Goal: Information Seeking & Learning: Learn about a topic

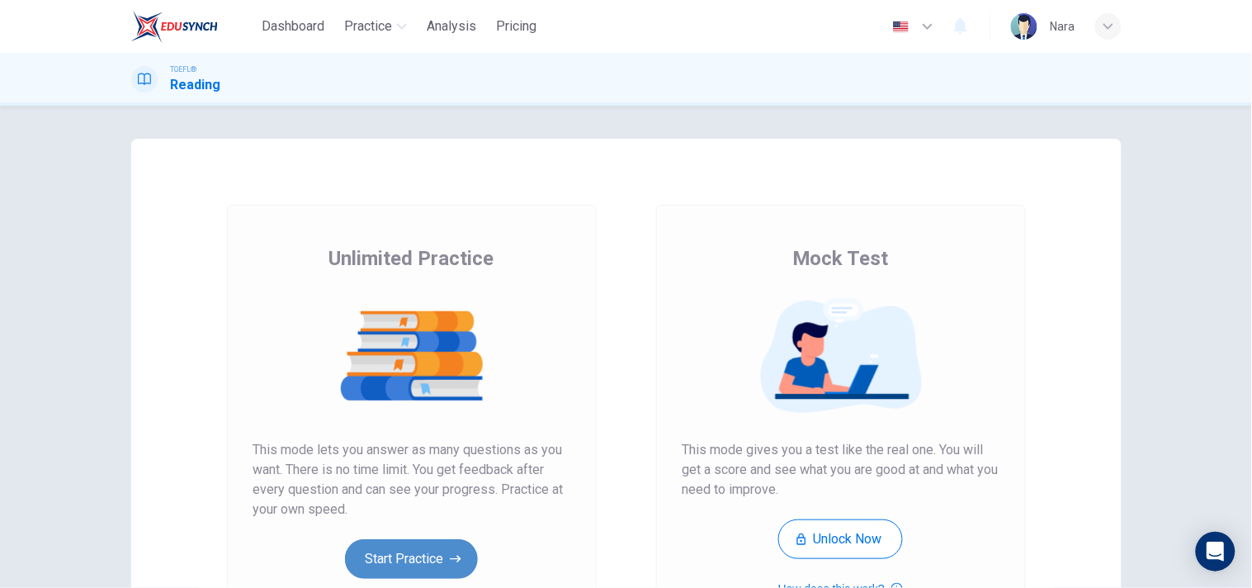
click at [373, 568] on button "Start Practice" at bounding box center [411, 559] width 133 height 40
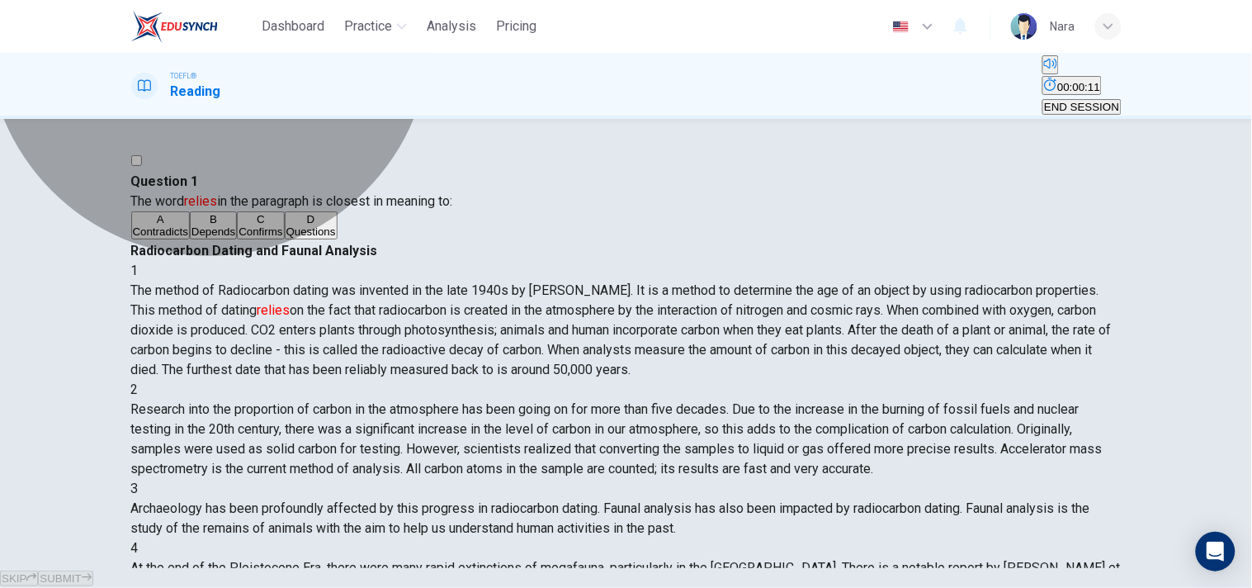
click at [237, 239] on button "B Depends" at bounding box center [213, 225] width 47 height 28
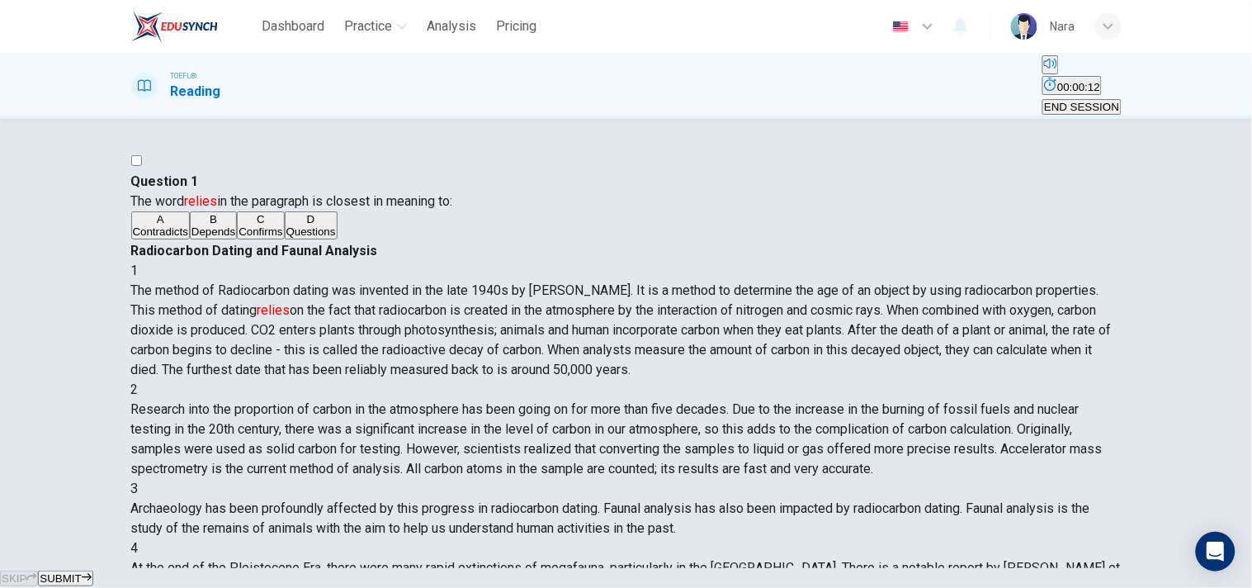
click at [81, 572] on span "SUBMIT" at bounding box center [60, 578] width 41 height 12
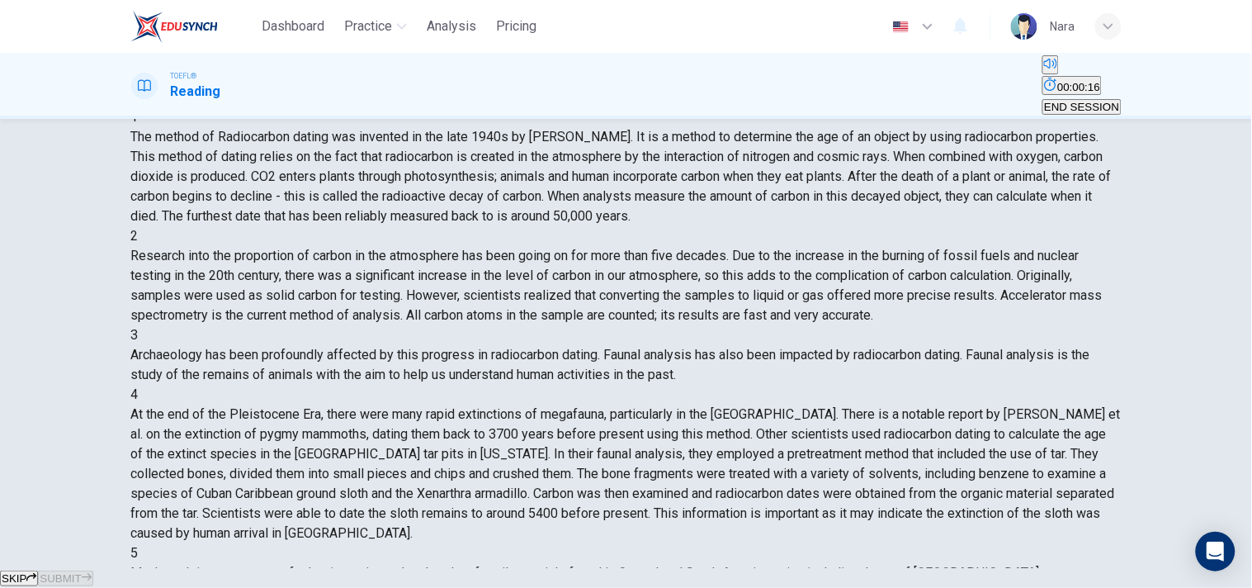
scroll to position [92, 0]
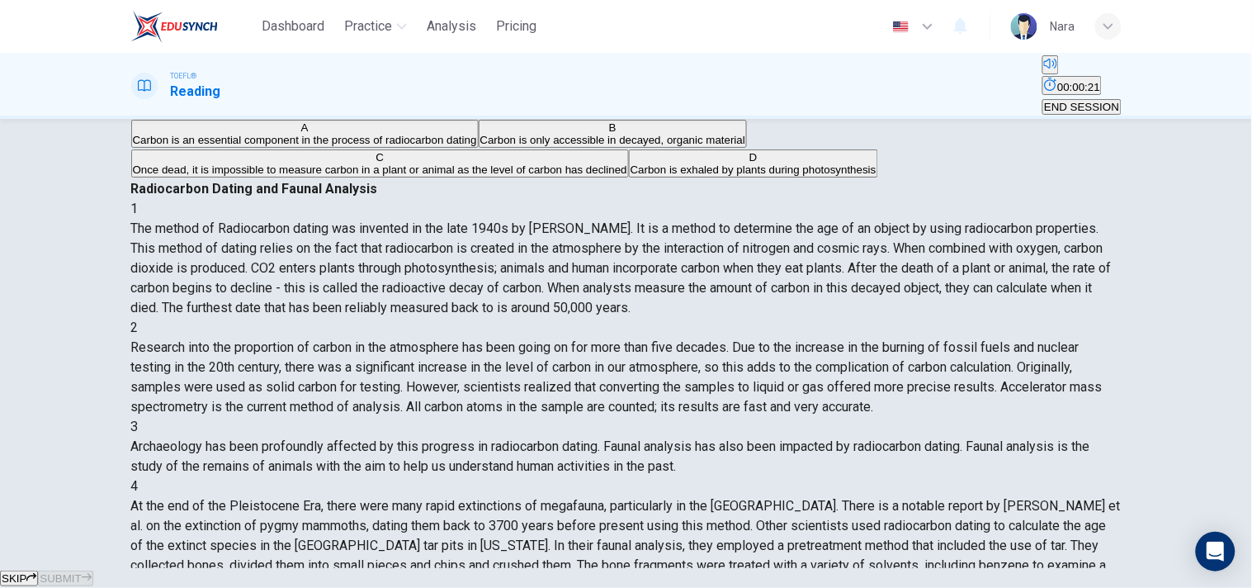
click at [1069, 97] on div "TOEFL® Reading 00:00:21 END SESSION" at bounding box center [626, 86] width 1252 height 66
click at [1046, 101] on span "END SESSION" at bounding box center [1081, 107] width 75 height 12
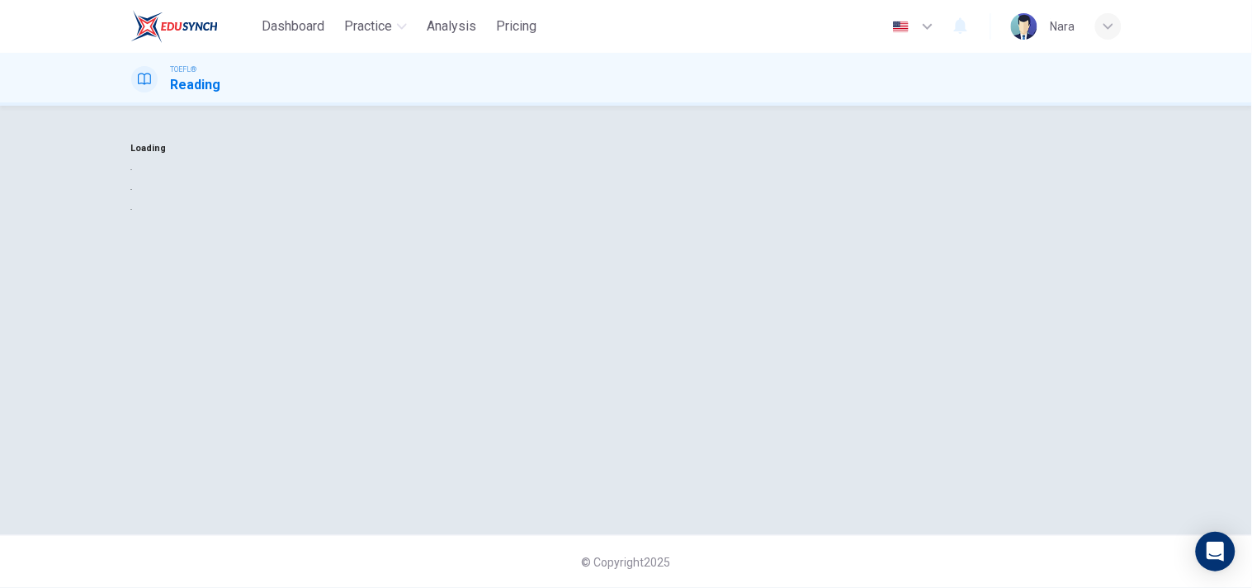
scroll to position [0, 0]
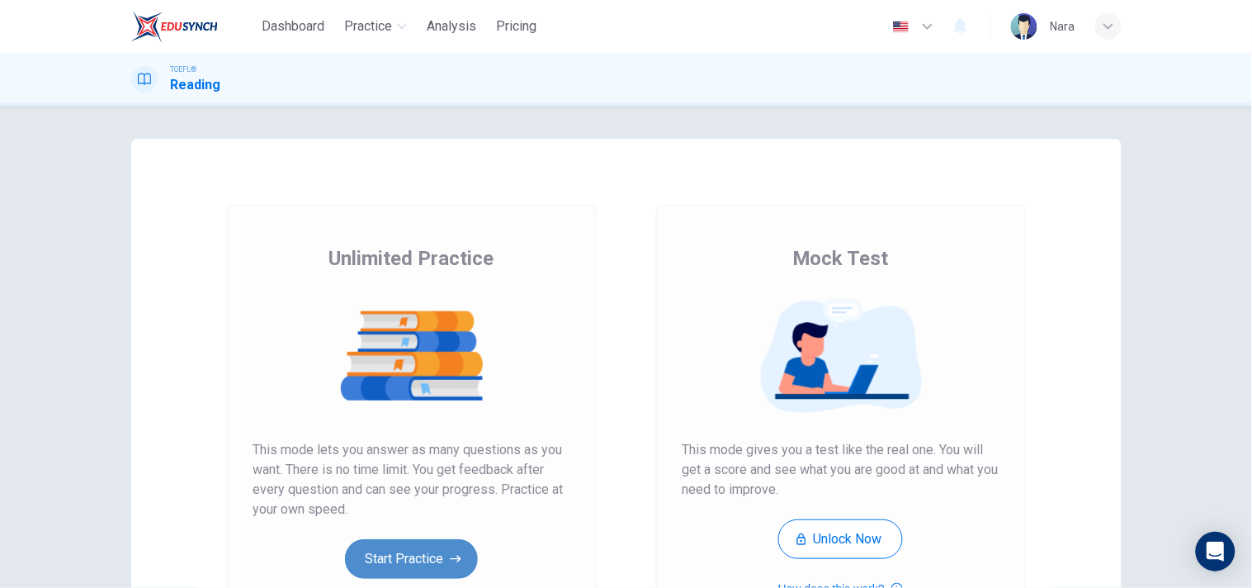
click at [394, 566] on button "Start Practice" at bounding box center [411, 559] width 133 height 40
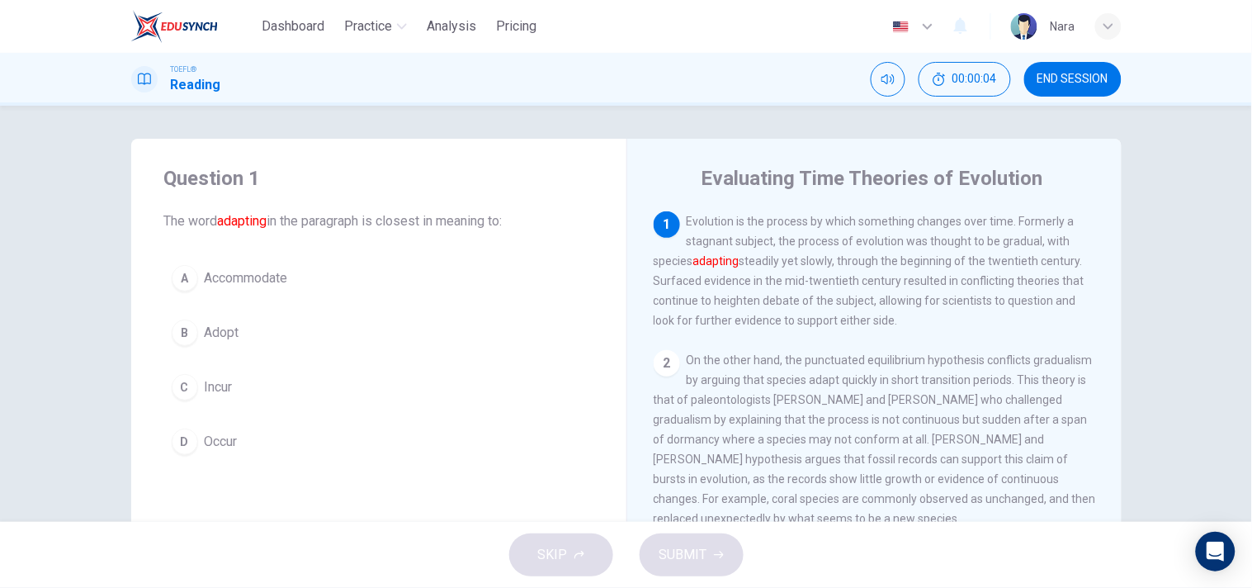
click at [365, 284] on button "A Accommodate" at bounding box center [378, 278] width 429 height 41
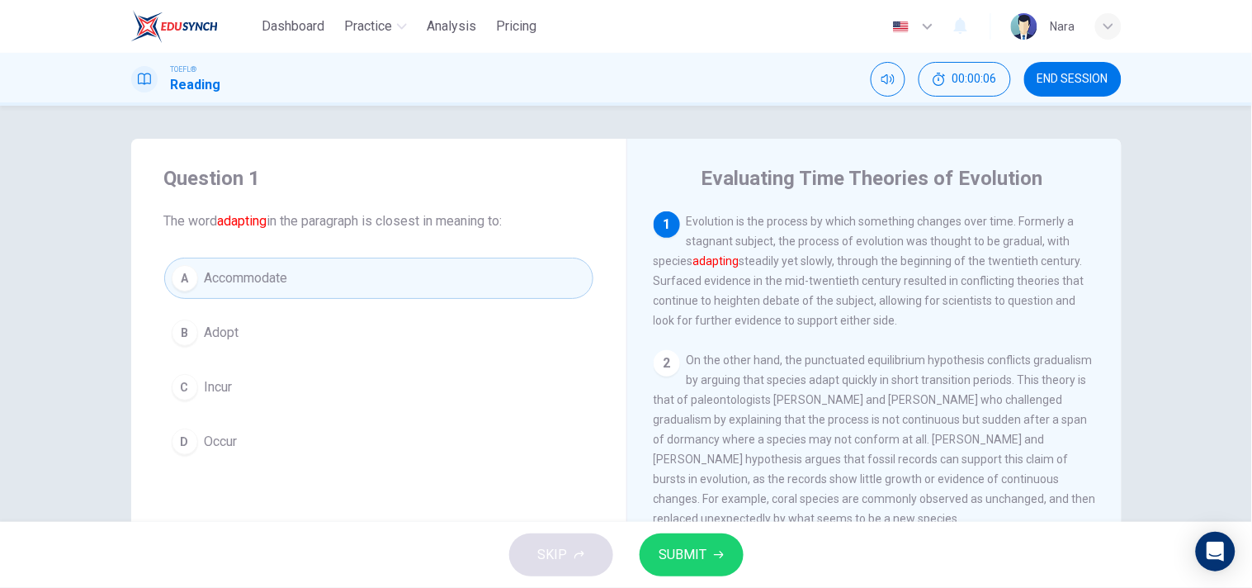
click at [715, 551] on icon "button" at bounding box center [719, 555] width 10 height 10
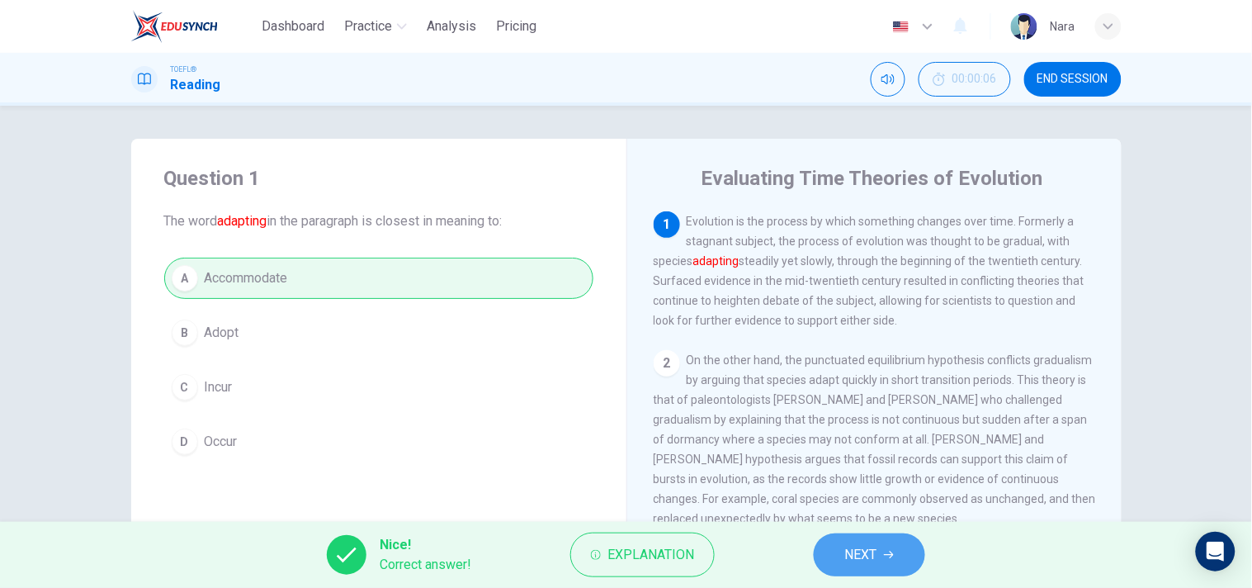
click at [896, 545] on button "NEXT" at bounding box center [869, 554] width 111 height 43
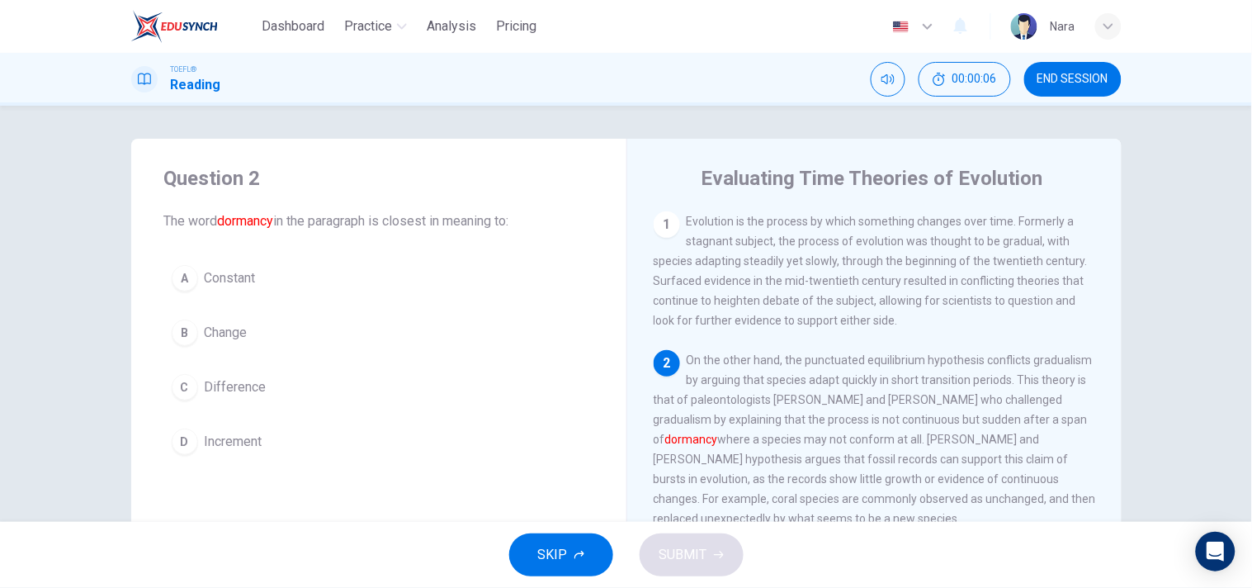
scroll to position [138, 0]
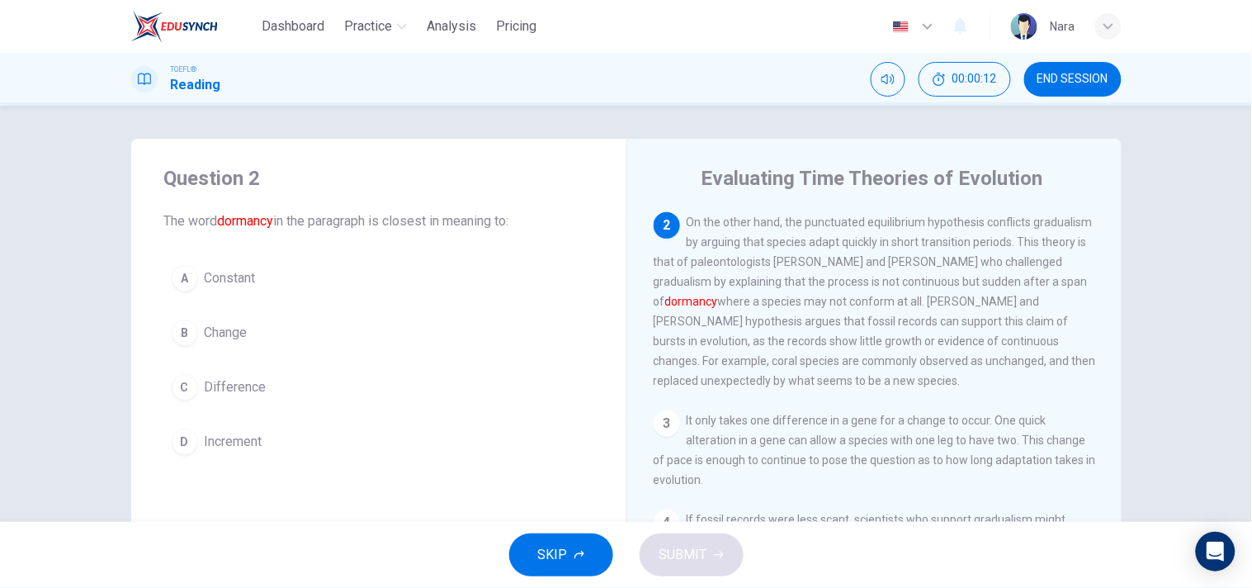
click at [1043, 79] on span "END SESSION" at bounding box center [1073, 79] width 71 height 13
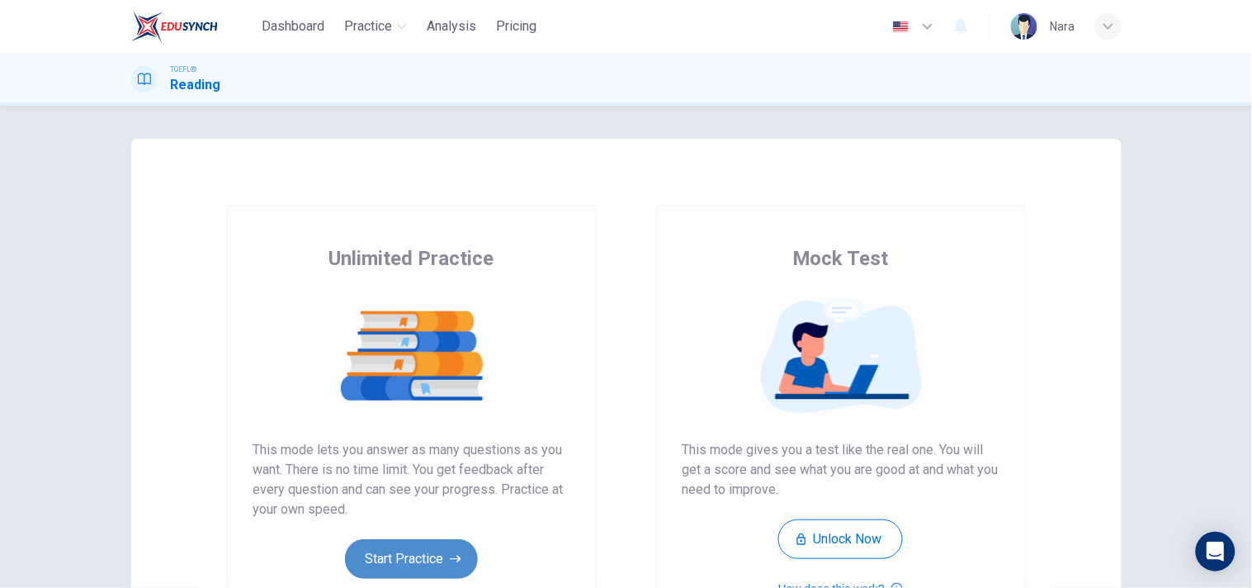
click at [431, 560] on button "Start Practice" at bounding box center [411, 559] width 133 height 40
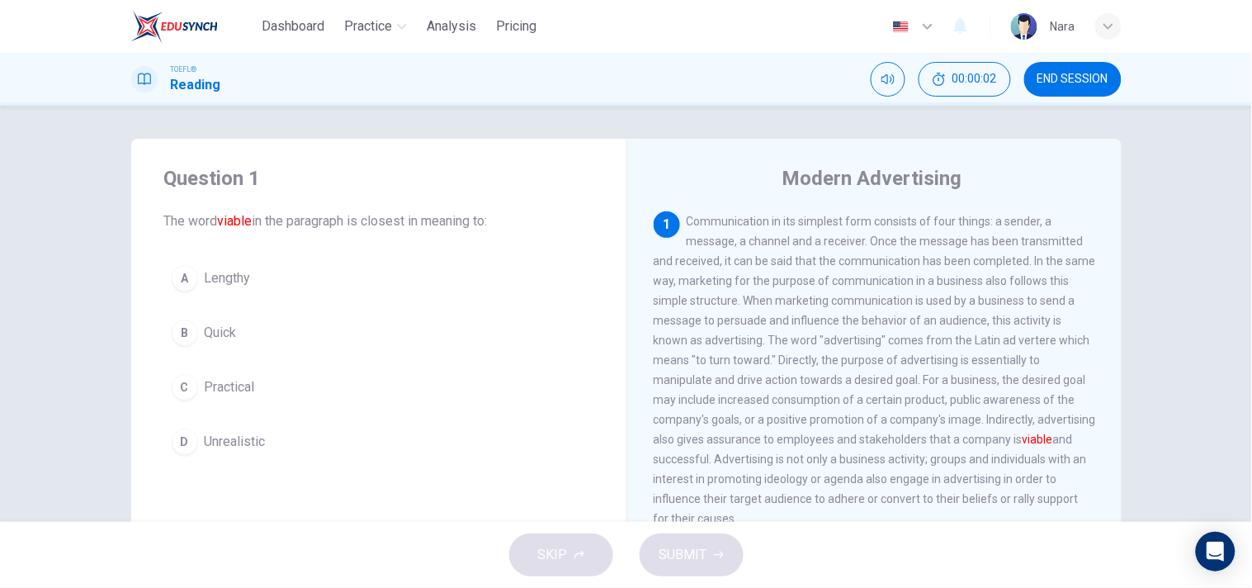
click at [371, 390] on button "C Practical" at bounding box center [378, 386] width 429 height 41
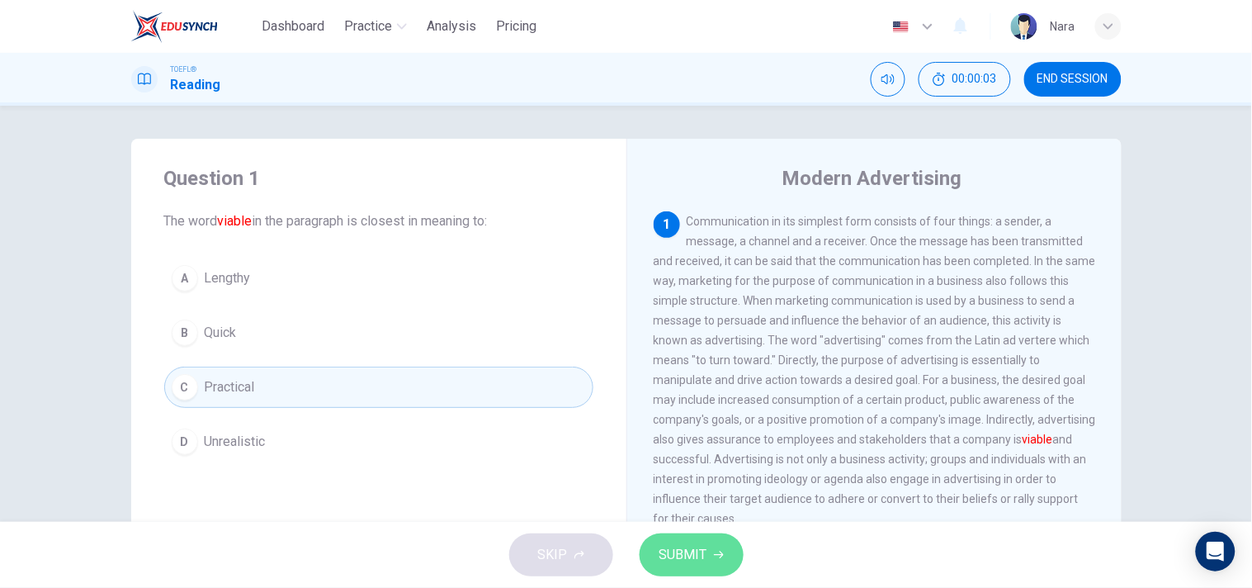
click at [714, 564] on button "SUBMIT" at bounding box center [692, 554] width 104 height 43
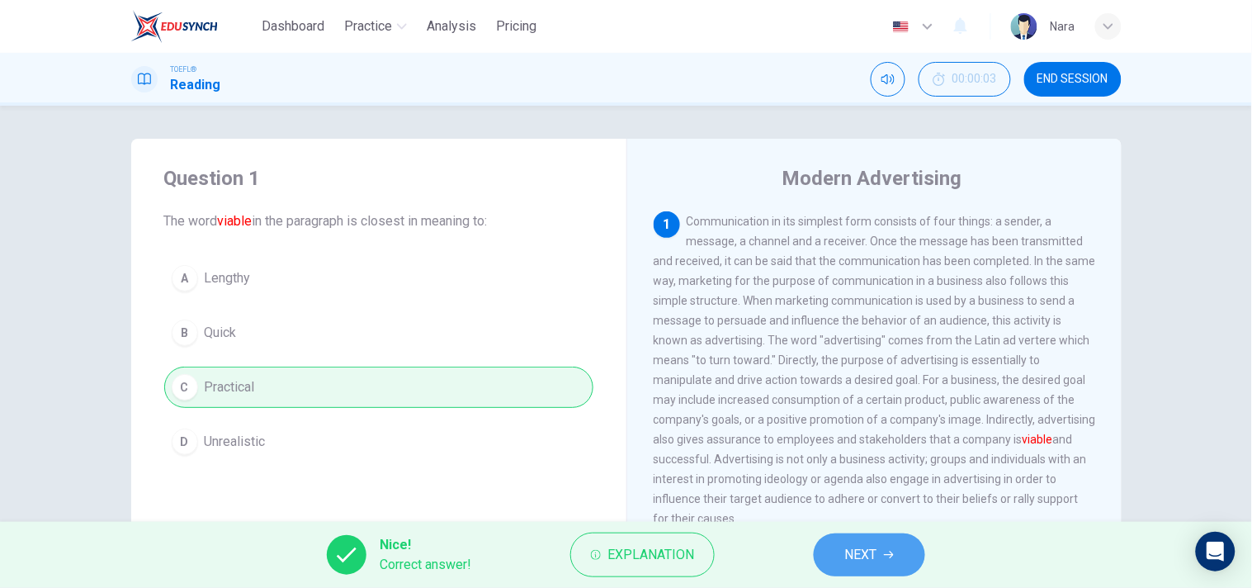
click at [872, 571] on button "NEXT" at bounding box center [869, 554] width 111 height 43
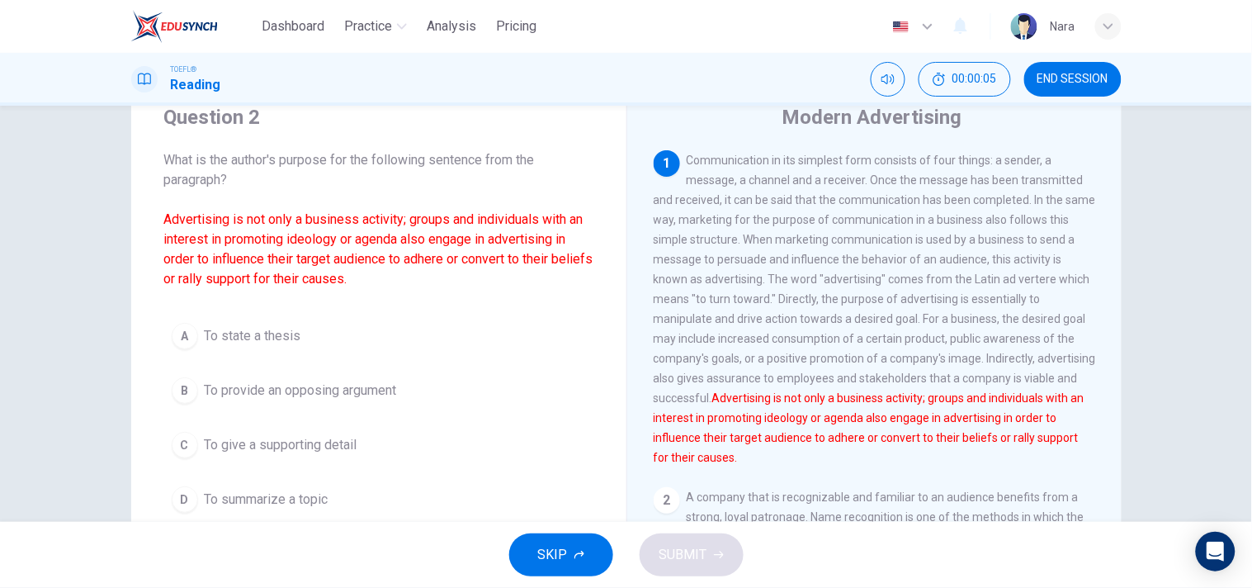
scroll to position [92, 0]
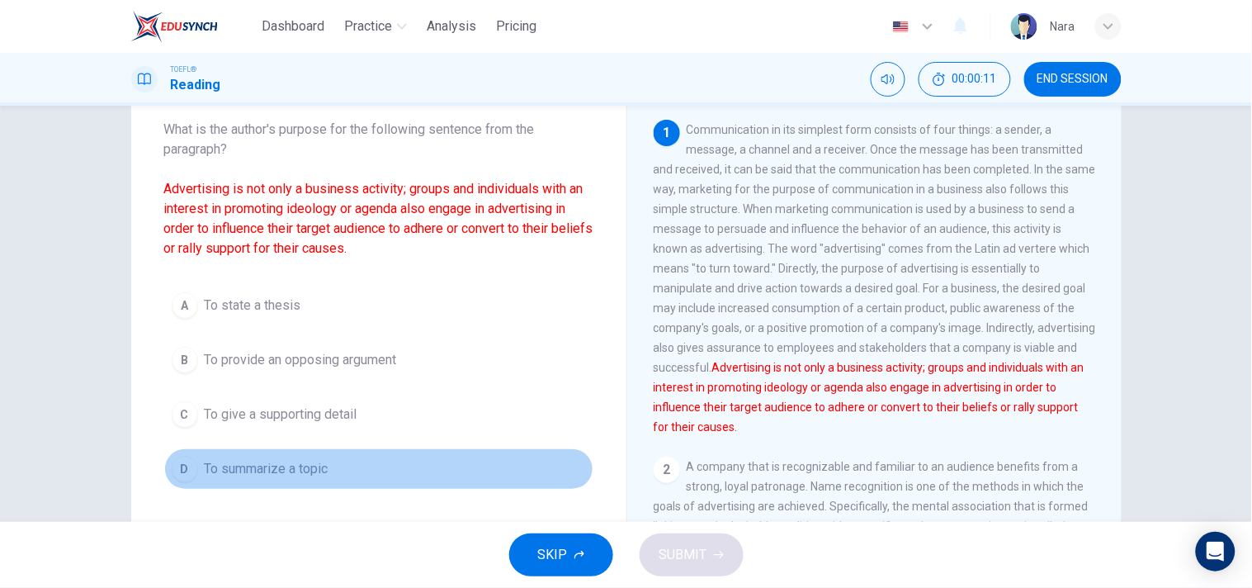
click at [502, 463] on button "D To summarize a topic" at bounding box center [378, 468] width 429 height 41
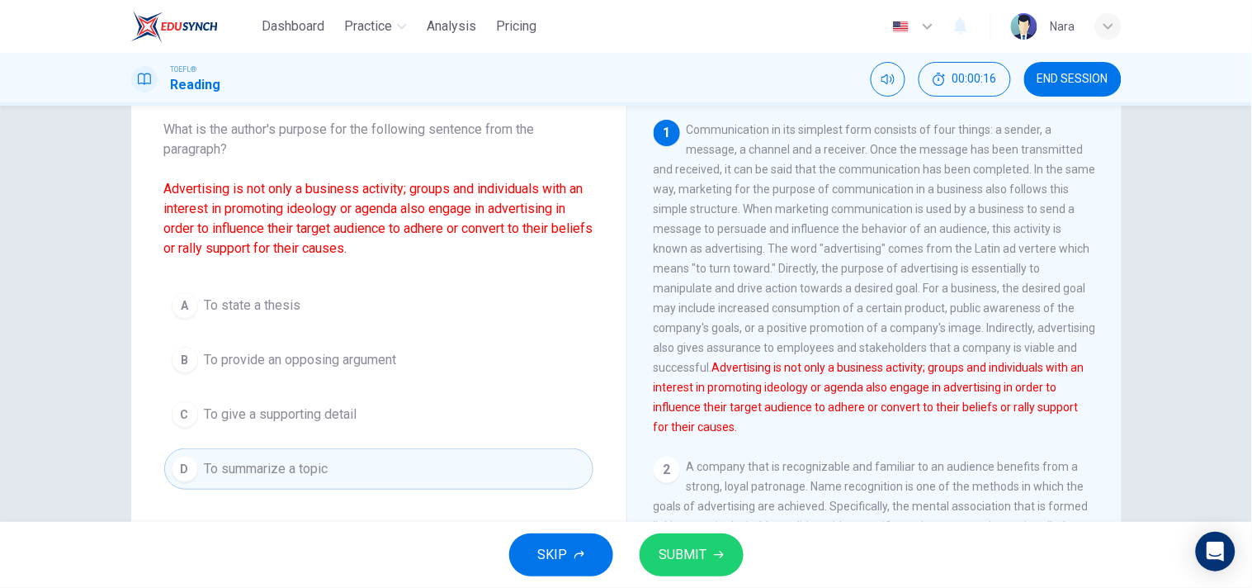
click at [719, 547] on button "SUBMIT" at bounding box center [692, 554] width 104 height 43
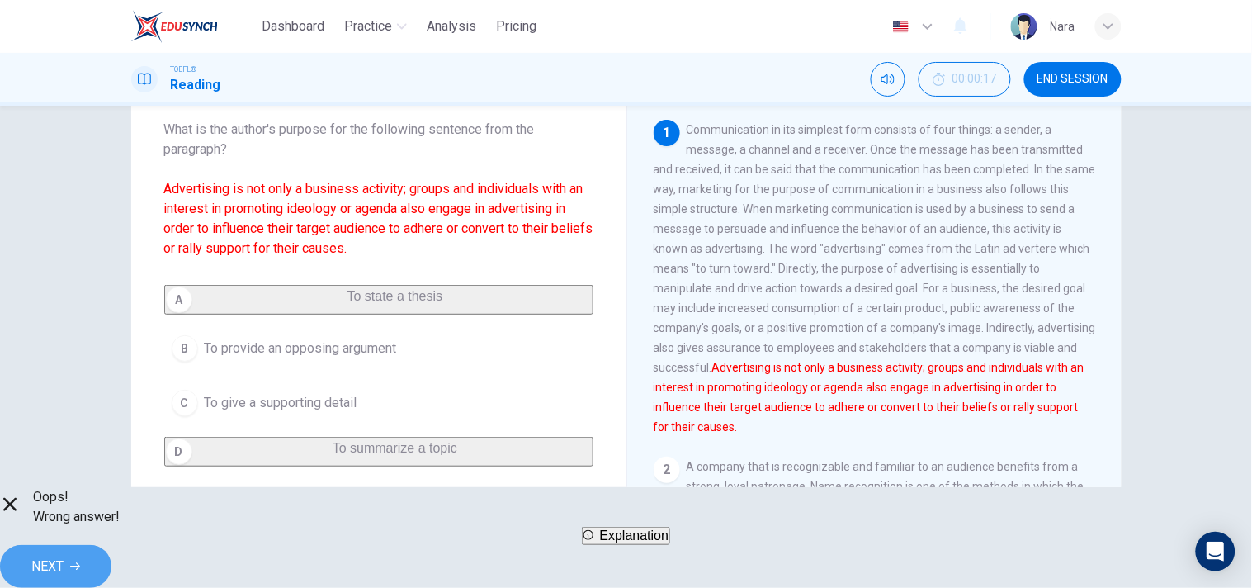
click at [111, 558] on button "NEXT" at bounding box center [55, 566] width 111 height 43
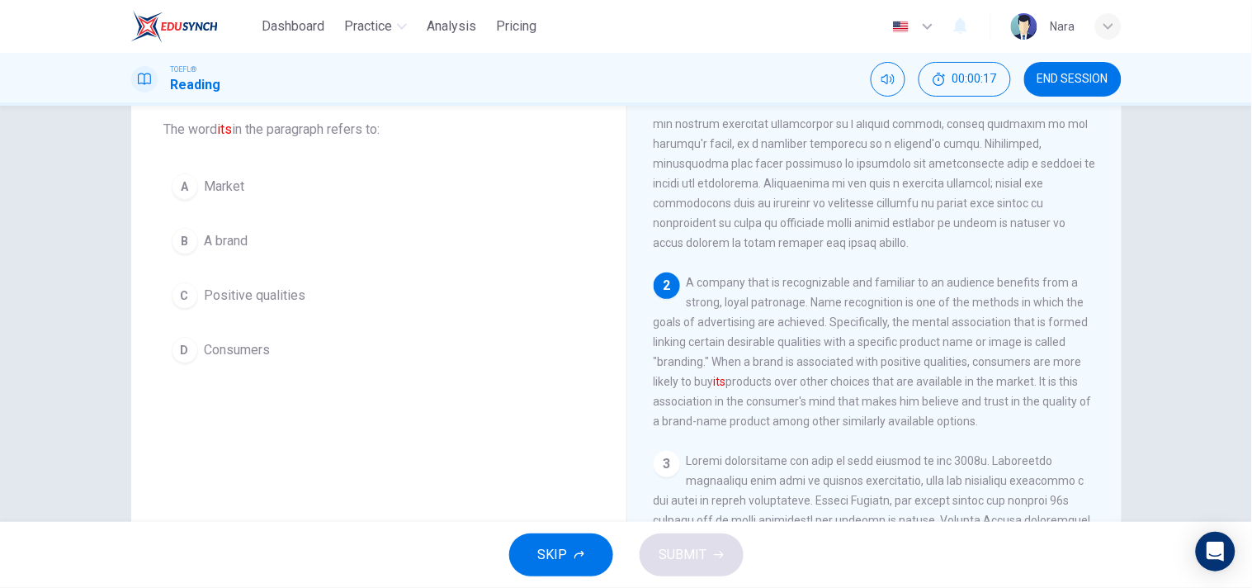
scroll to position [185, 0]
click at [377, 231] on button "B A brand" at bounding box center [378, 240] width 429 height 41
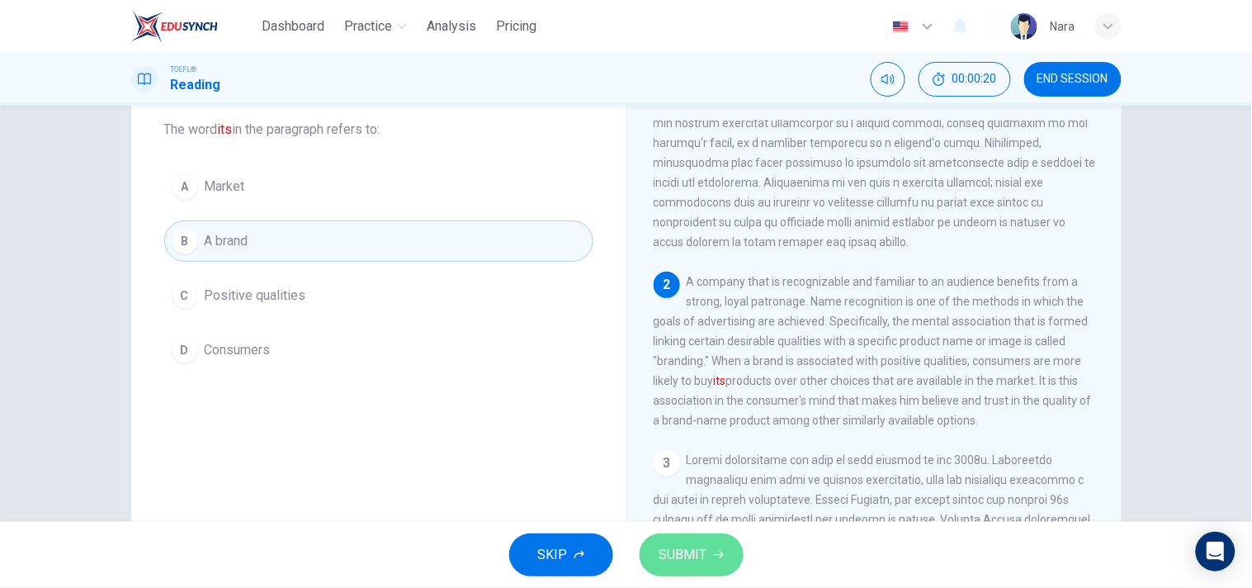
click at [693, 537] on button "SUBMIT" at bounding box center [692, 554] width 104 height 43
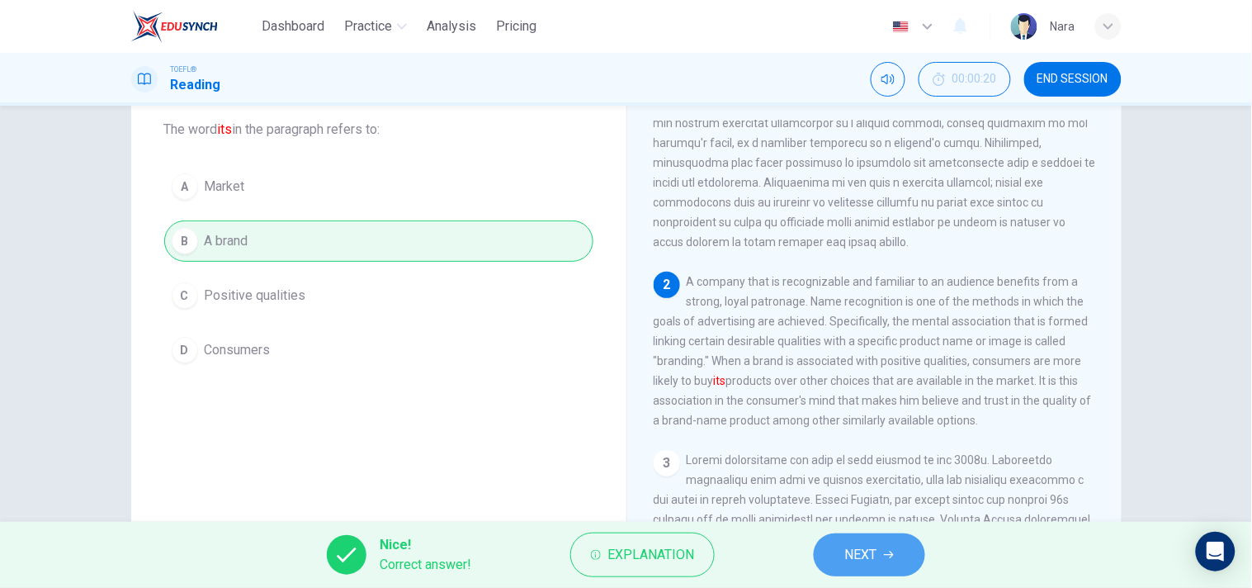
click at [887, 551] on icon "button" at bounding box center [889, 555] width 10 height 10
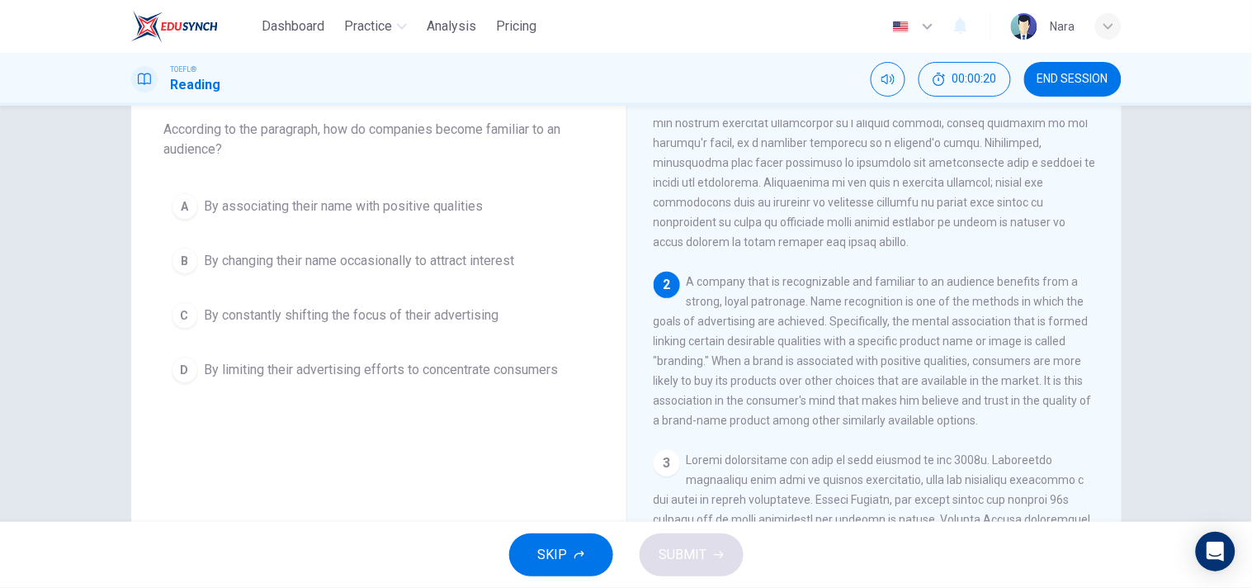
scroll to position [336, 0]
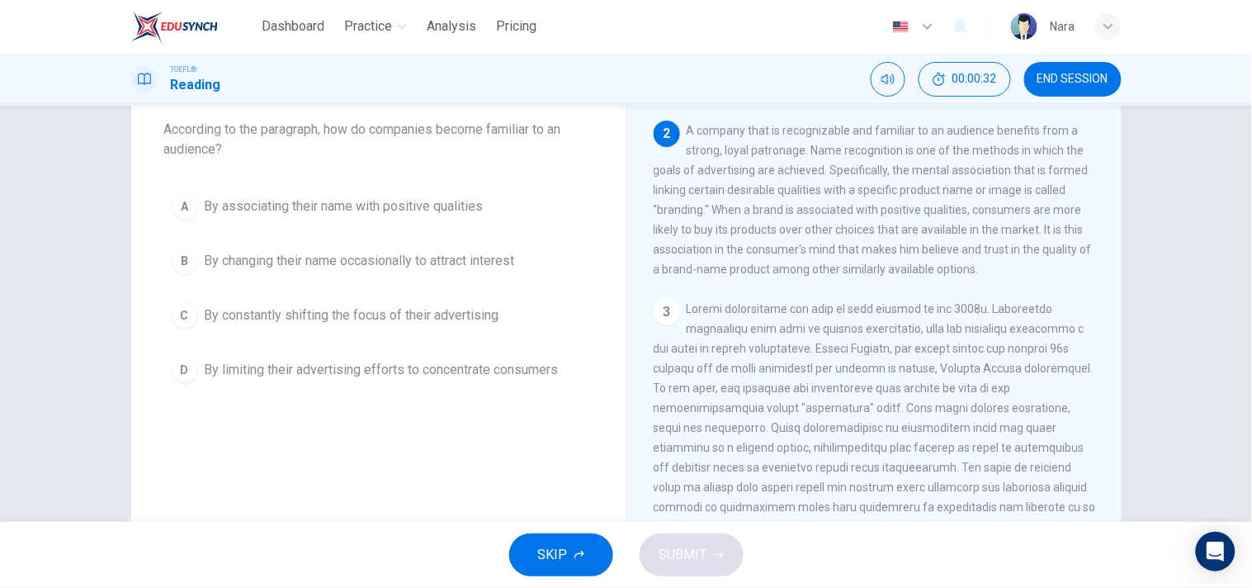
click at [480, 223] on button "A By associating their name with positive qualities" at bounding box center [378, 206] width 429 height 41
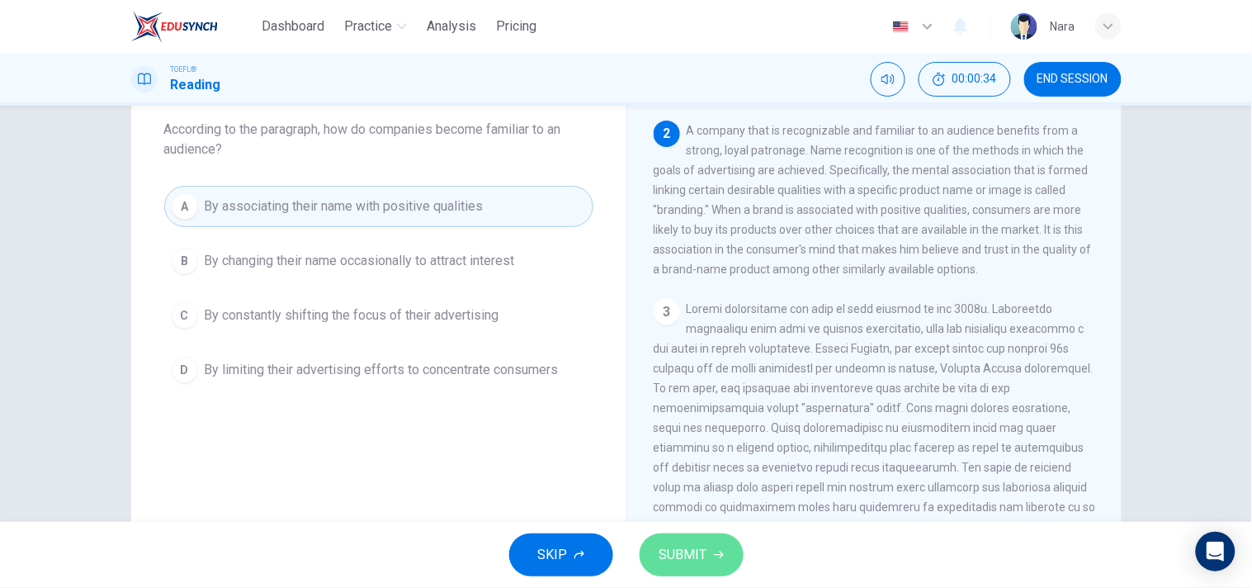
click at [673, 541] on button "SUBMIT" at bounding box center [692, 554] width 104 height 43
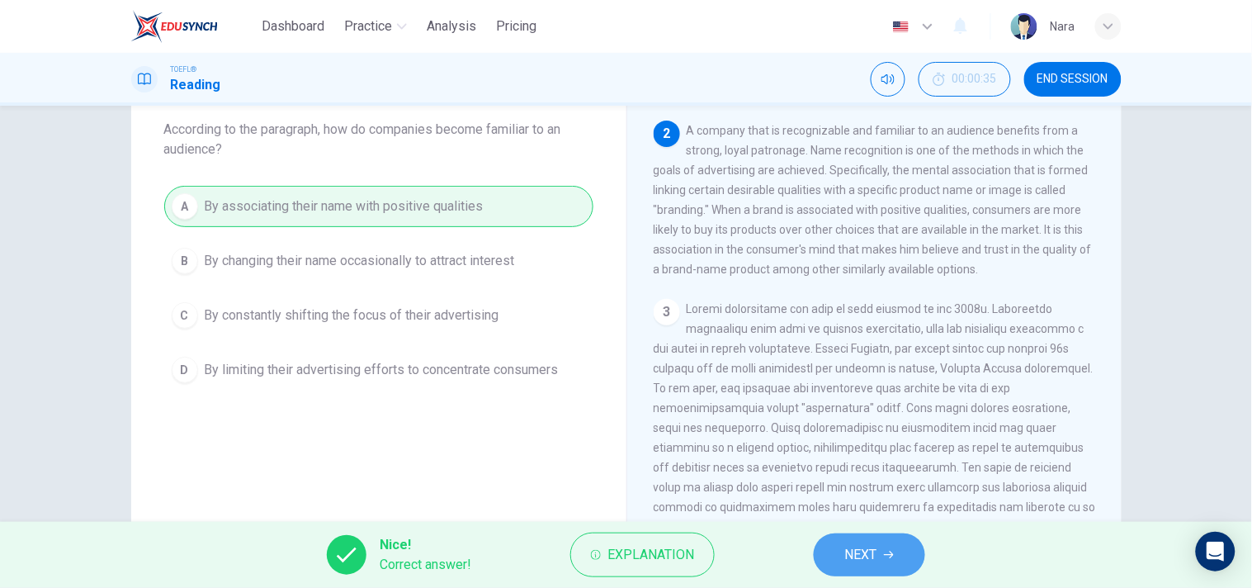
click at [844, 560] on button "NEXT" at bounding box center [869, 554] width 111 height 43
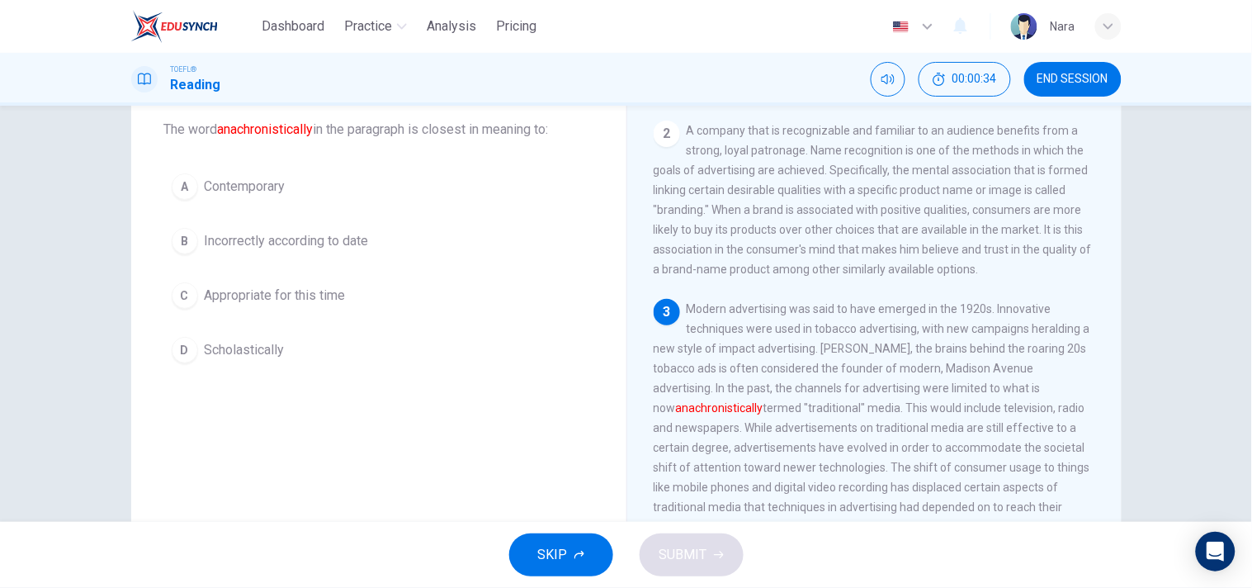
scroll to position [502, 0]
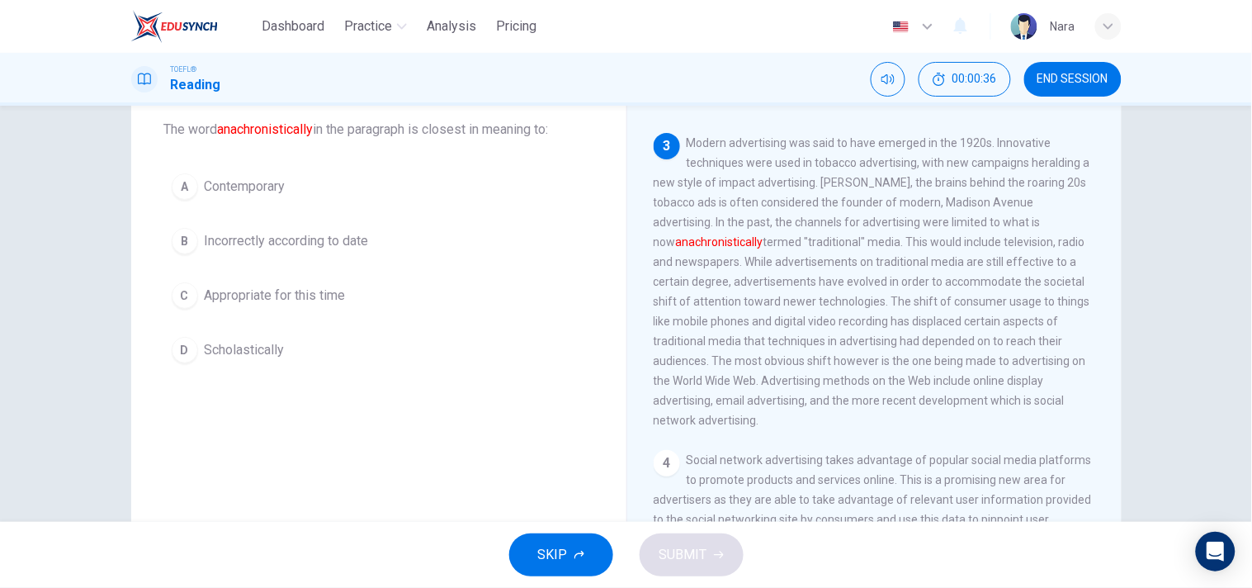
drag, startPoint x: 382, startPoint y: 254, endPoint x: 390, endPoint y: 261, distance: 9.9
click at [383, 256] on button "B Incorrectly according to date" at bounding box center [378, 240] width 429 height 41
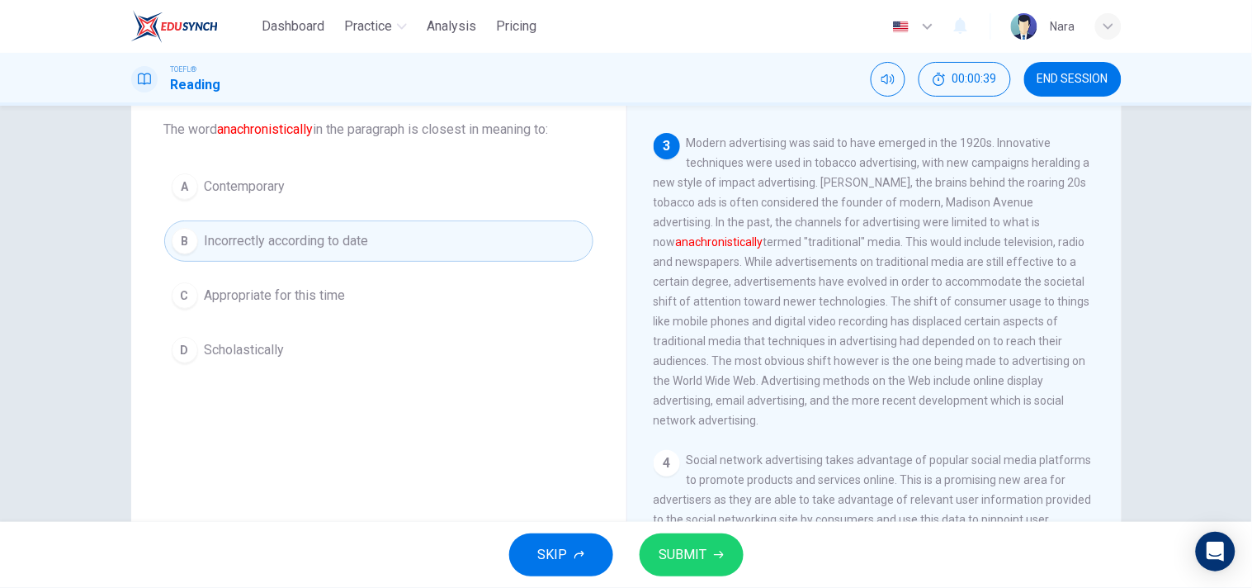
click at [697, 563] on span "SUBMIT" at bounding box center [684, 554] width 48 height 23
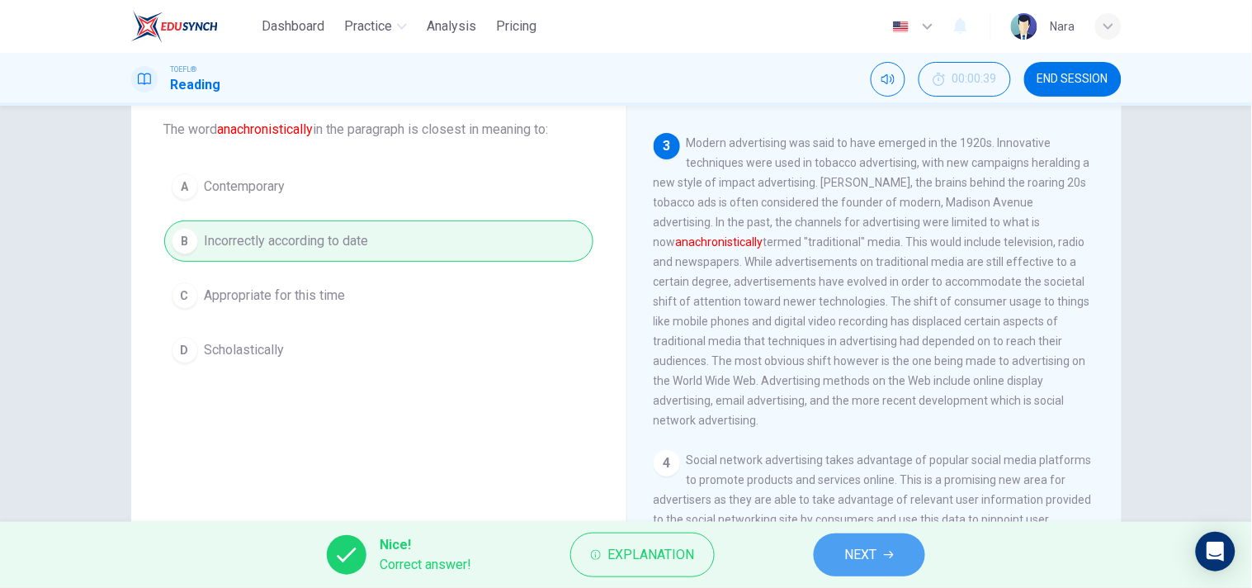
click at [836, 559] on button "NEXT" at bounding box center [869, 554] width 111 height 43
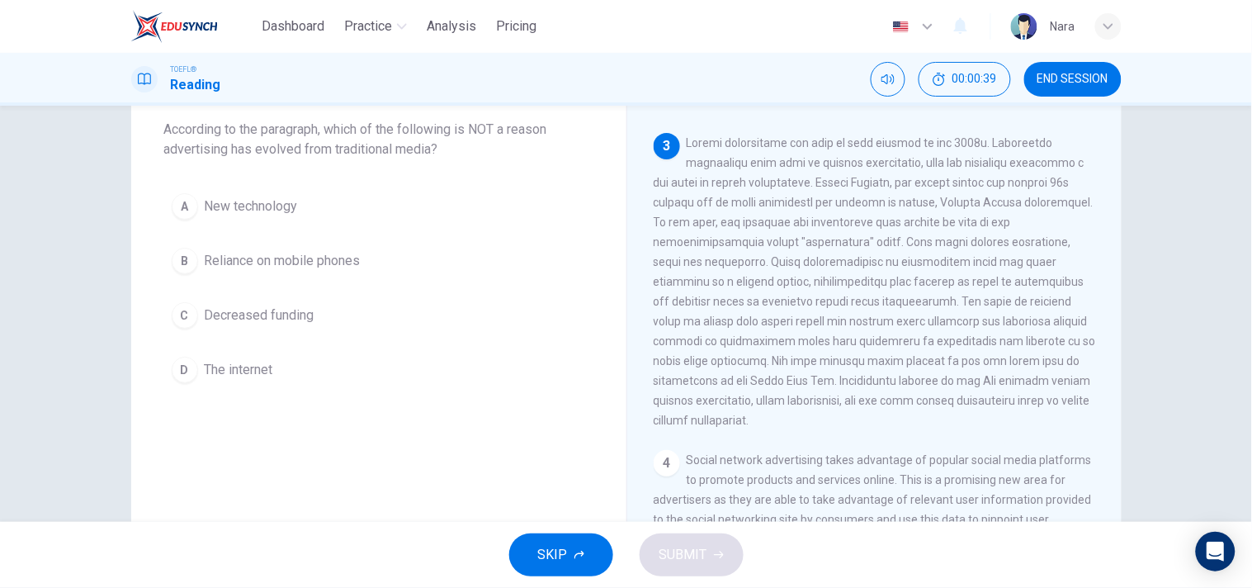
scroll to position [514, 0]
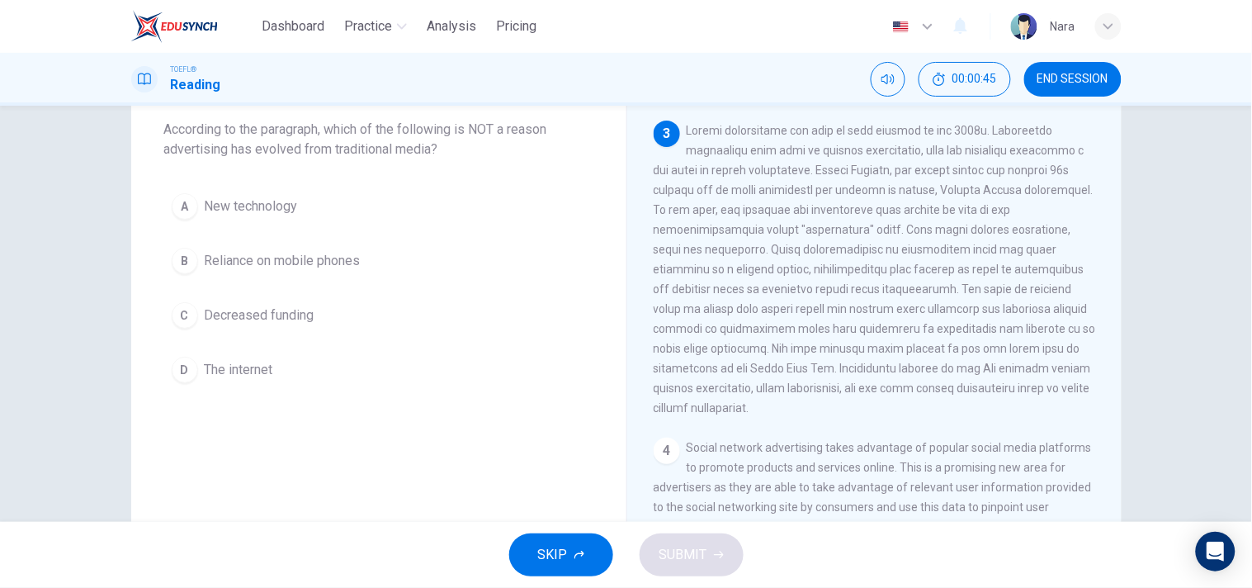
click at [367, 324] on button "C Decreased funding" at bounding box center [378, 315] width 429 height 41
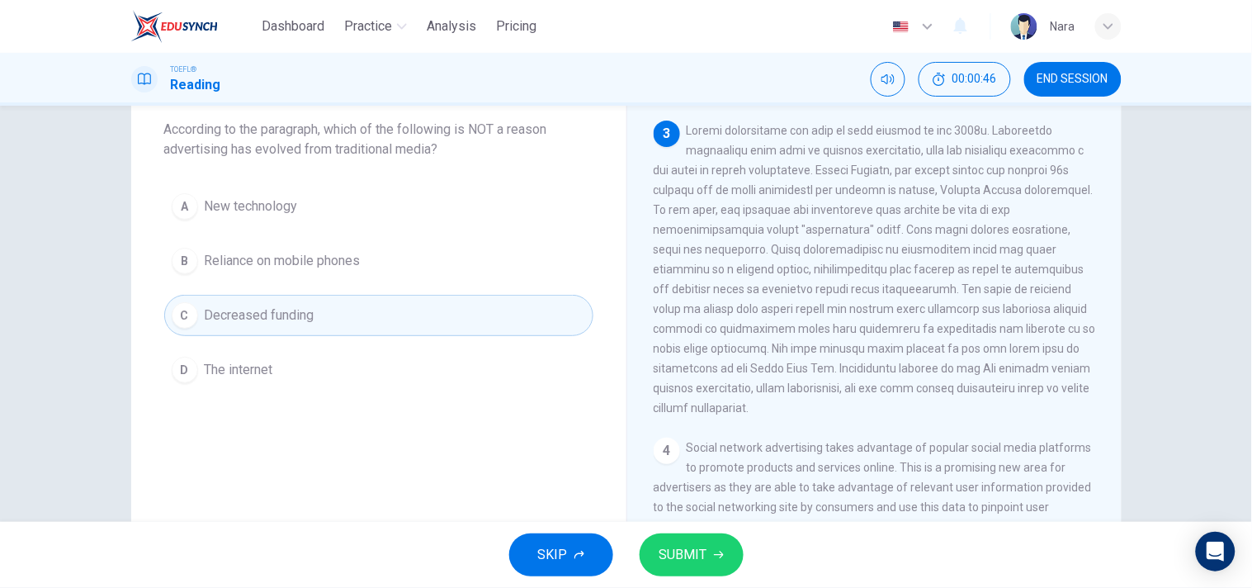
click at [704, 550] on span "SUBMIT" at bounding box center [684, 554] width 48 height 23
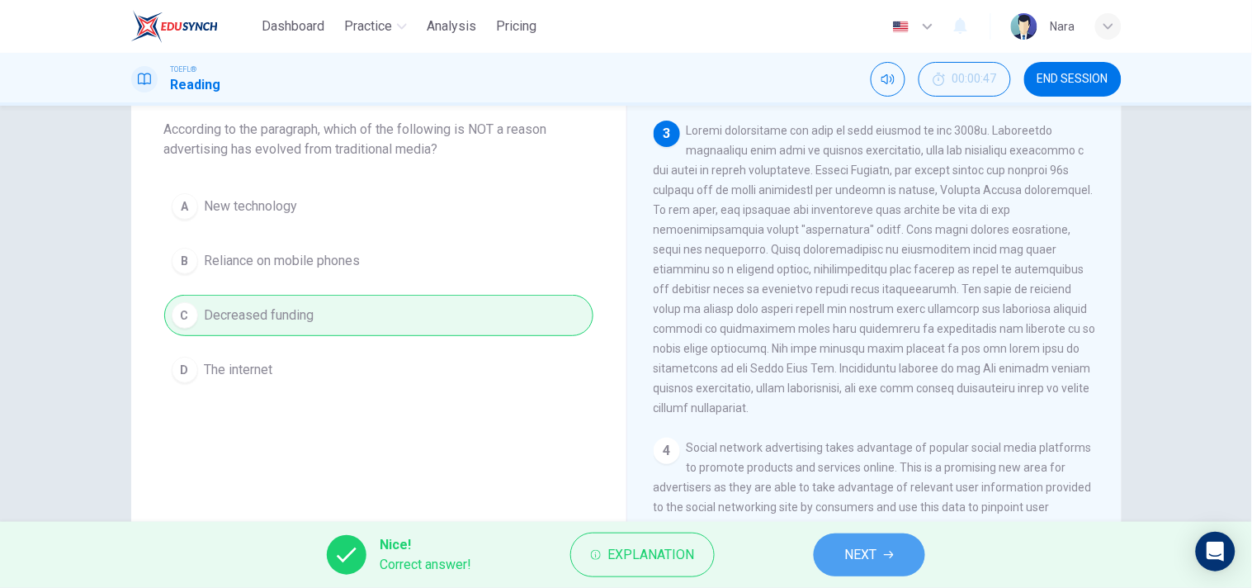
click at [894, 557] on icon "button" at bounding box center [889, 555] width 10 height 10
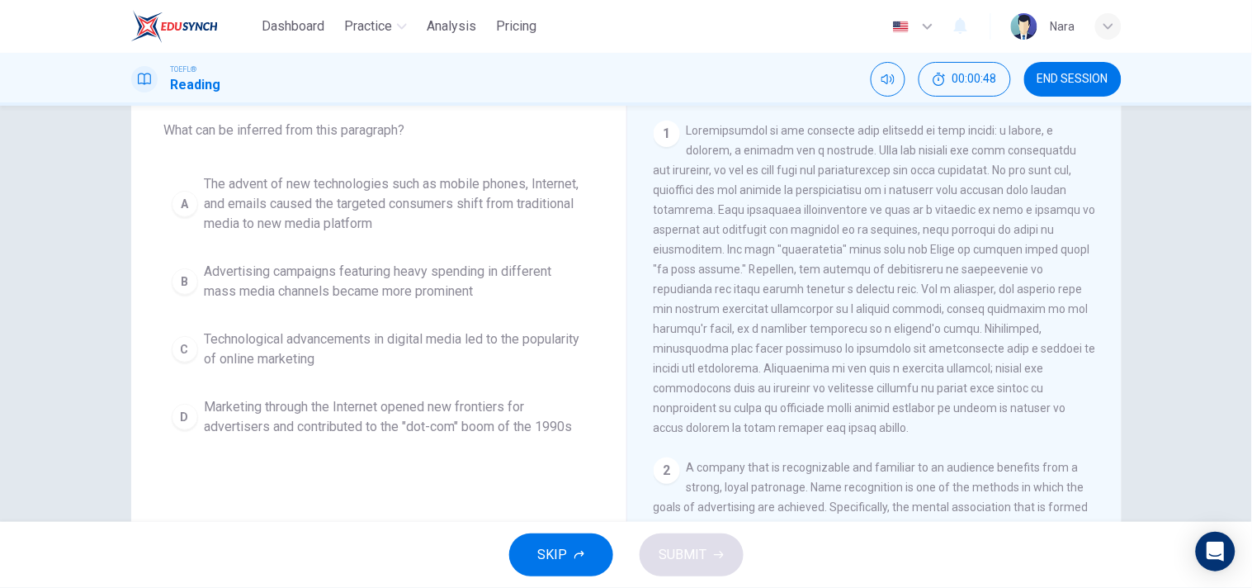
scroll to position [92, 0]
click at [1048, 78] on span "END SESSION" at bounding box center [1073, 79] width 71 height 13
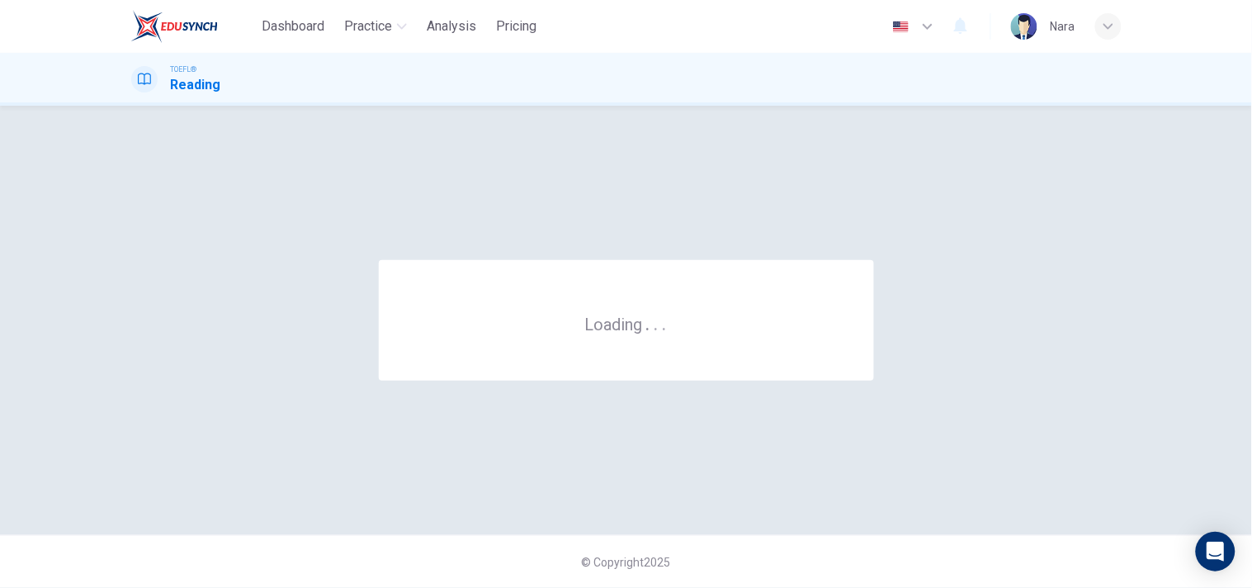
scroll to position [0, 0]
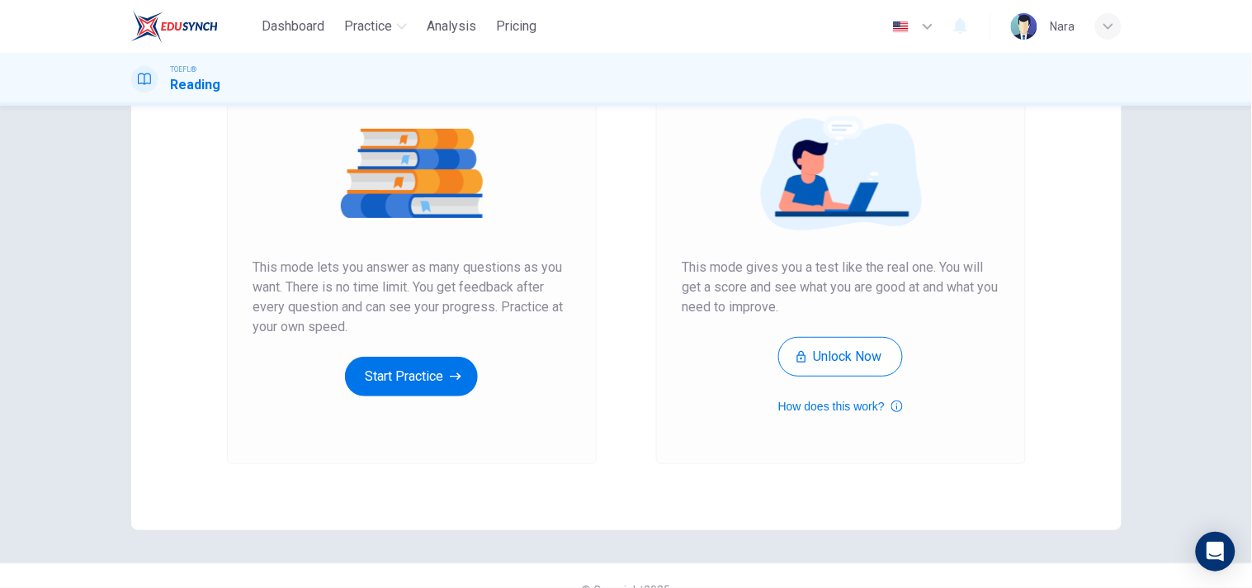
scroll to position [210, 0]
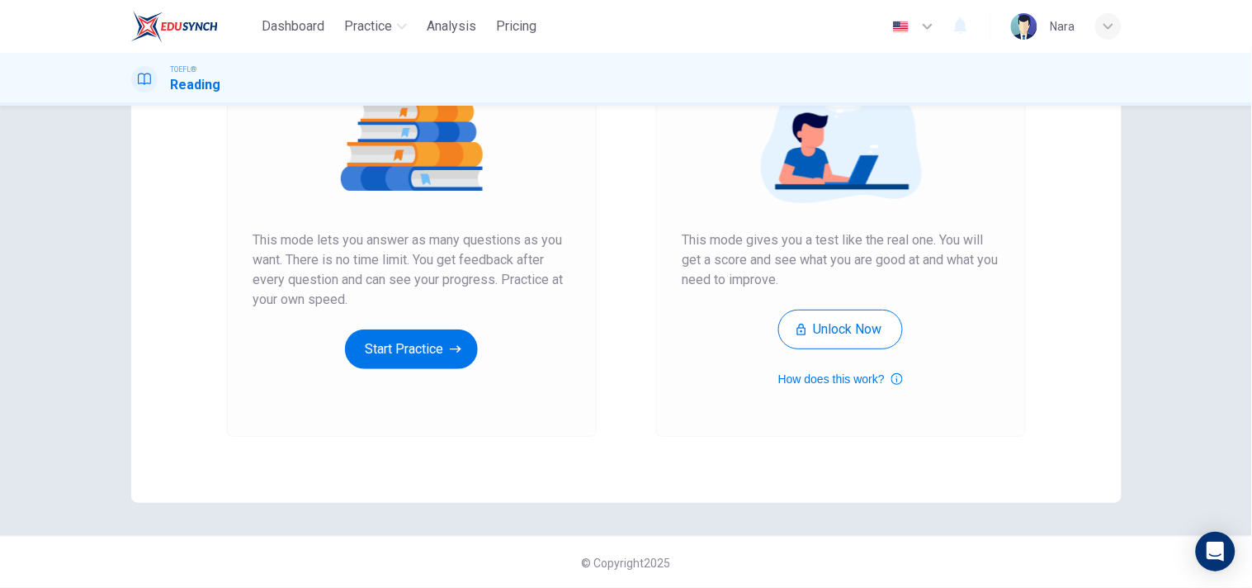
click at [395, 325] on div "Unlimited Practice This mode lets you answer as many questions as you want. The…" at bounding box center [411, 201] width 317 height 333
click at [405, 344] on button "Start Practice" at bounding box center [411, 349] width 133 height 40
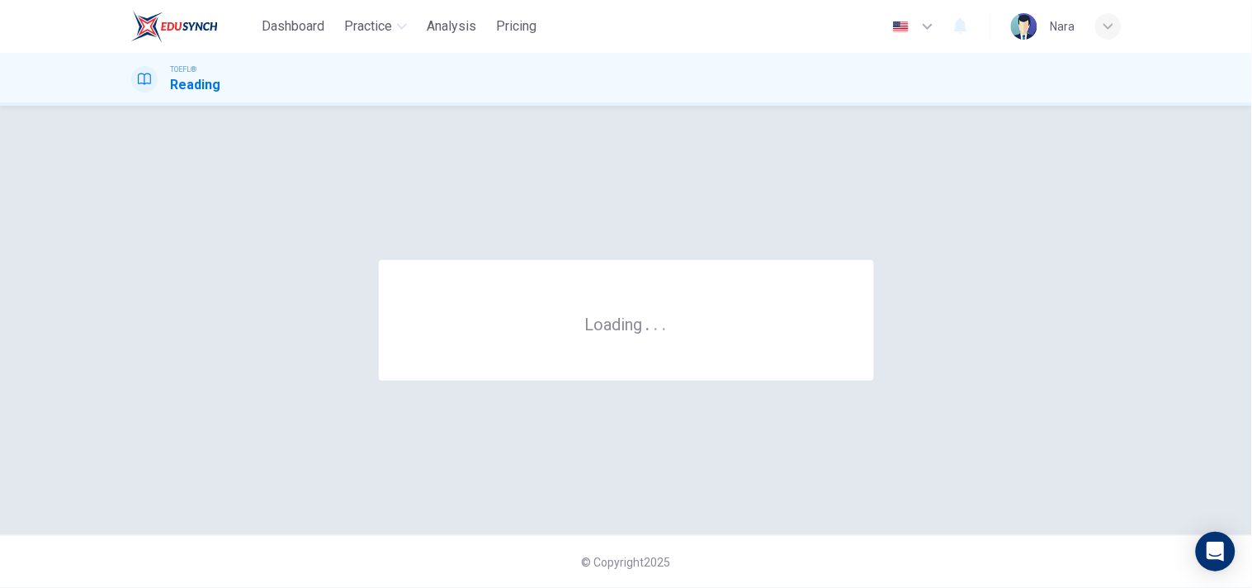
scroll to position [0, 0]
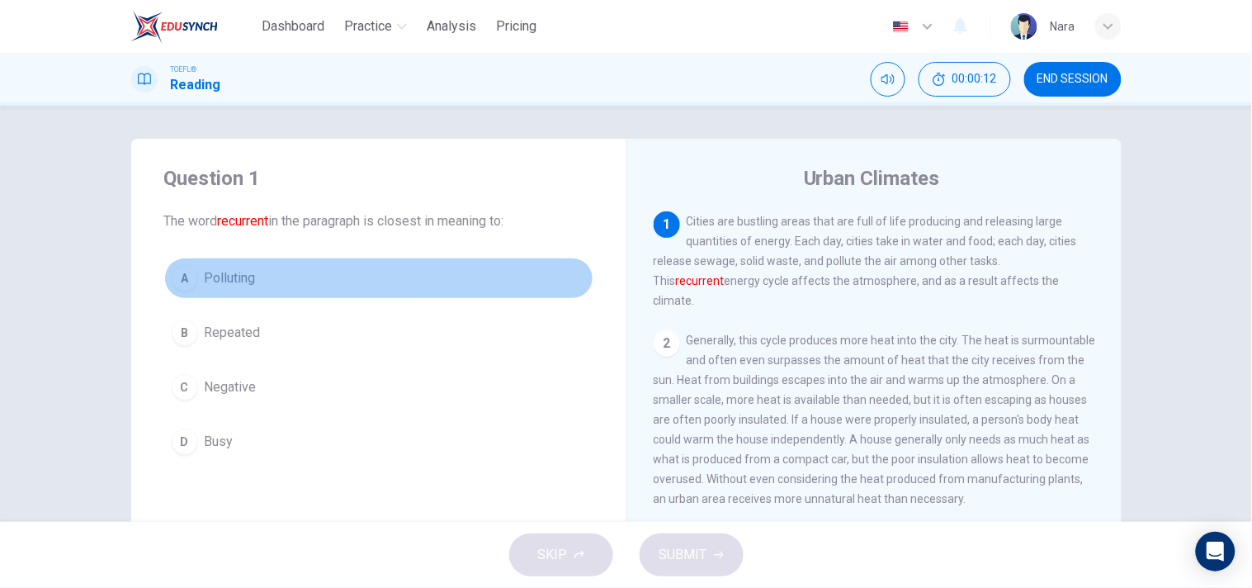
click at [362, 282] on button "A Polluting" at bounding box center [378, 278] width 429 height 41
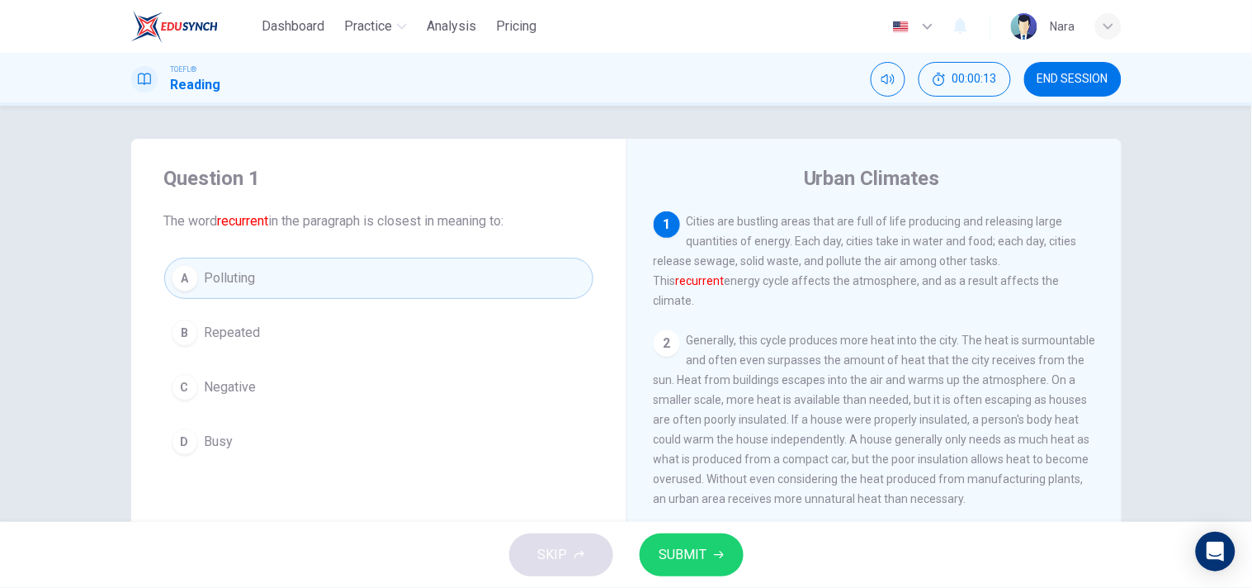
click at [694, 561] on span "SUBMIT" at bounding box center [684, 554] width 48 height 23
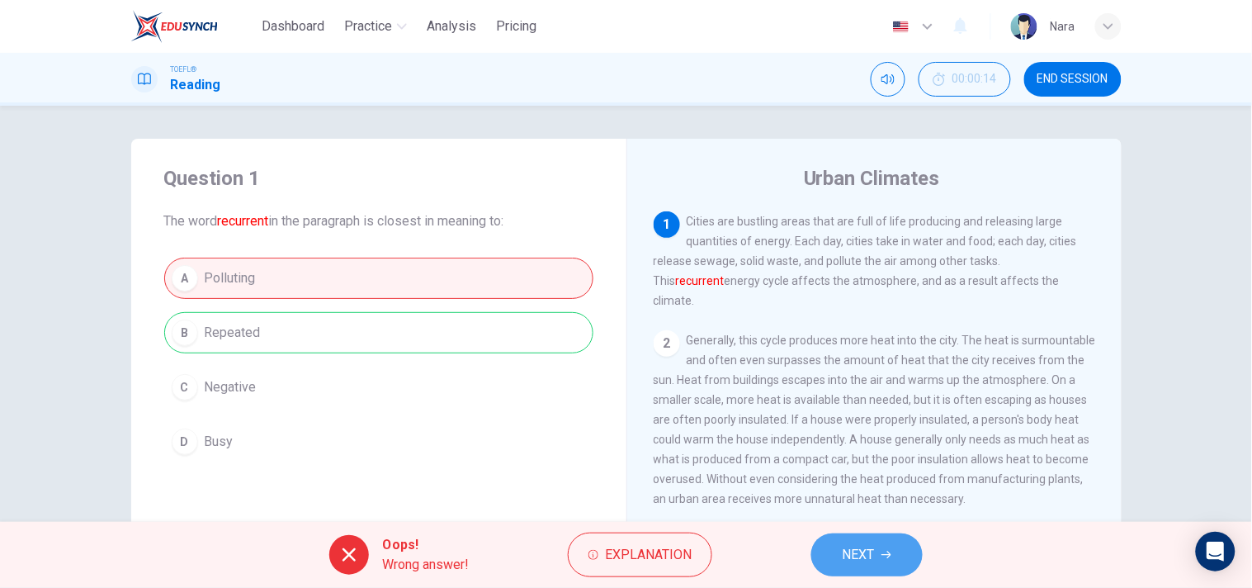
click at [858, 549] on span "NEXT" at bounding box center [859, 554] width 32 height 23
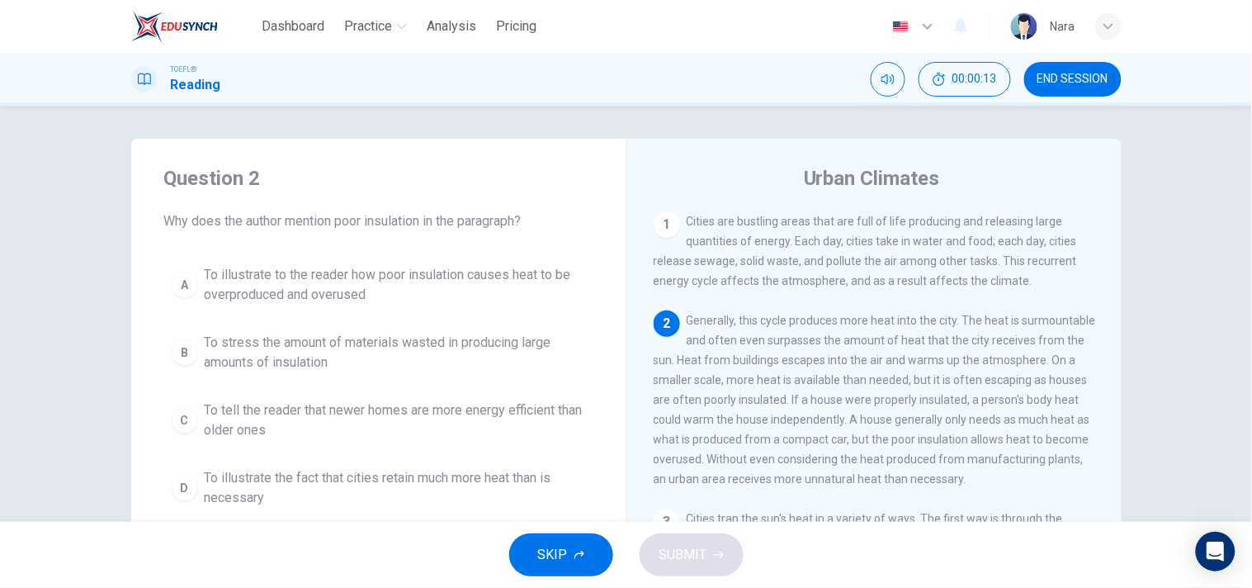
scroll to position [99, 0]
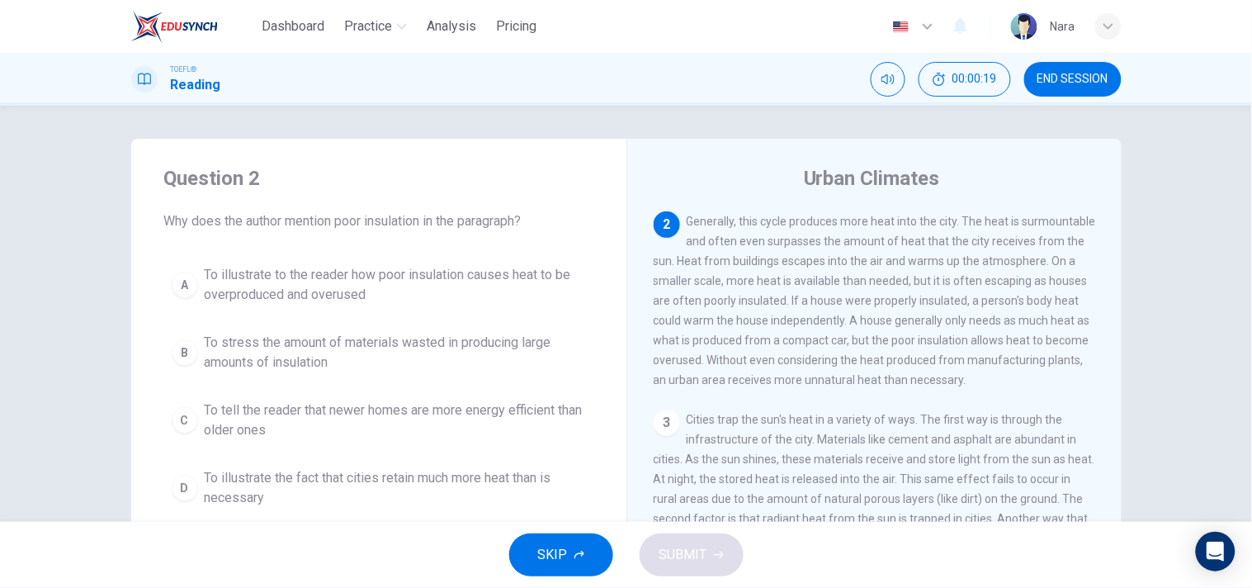
drag, startPoint x: 1100, startPoint y: 61, endPoint x: 510, endPoint y: 348, distance: 656.0
click at [510, 348] on div "Dashboard Practice Analysis Pricing English en ​ ์Nara TOEFL® Reading 00:00:19 …" at bounding box center [626, 294] width 1252 height 588
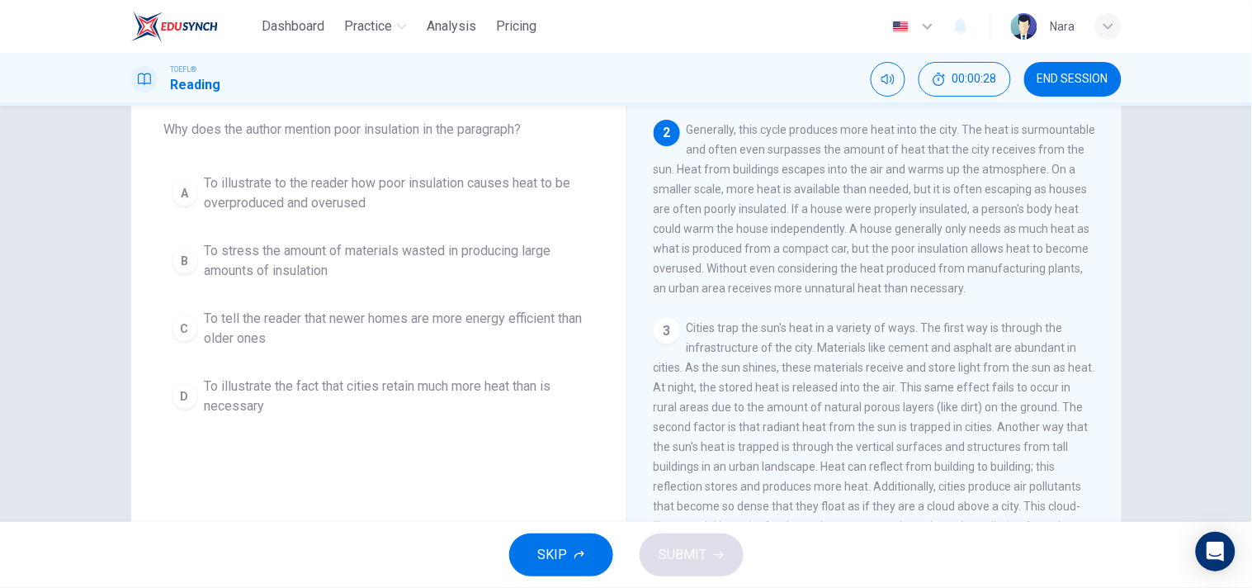
click at [496, 200] on span "To illustrate to the reader how poor insulation causes heat to be overproduced …" at bounding box center [395, 193] width 381 height 40
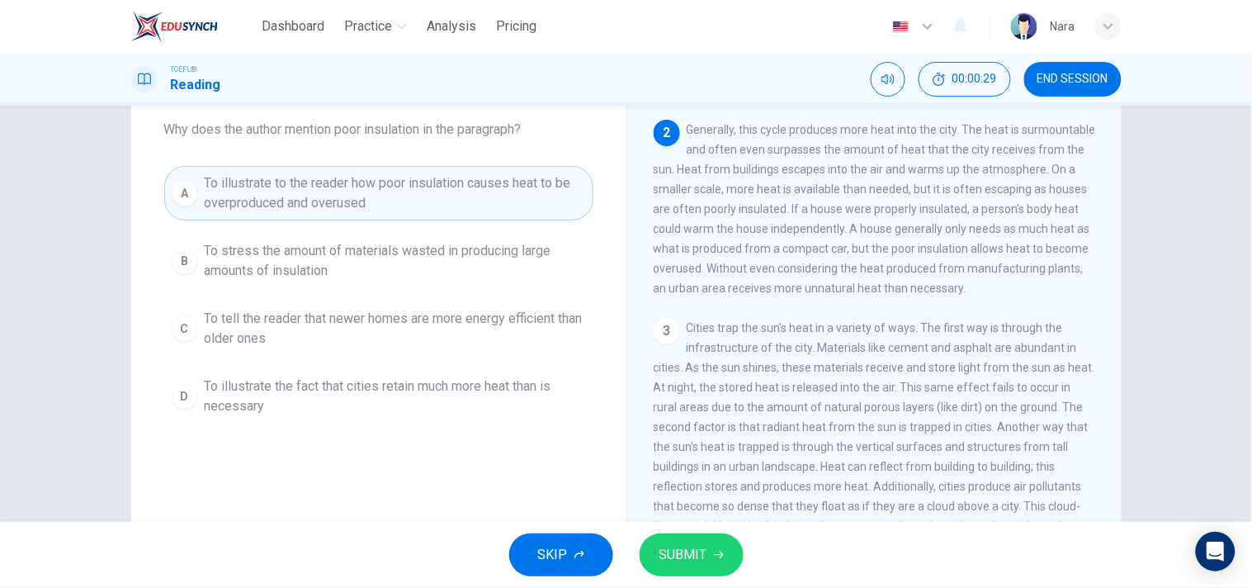
click at [685, 561] on span "SUBMIT" at bounding box center [684, 554] width 48 height 23
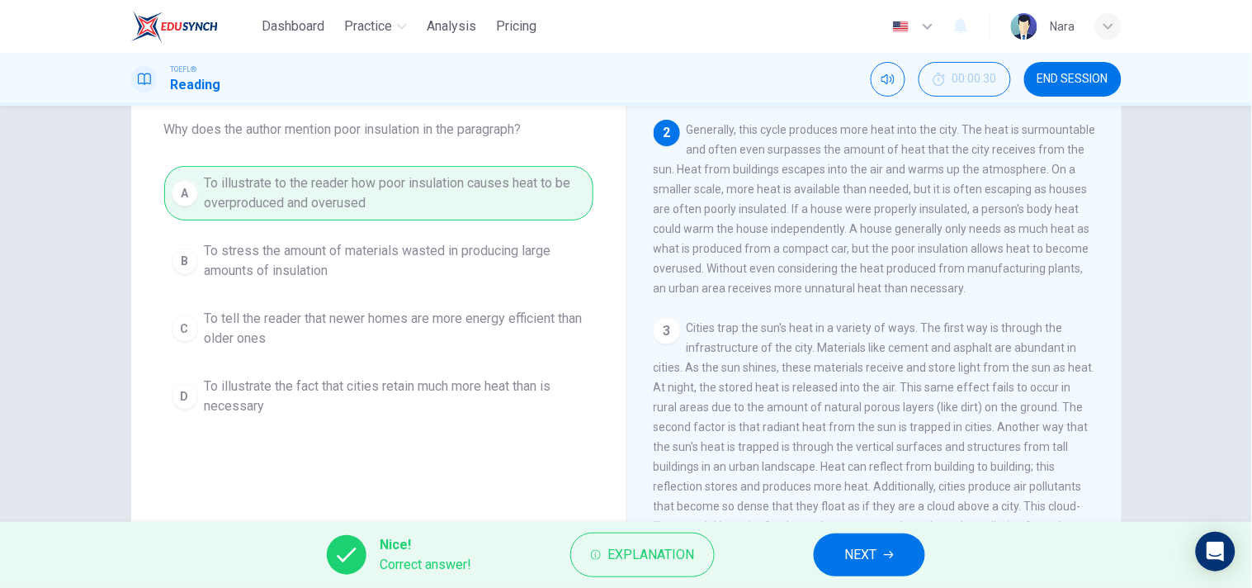
click at [845, 558] on span "NEXT" at bounding box center [861, 554] width 32 height 23
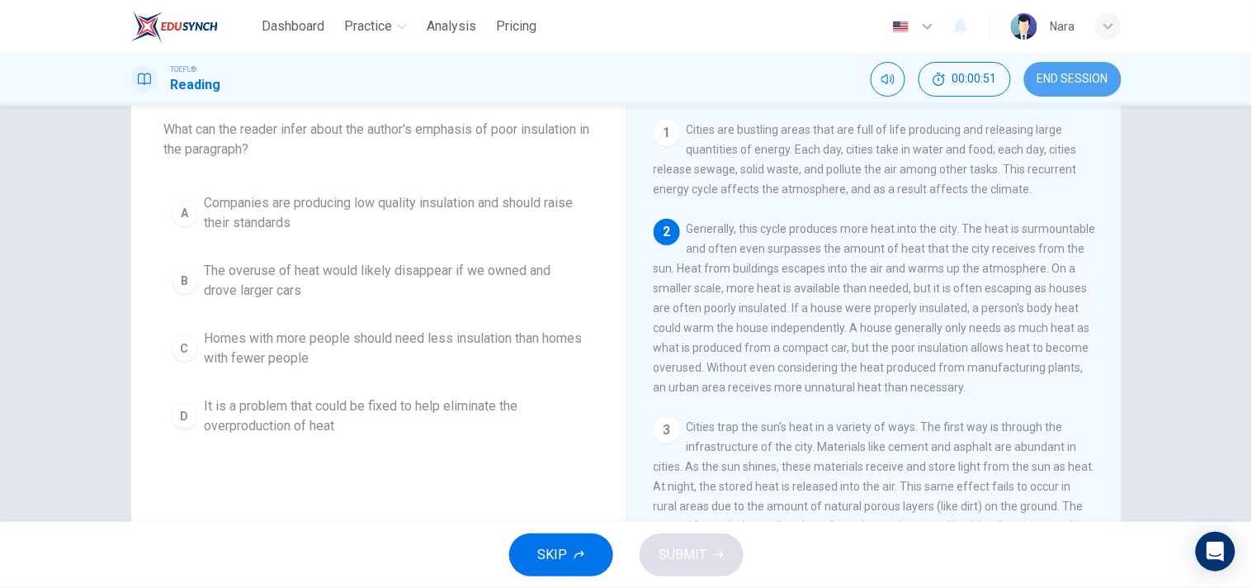
click at [1043, 78] on span "END SESSION" at bounding box center [1073, 79] width 71 height 13
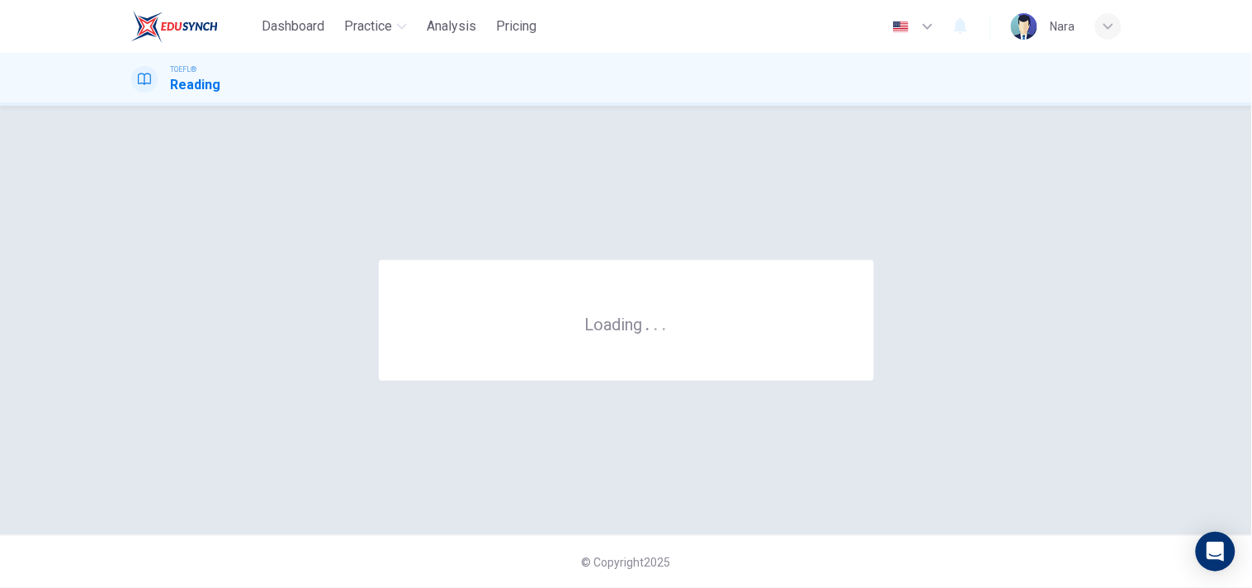
scroll to position [0, 0]
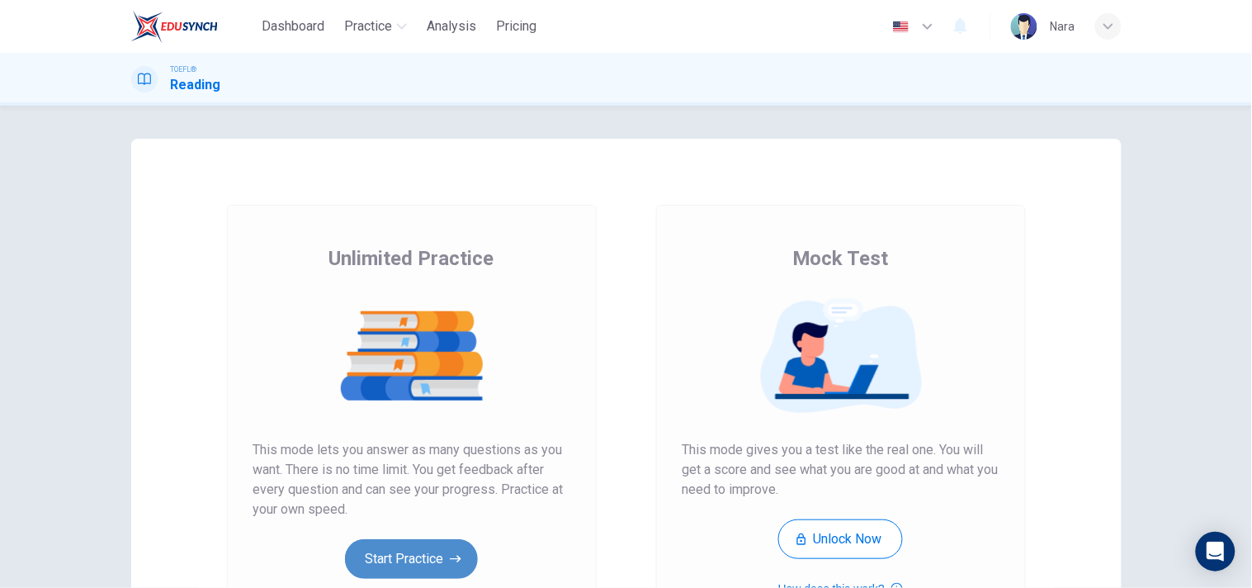
click at [357, 574] on button "Start Practice" at bounding box center [411, 559] width 133 height 40
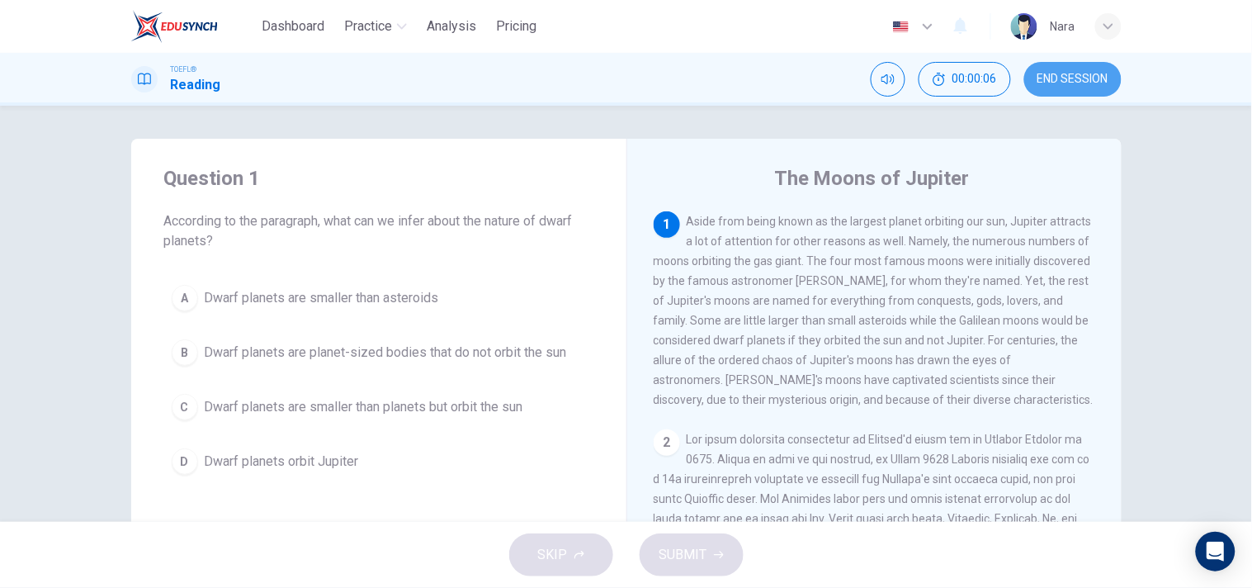
click at [1044, 67] on button "END SESSION" at bounding box center [1072, 79] width 97 height 35
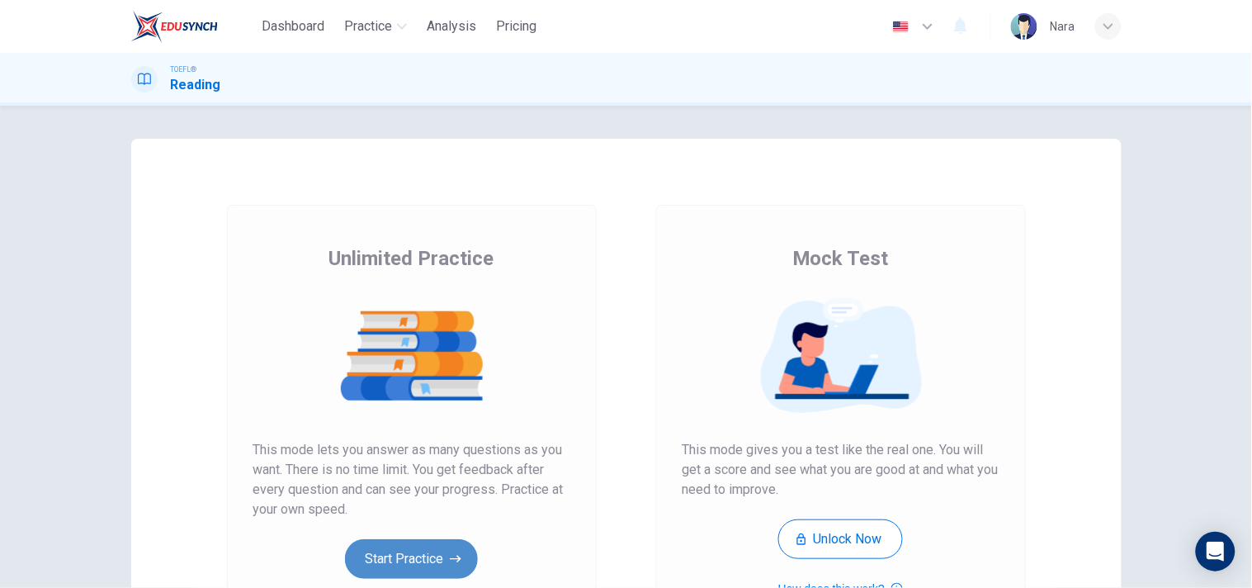
click at [381, 555] on button "Start Practice" at bounding box center [411, 559] width 133 height 40
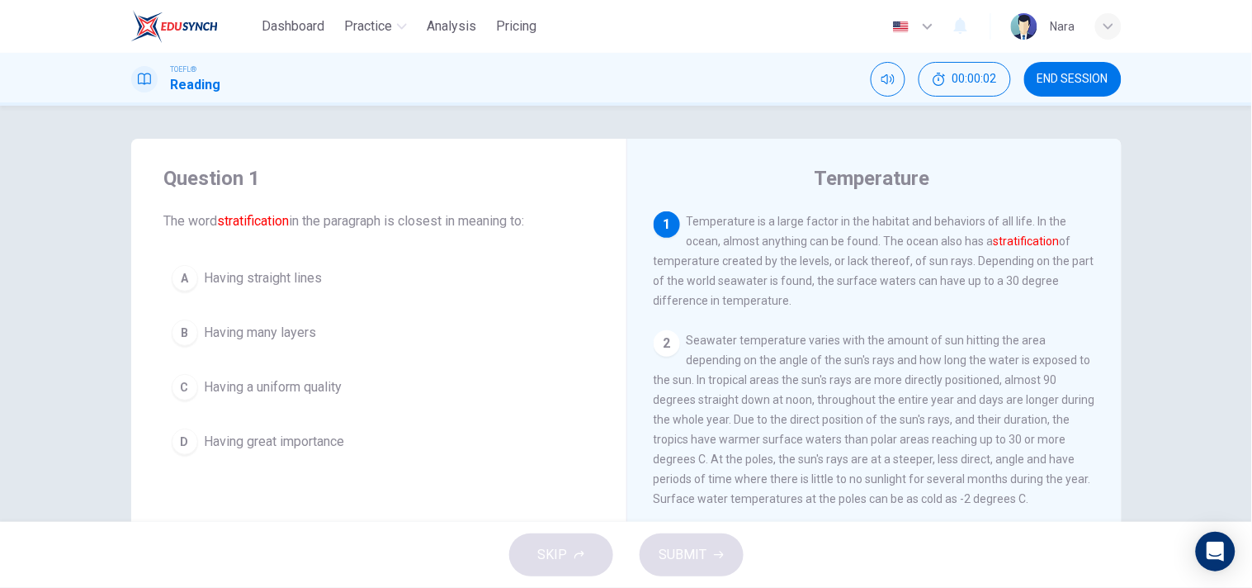
click at [452, 343] on button "B Having many layers" at bounding box center [378, 332] width 429 height 41
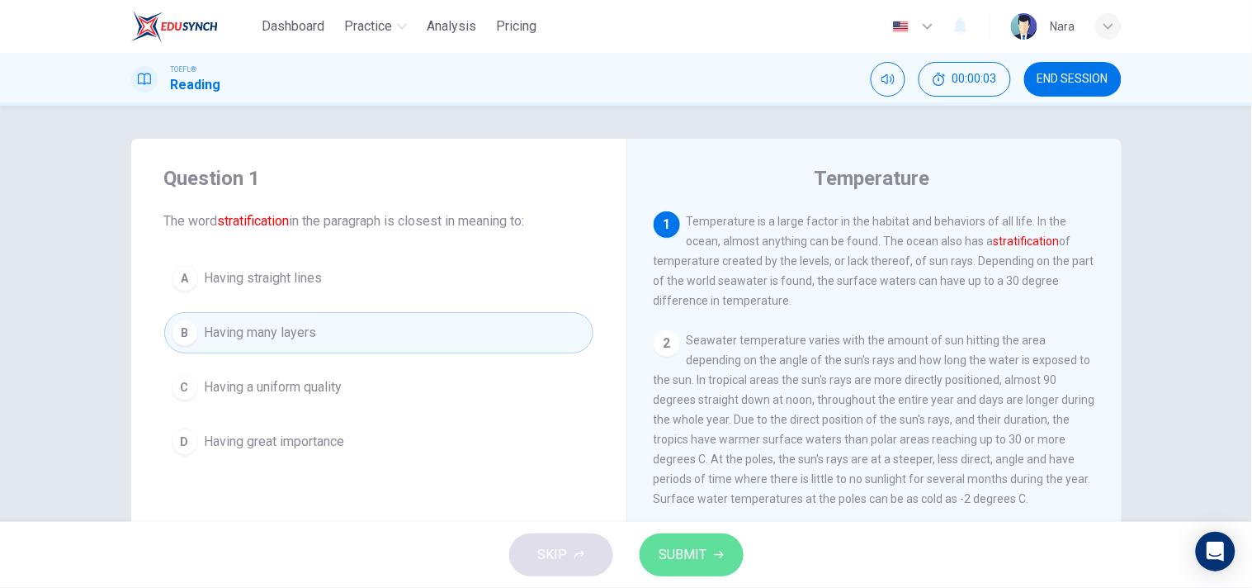
click at [700, 558] on span "SUBMIT" at bounding box center [684, 554] width 48 height 23
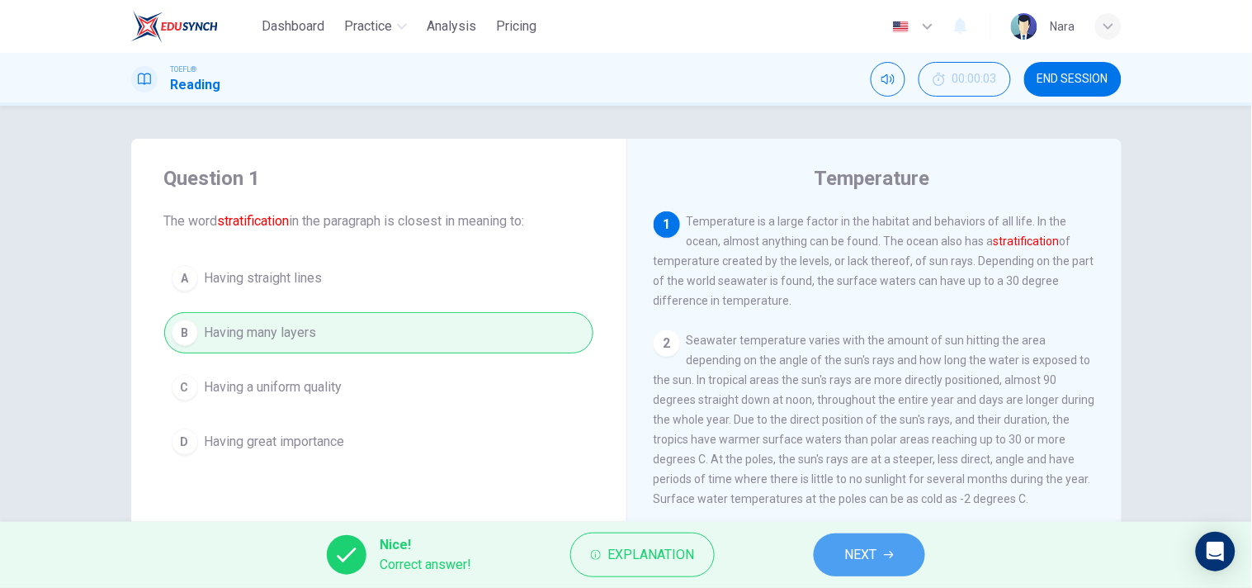
click at [832, 556] on button "NEXT" at bounding box center [869, 554] width 111 height 43
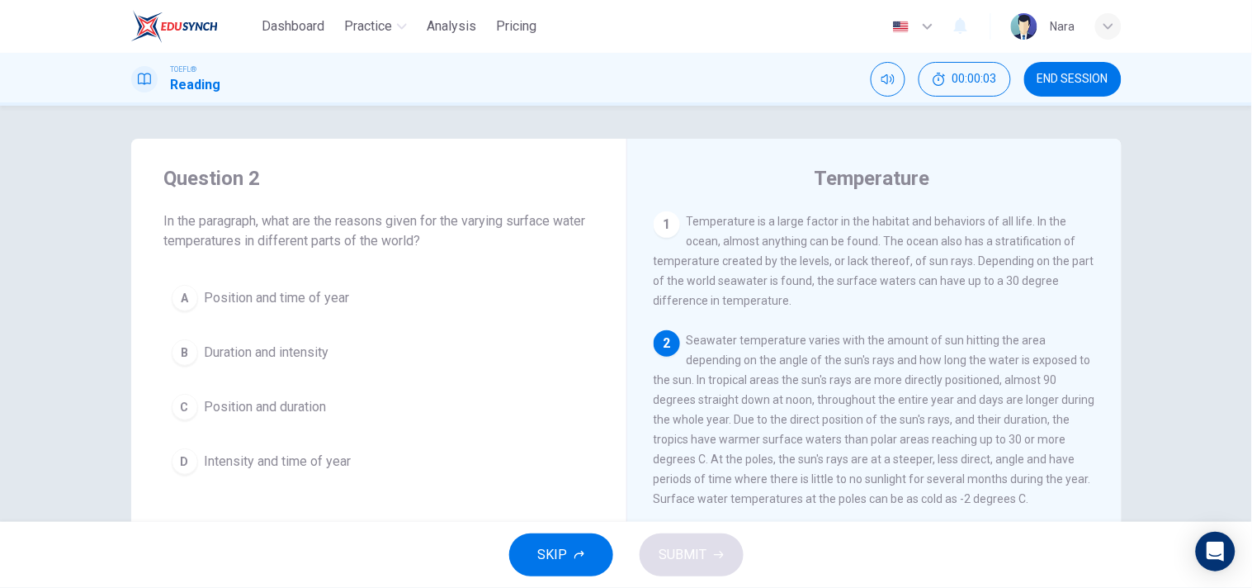
scroll to position [119, 0]
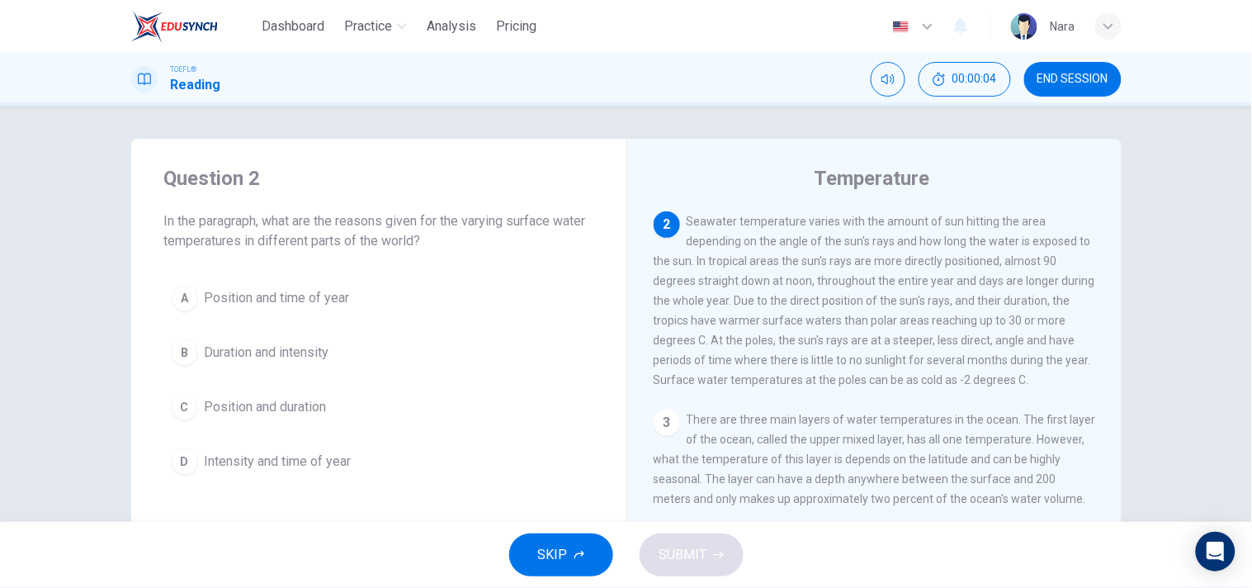
click at [378, 409] on button "C Position and duration" at bounding box center [378, 406] width 429 height 41
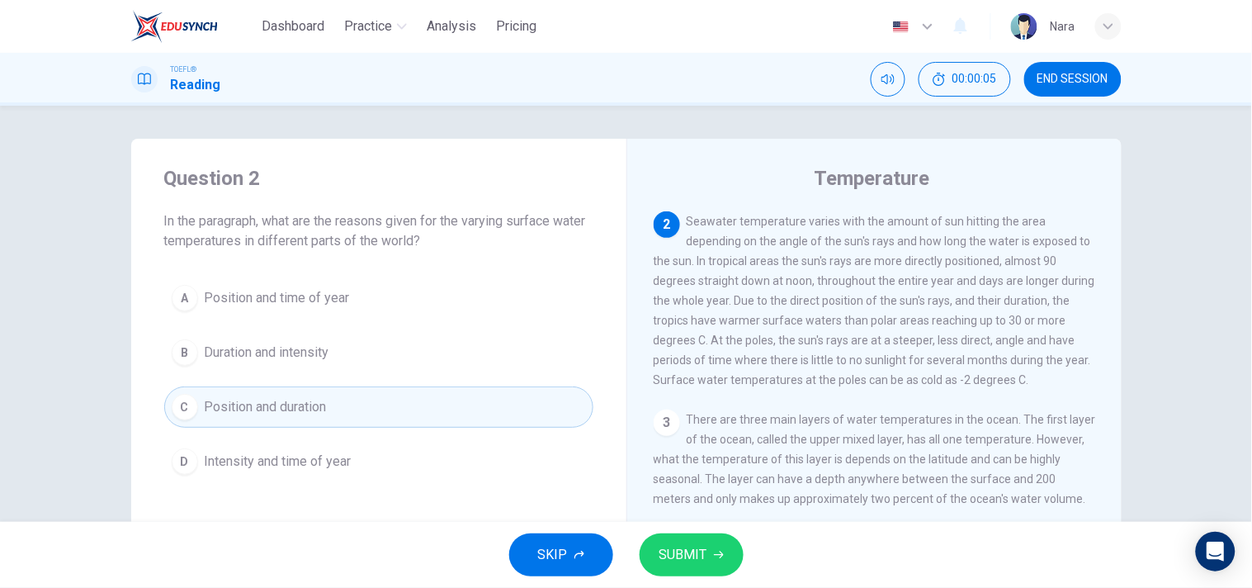
click at [694, 543] on span "SUBMIT" at bounding box center [684, 554] width 48 height 23
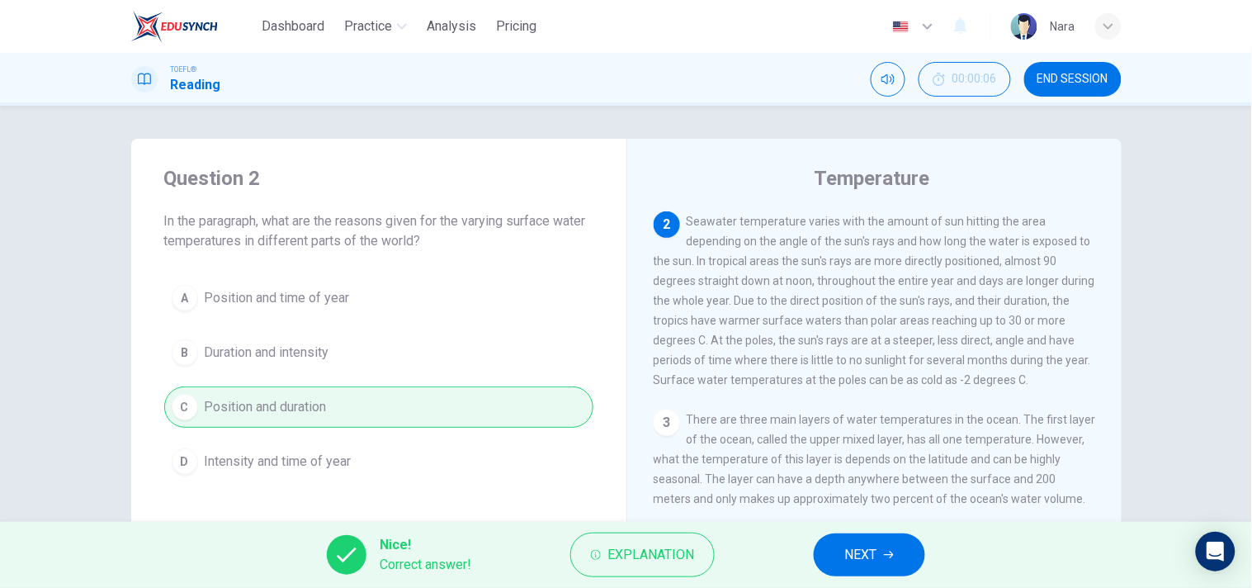
click at [822, 546] on button "NEXT" at bounding box center [869, 554] width 111 height 43
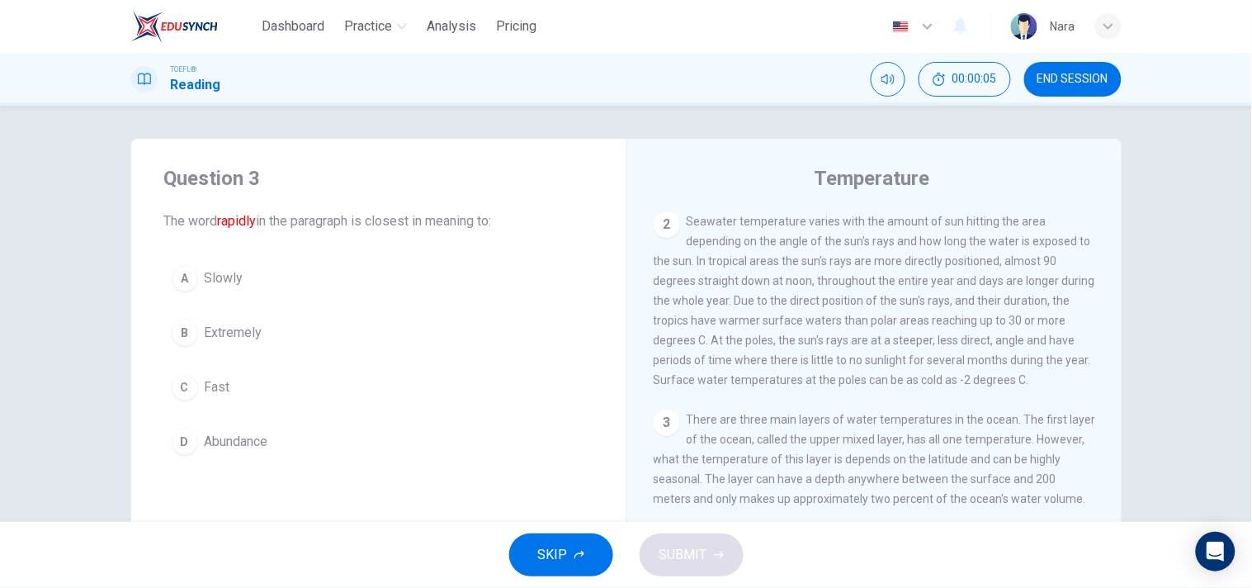
scroll to position [225, 0]
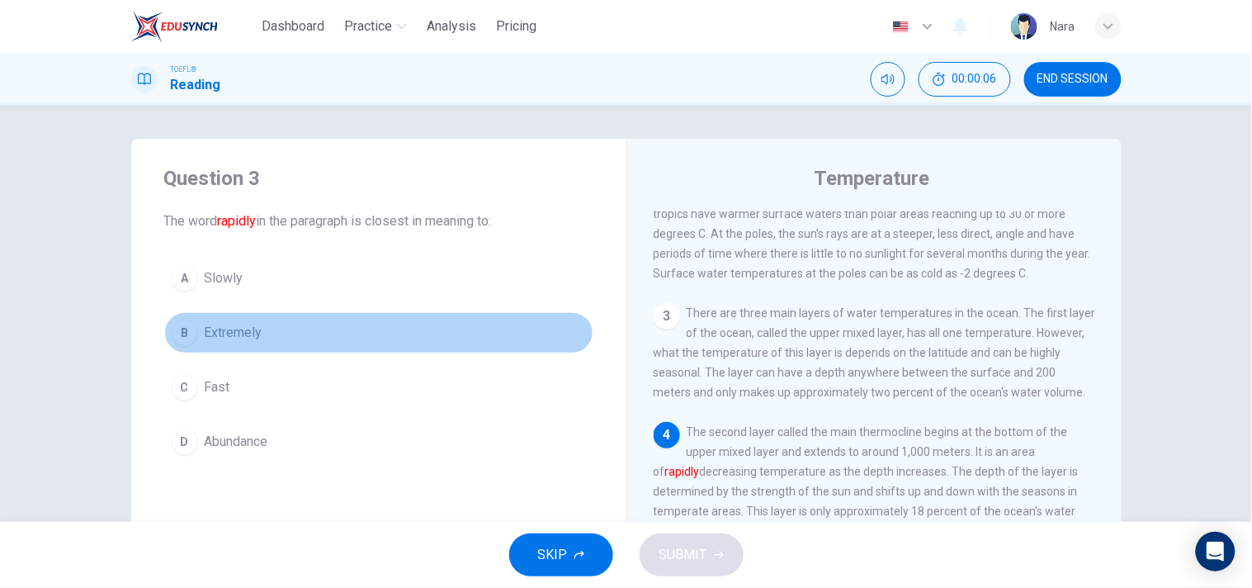
click at [397, 343] on button "B Extremely" at bounding box center [378, 332] width 429 height 41
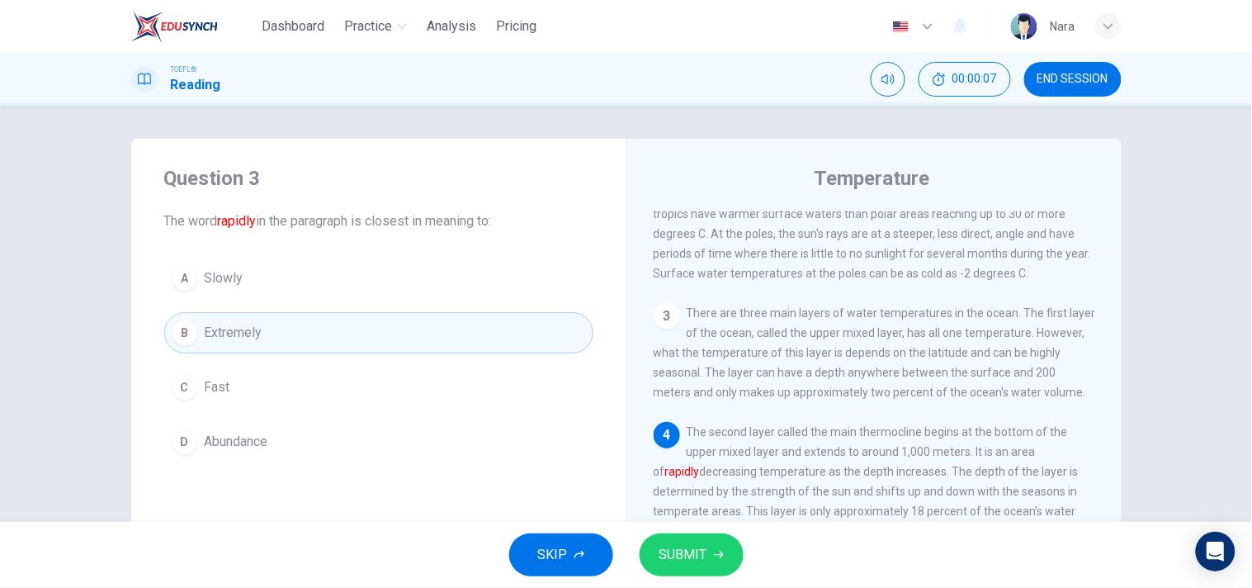
click at [415, 414] on div "A Slowly B Extremely C Fast D Abundance" at bounding box center [378, 360] width 429 height 205
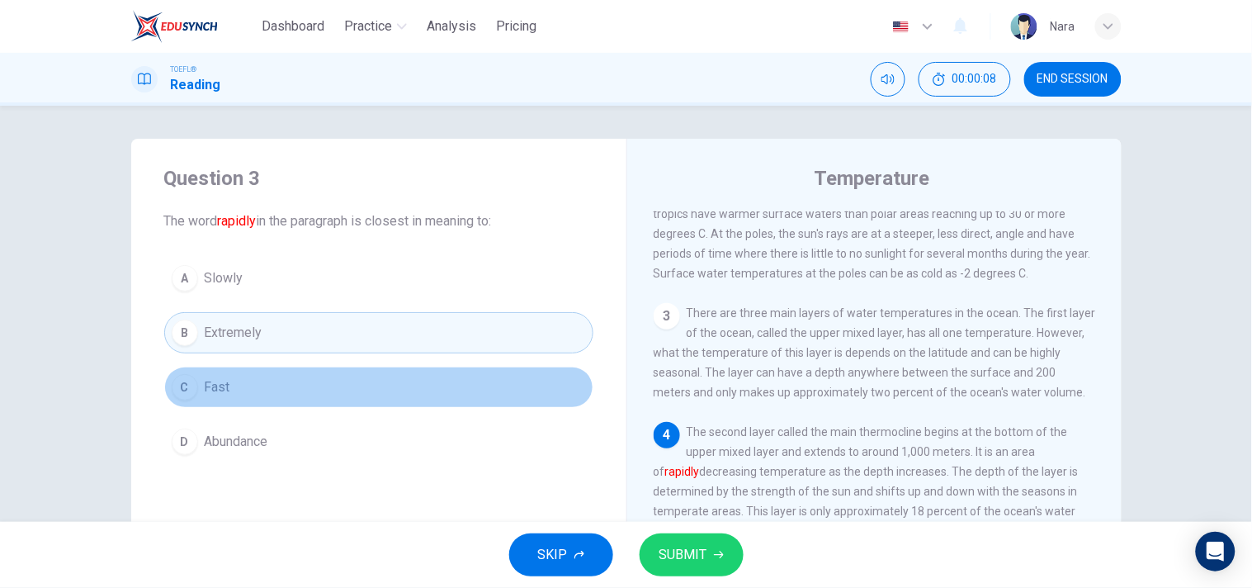
click at [394, 389] on button "C Fast" at bounding box center [378, 386] width 429 height 41
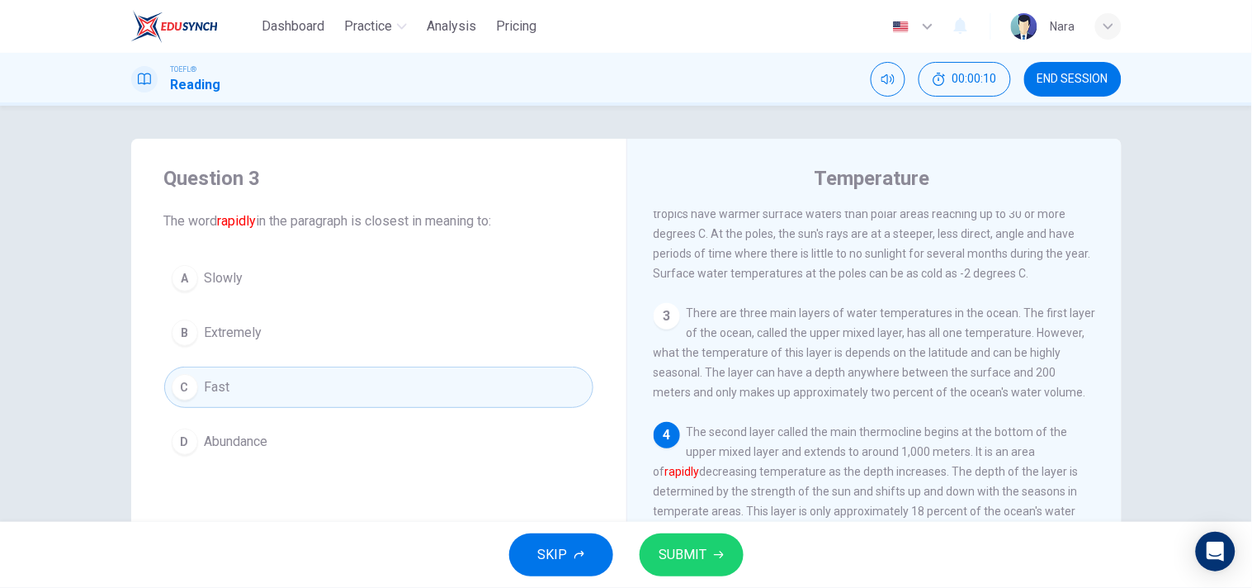
click at [703, 560] on span "SUBMIT" at bounding box center [684, 554] width 48 height 23
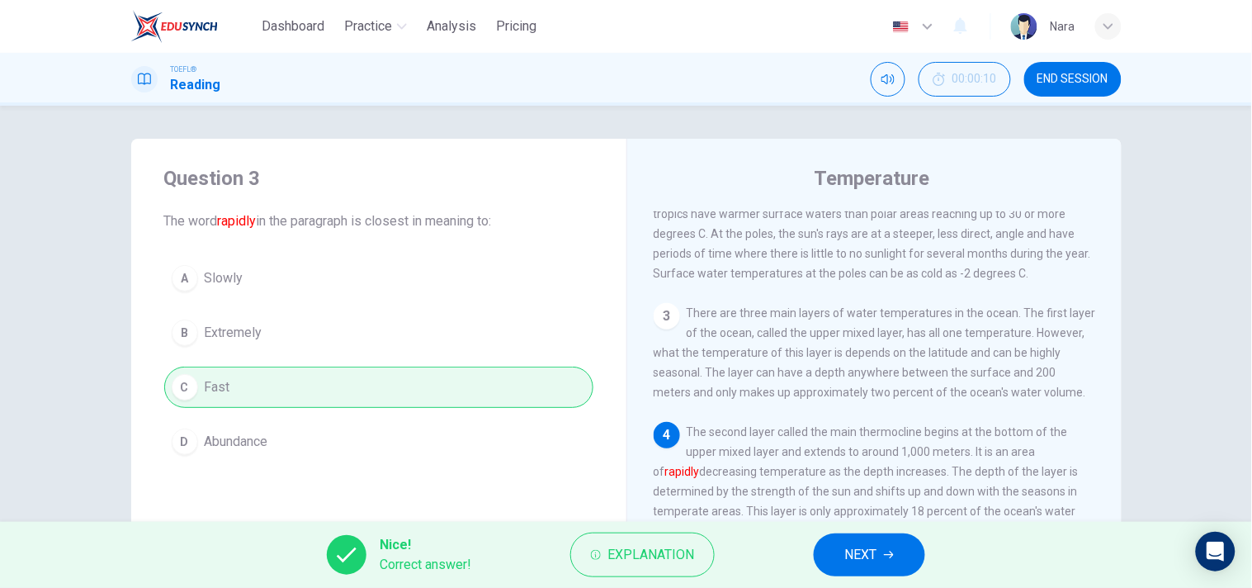
click at [837, 562] on button "NEXT" at bounding box center [869, 554] width 111 height 43
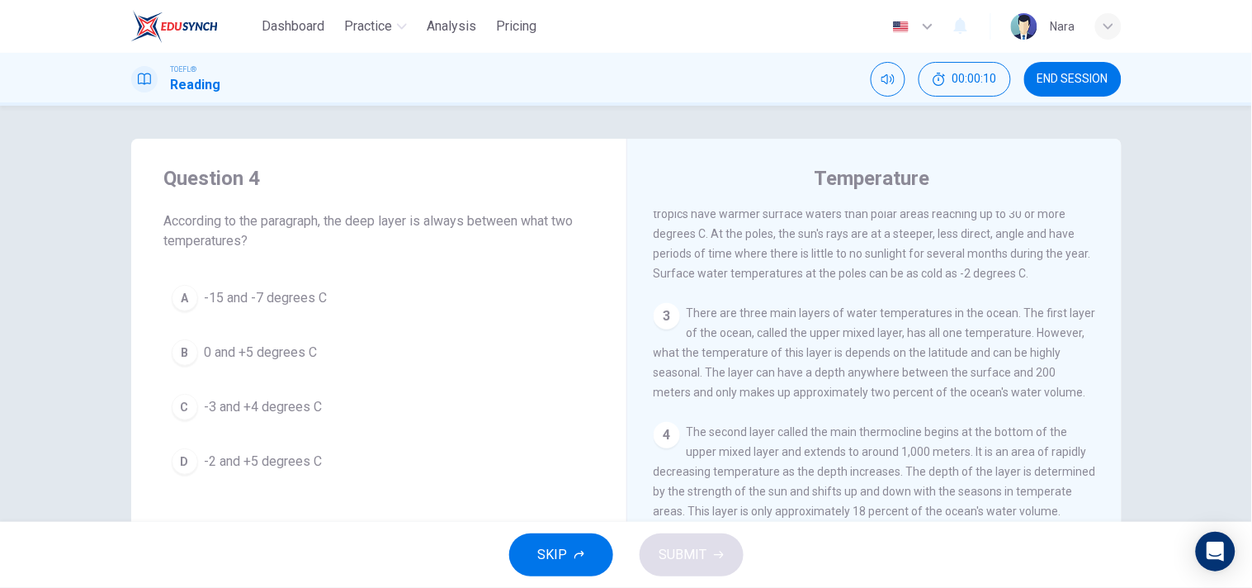
scroll to position [324, 0]
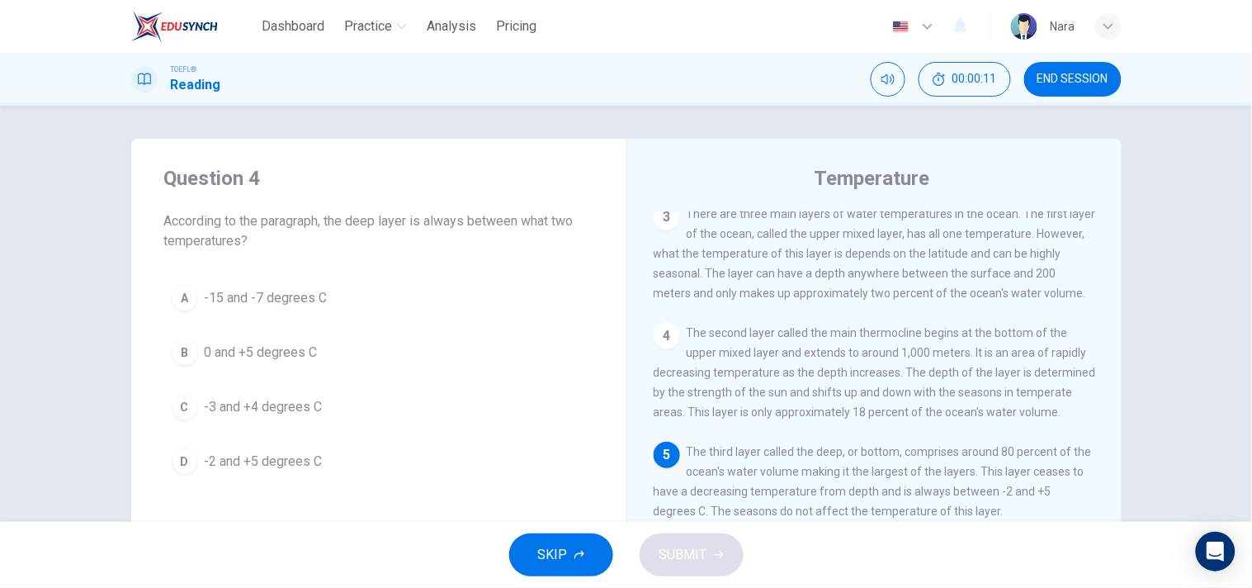
click at [381, 458] on button "D -2 and +5 degrees C" at bounding box center [378, 461] width 429 height 41
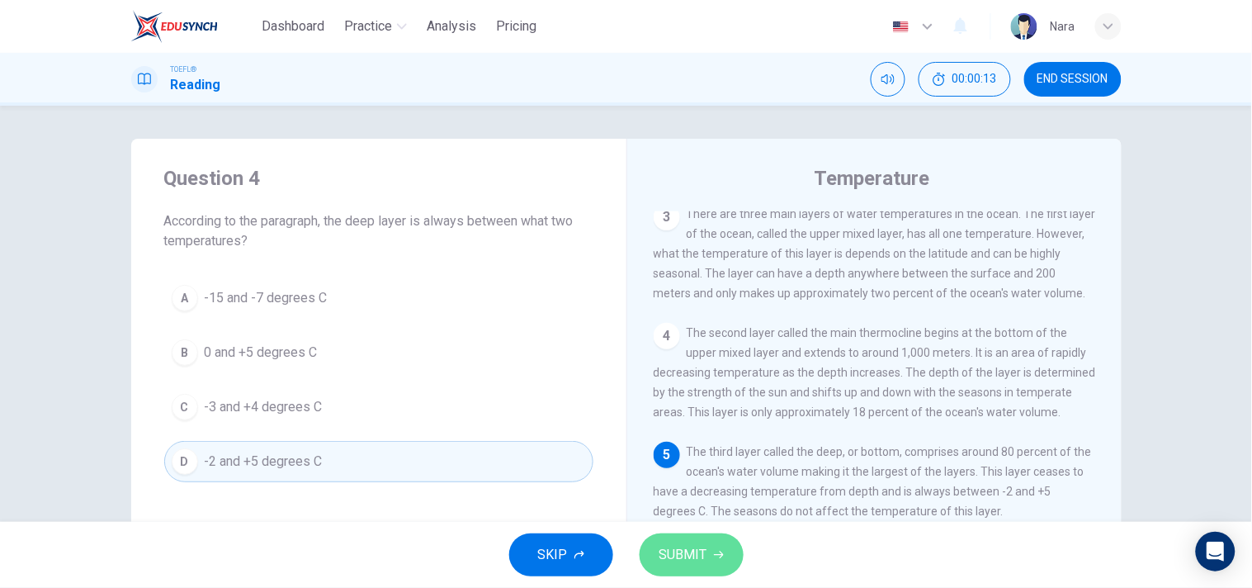
click at [674, 567] on button "SUBMIT" at bounding box center [692, 554] width 104 height 43
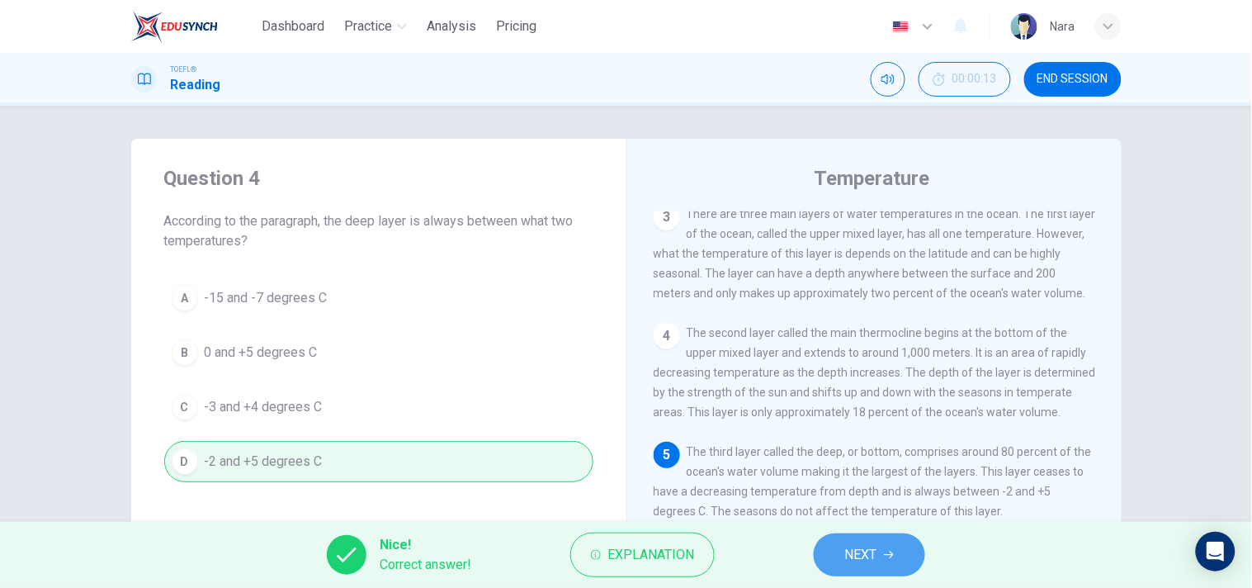
click at [830, 558] on button "NEXT" at bounding box center [869, 554] width 111 height 43
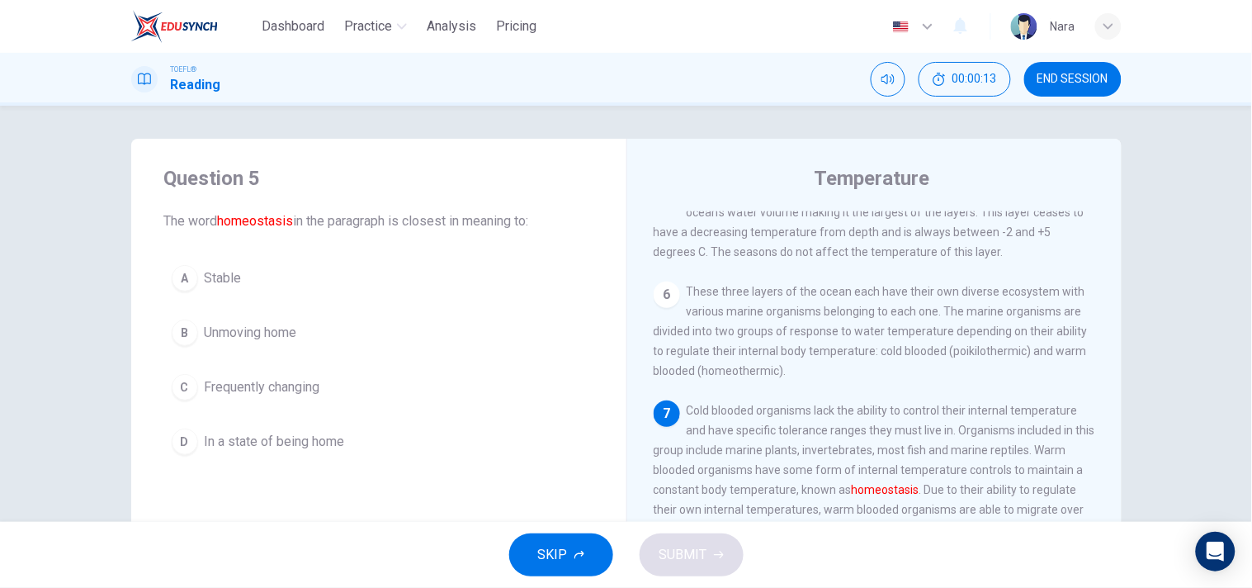
scroll to position [594, 0]
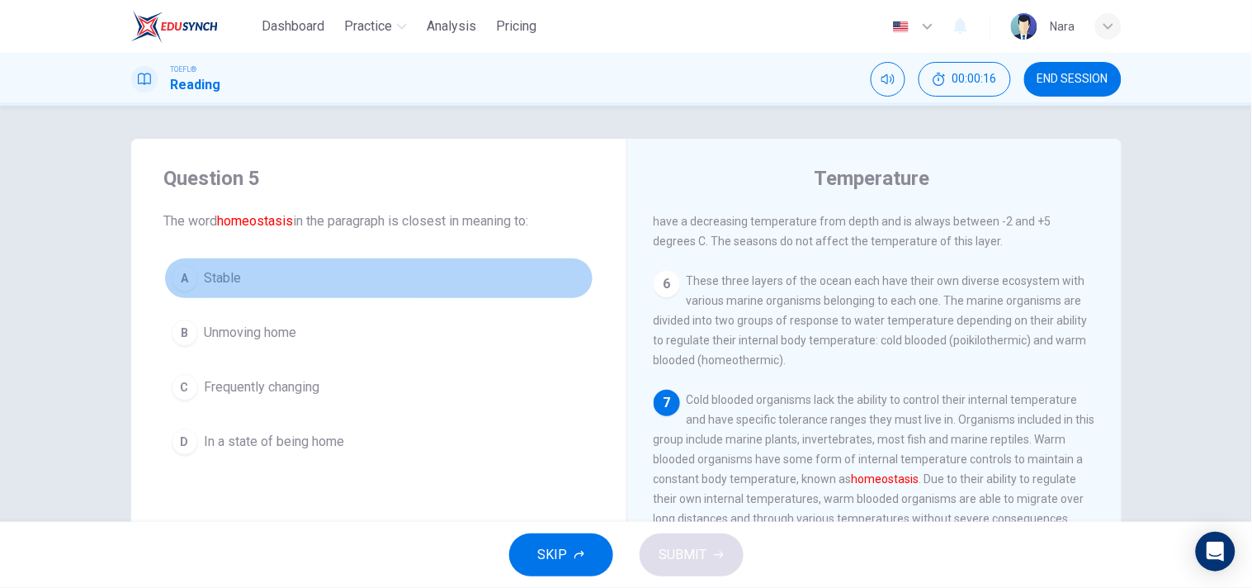
click at [349, 287] on button "A Stable" at bounding box center [378, 278] width 429 height 41
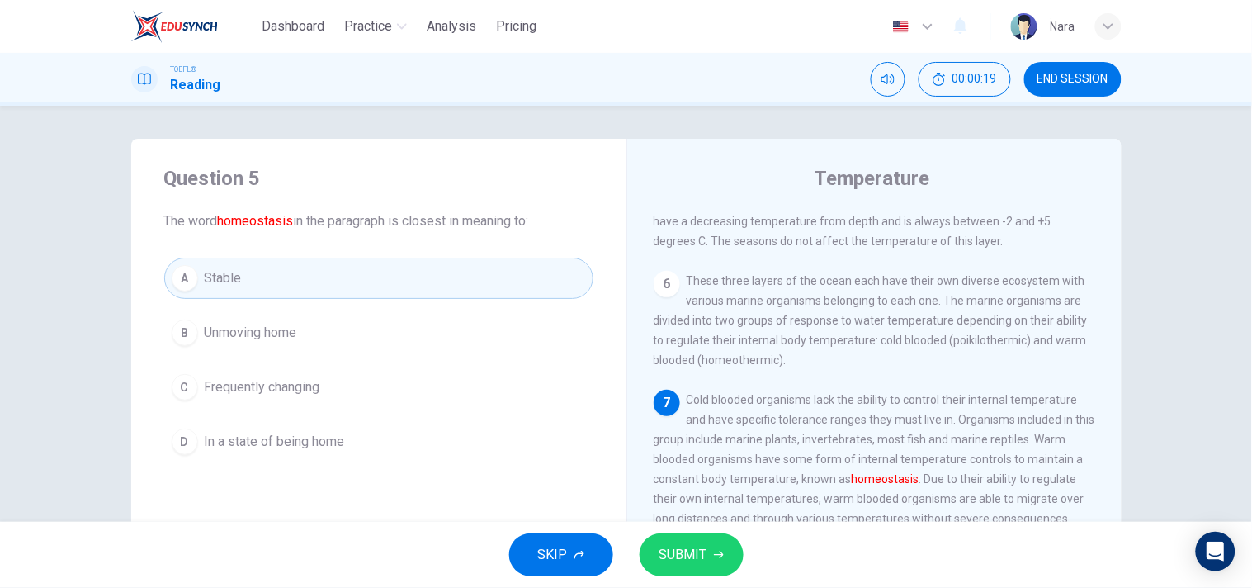
click at [670, 572] on button "SUBMIT" at bounding box center [692, 554] width 104 height 43
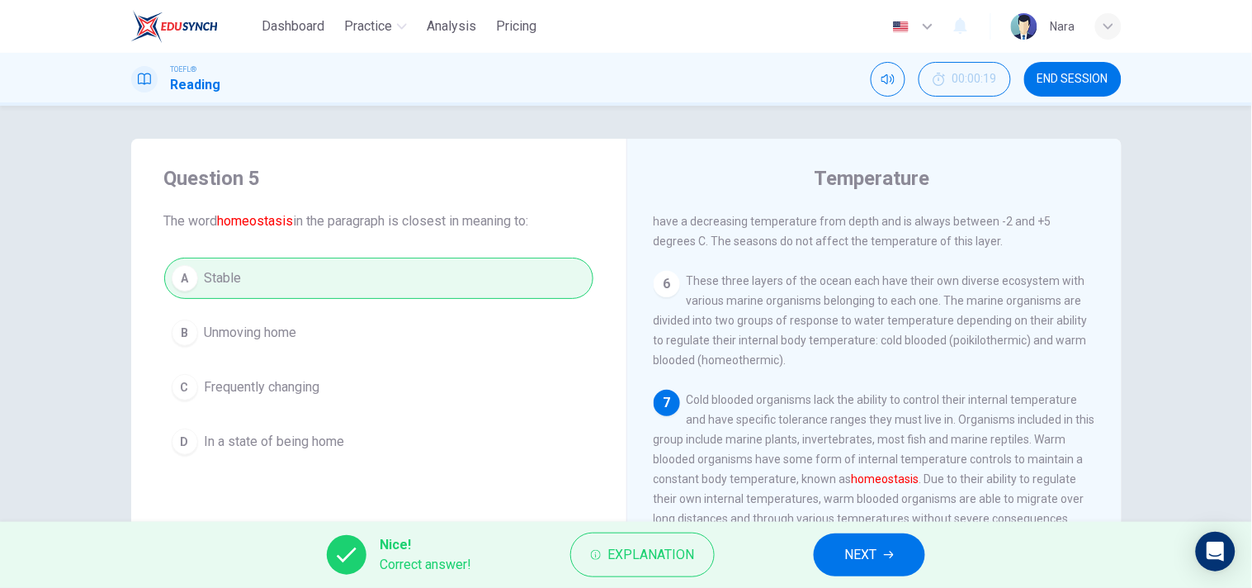
click at [876, 565] on span "NEXT" at bounding box center [861, 554] width 32 height 23
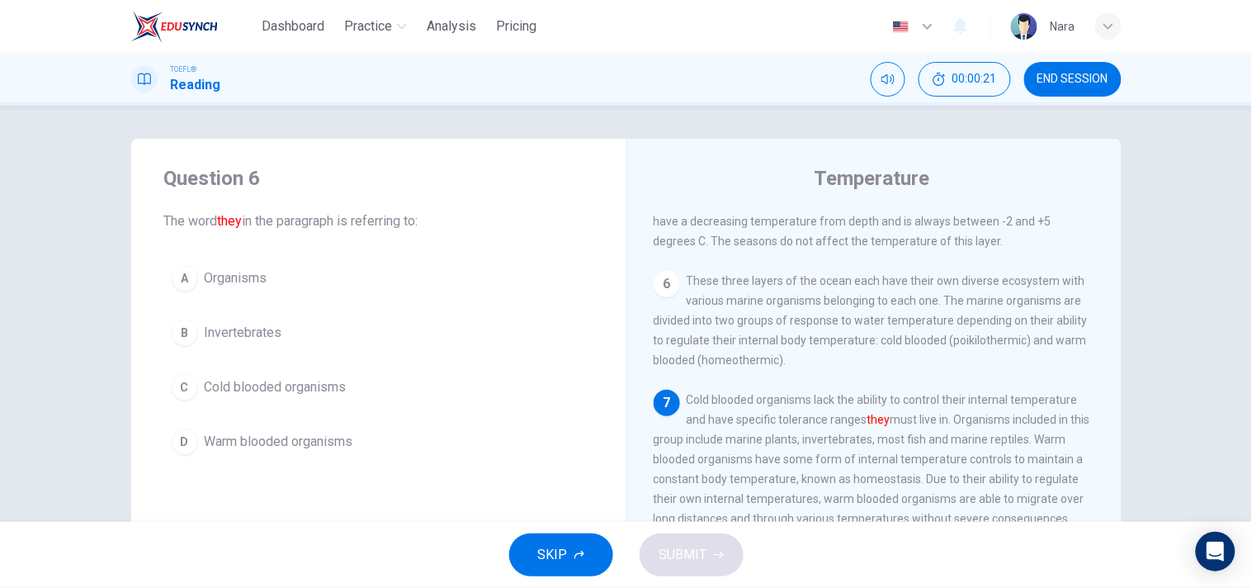
click at [386, 389] on button "C Cold blooded organisms" at bounding box center [378, 386] width 429 height 41
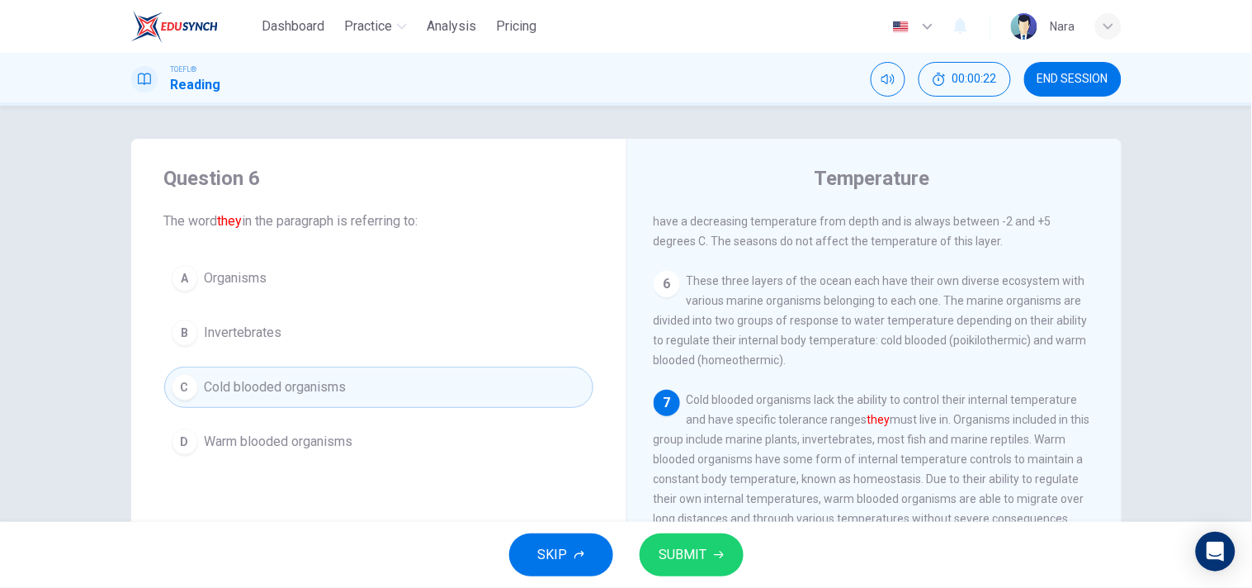
click at [719, 551] on icon "button" at bounding box center [719, 554] width 10 height 7
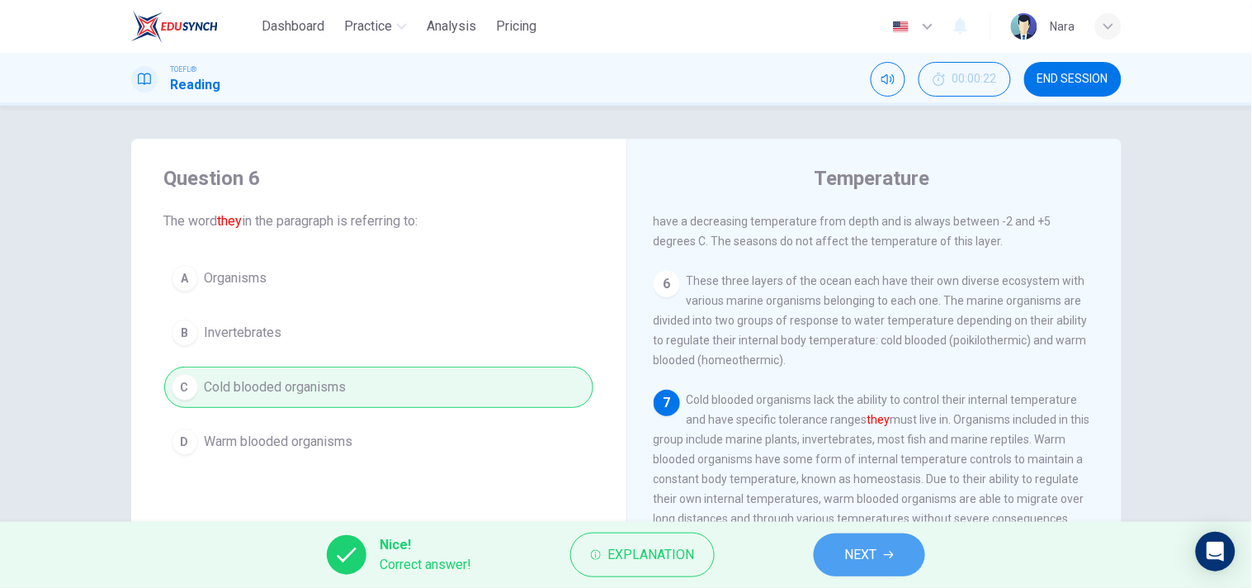
click at [871, 547] on span "NEXT" at bounding box center [861, 554] width 32 height 23
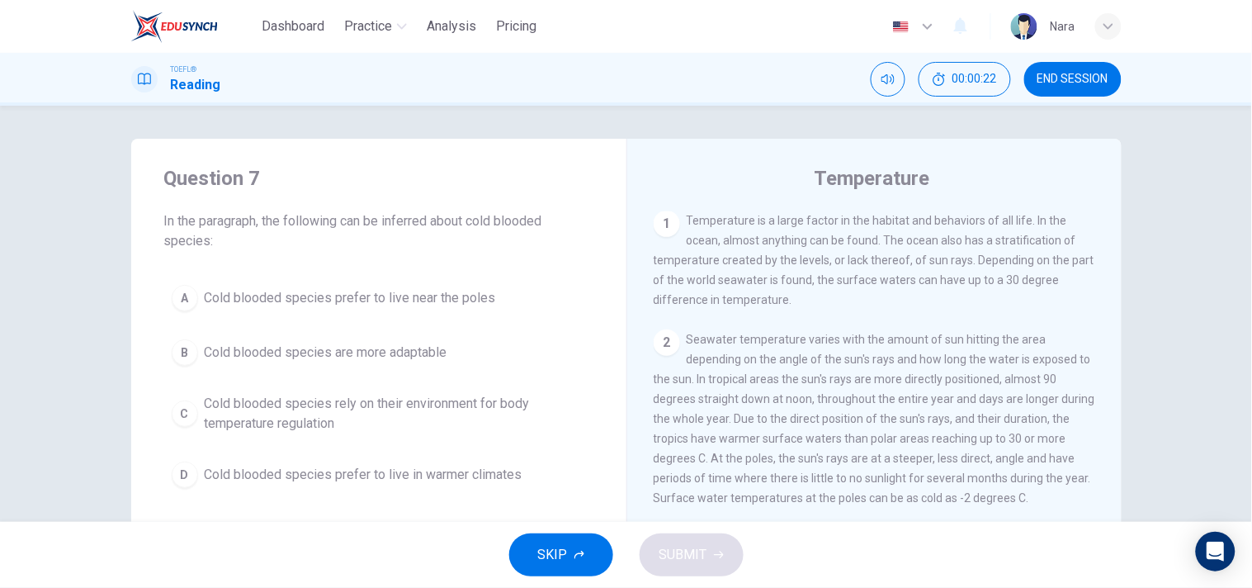
scroll to position [0, 0]
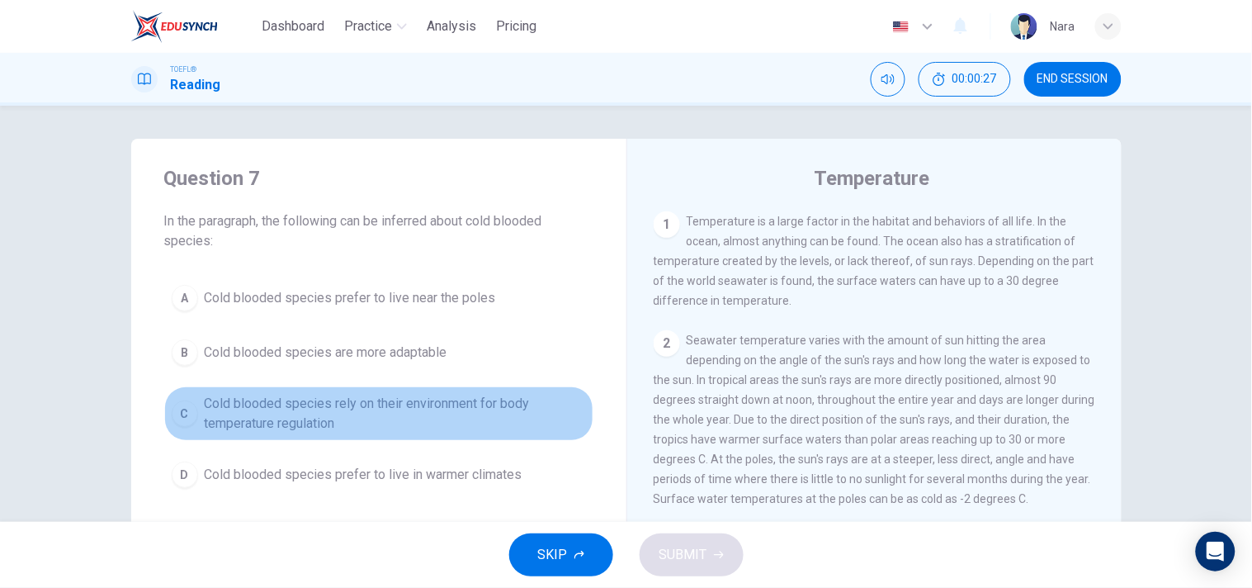
click at [416, 407] on span "Cold blooded species rely on their environment for body temperature regulation" at bounding box center [395, 414] width 381 height 40
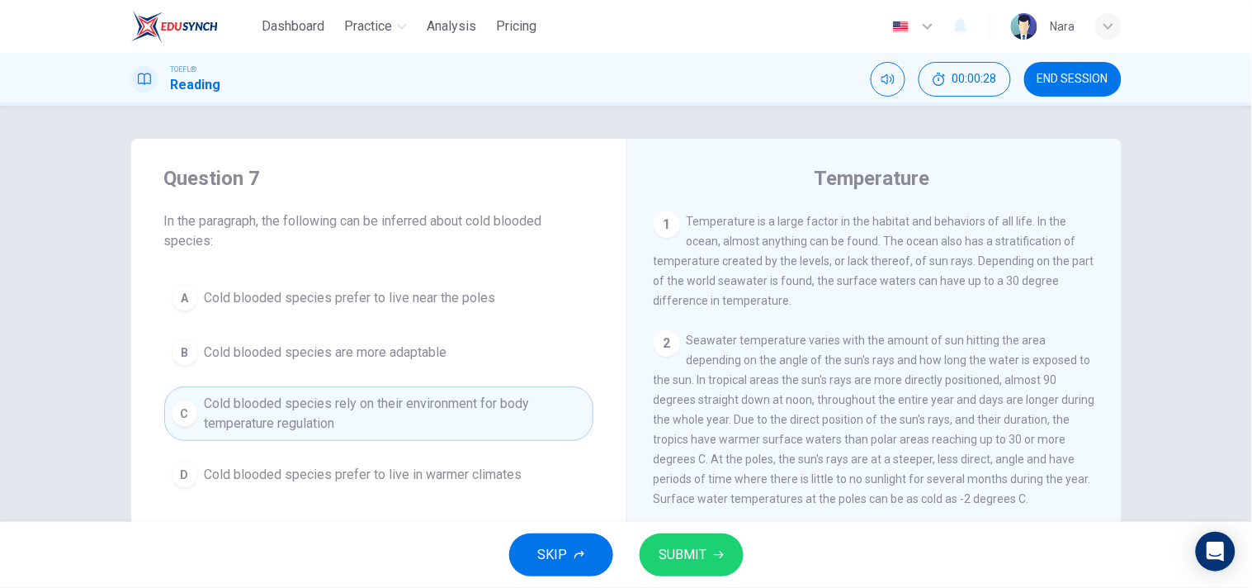
click at [692, 564] on span "SUBMIT" at bounding box center [684, 554] width 48 height 23
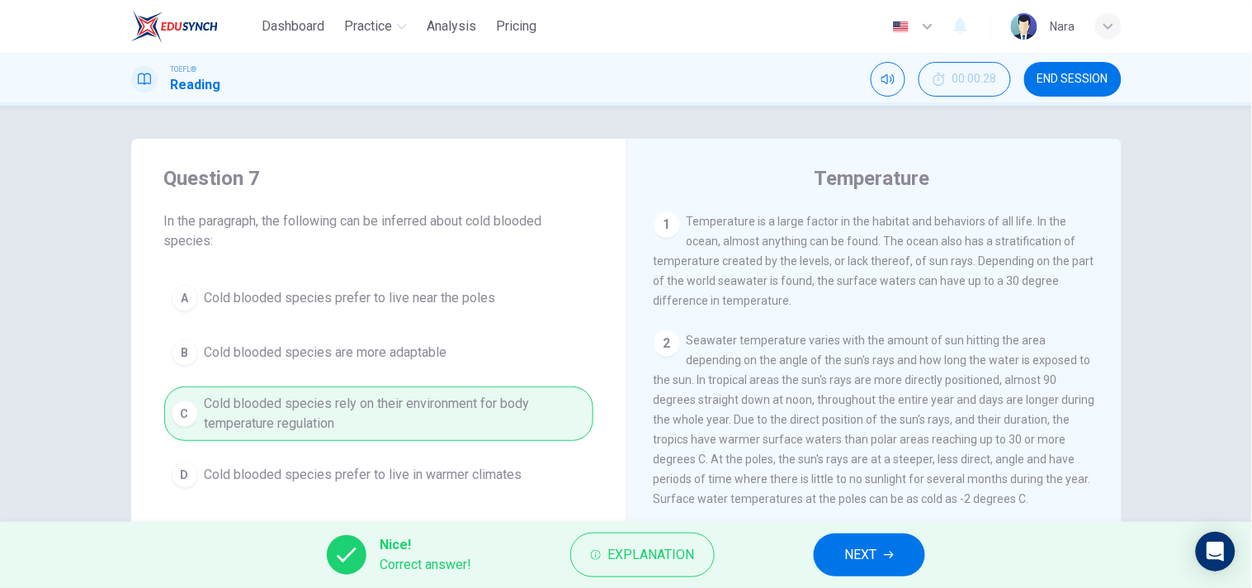
click at [854, 570] on button "NEXT" at bounding box center [869, 554] width 111 height 43
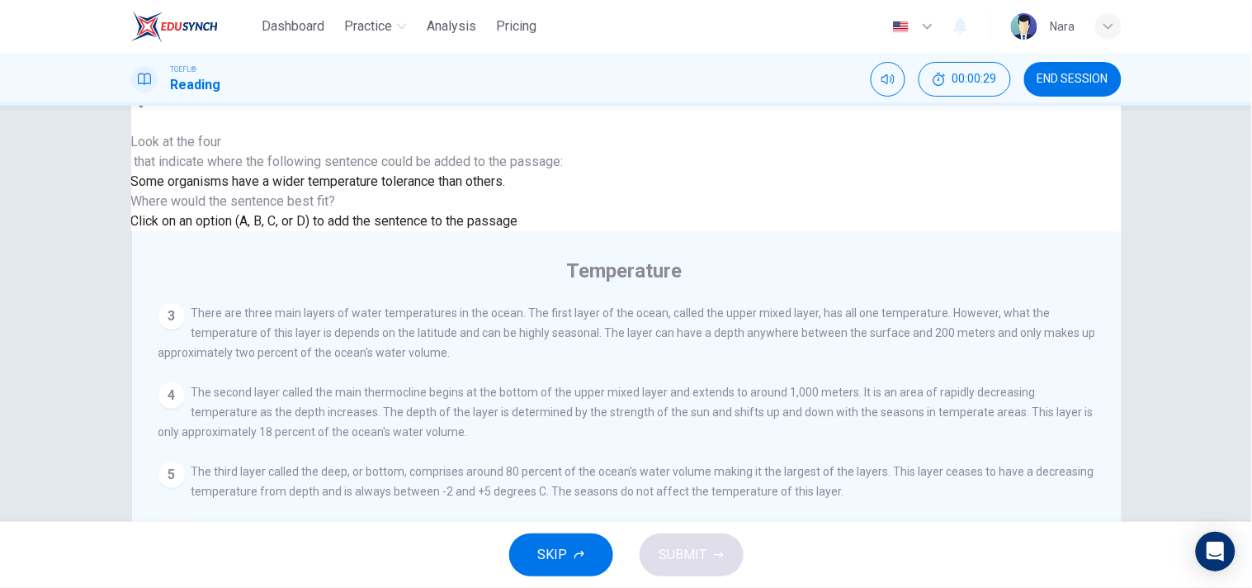
scroll to position [92, 0]
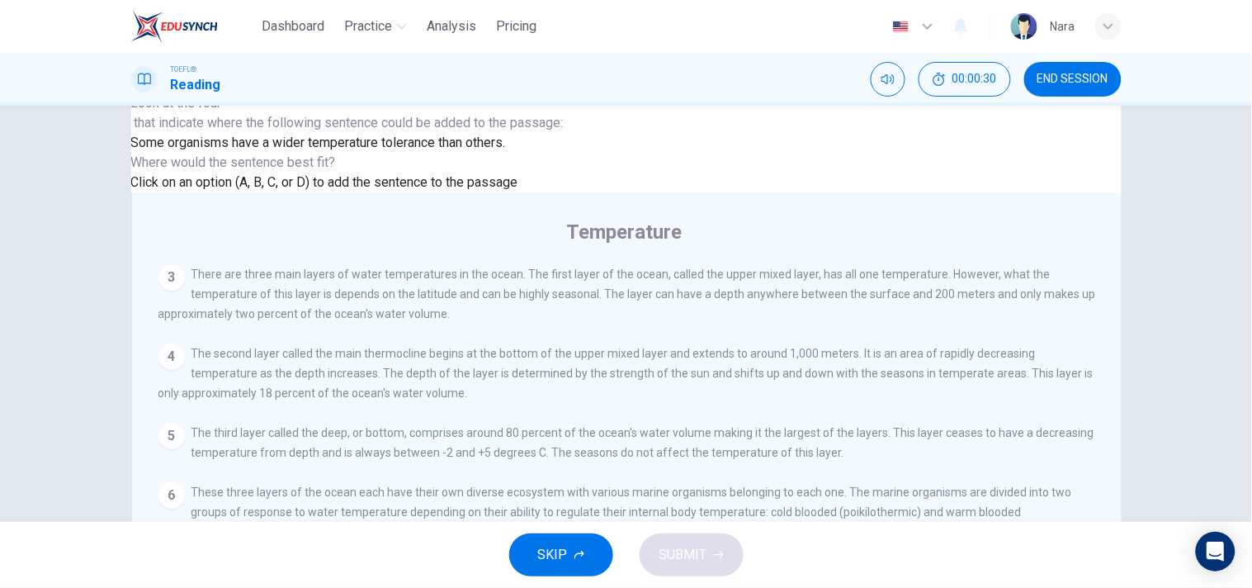
click at [468, 150] on span "Some organisms have a wider temperature tolerance than others." at bounding box center [318, 143] width 375 height 16
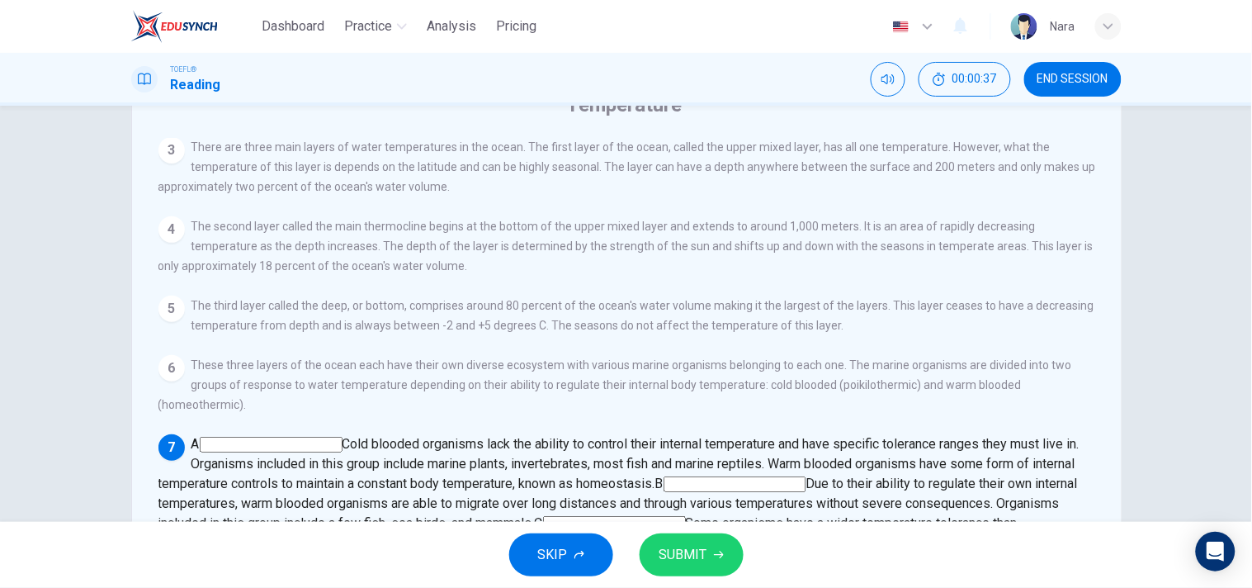
scroll to position [224, 0]
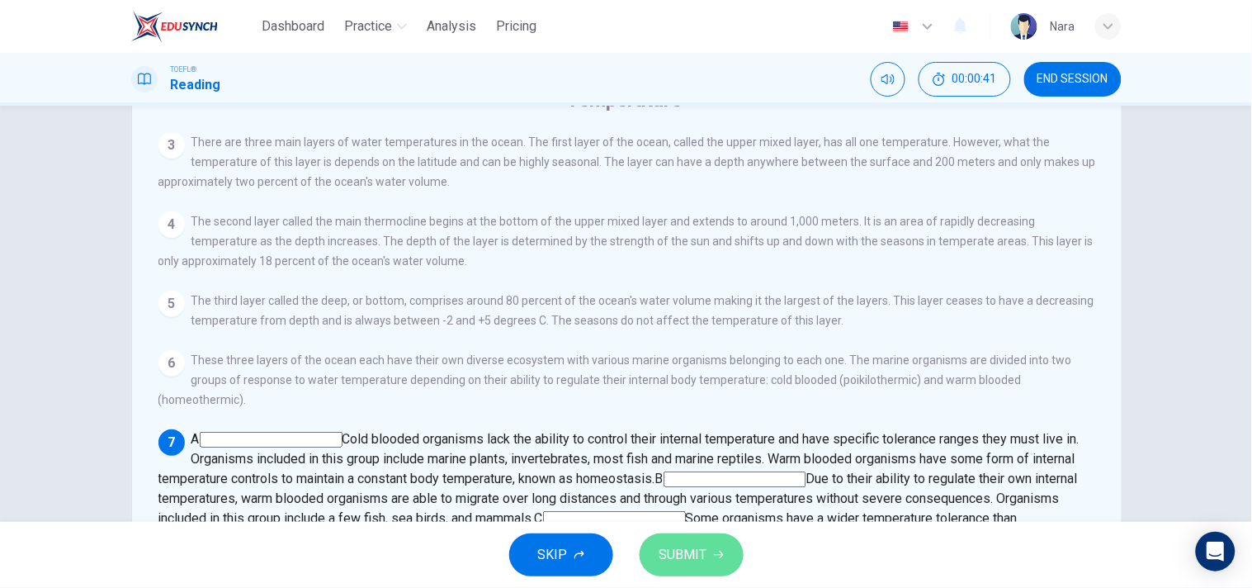
click at [707, 548] on button "SUBMIT" at bounding box center [692, 554] width 104 height 43
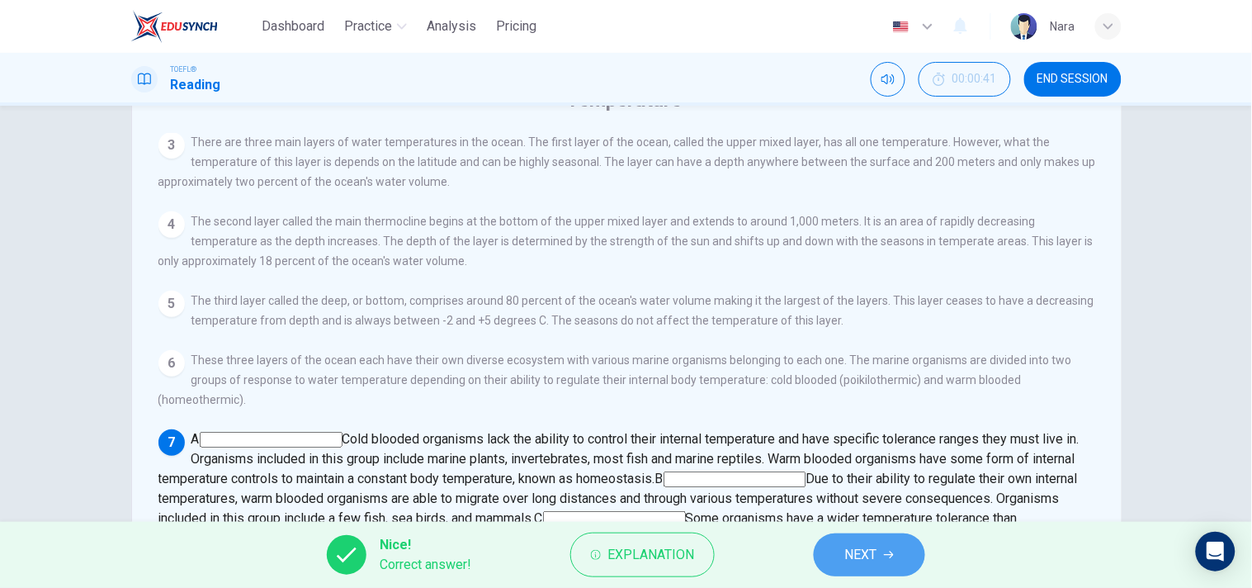
drag, startPoint x: 873, startPoint y: 558, endPoint x: 856, endPoint y: 506, distance: 54.8
click at [875, 558] on span "NEXT" at bounding box center [861, 554] width 32 height 23
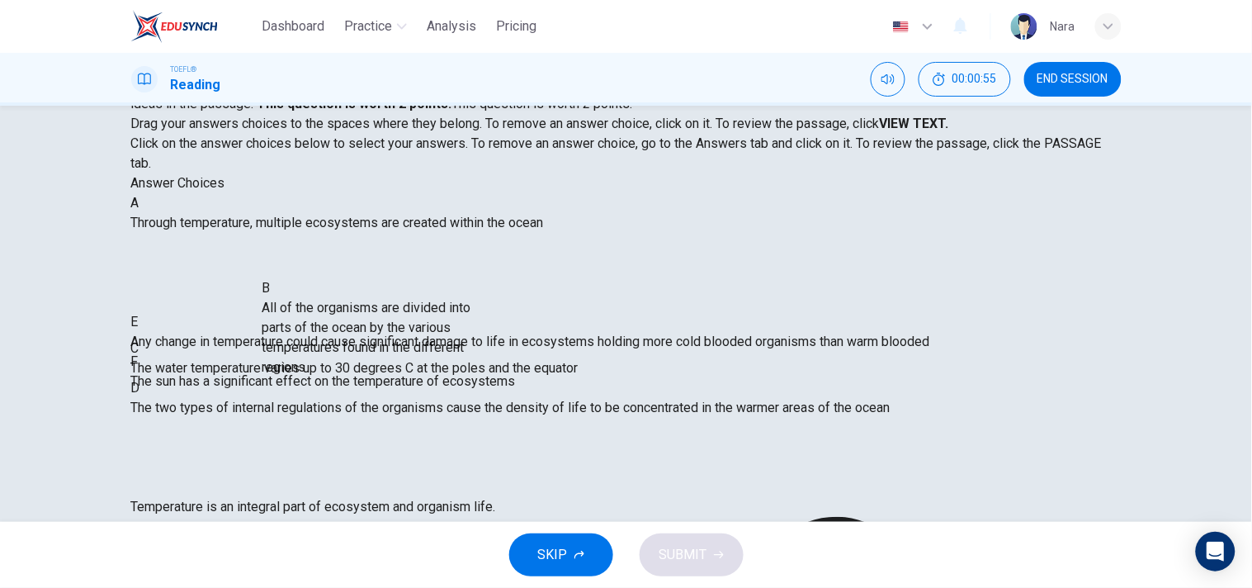
scroll to position [1, 0]
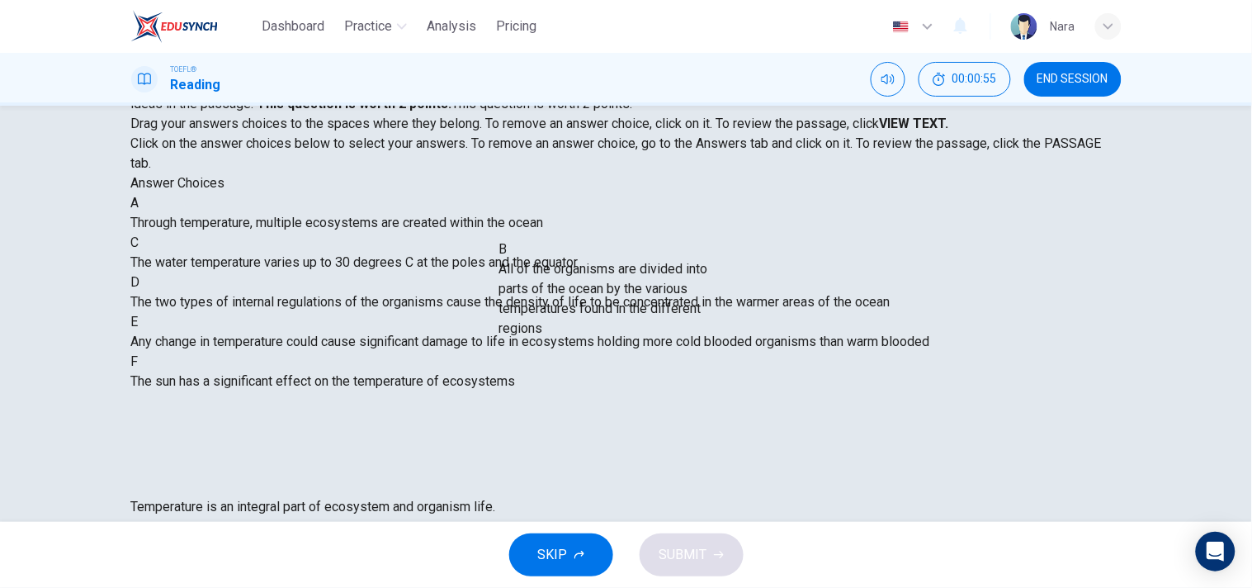
drag, startPoint x: 342, startPoint y: 391, endPoint x: 689, endPoint y: 333, distance: 352.3
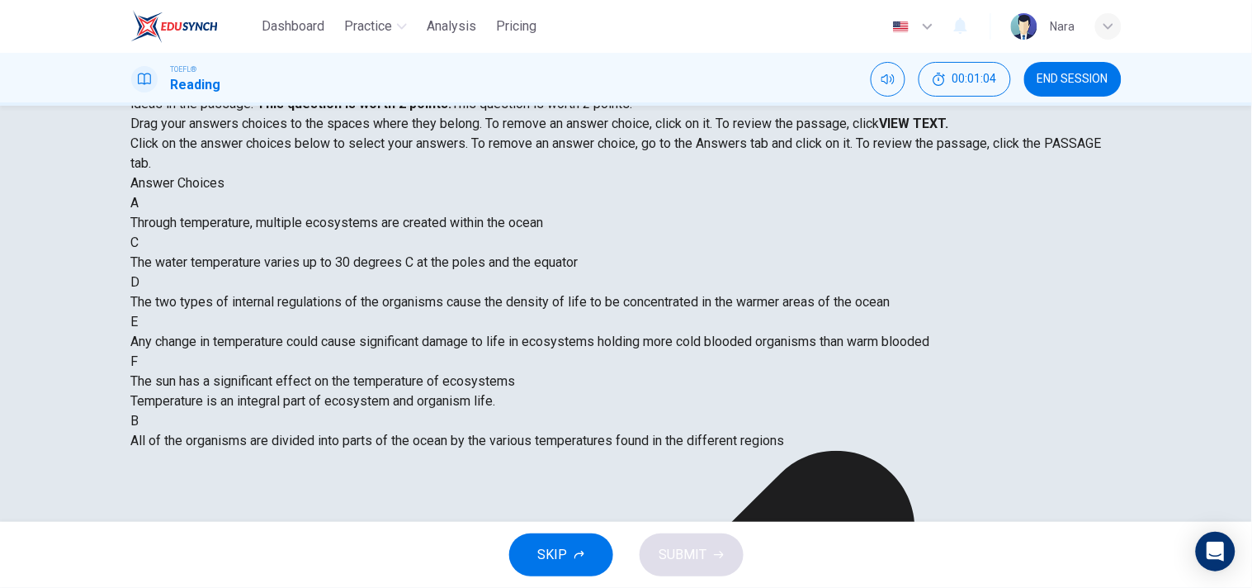
scroll to position [276, 0]
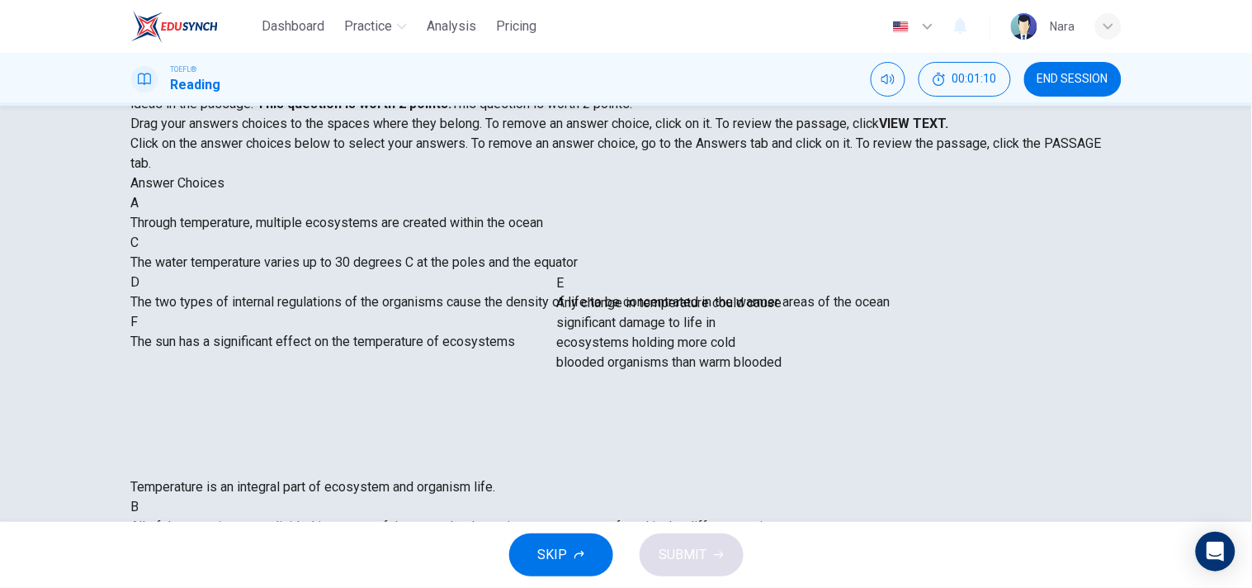
drag, startPoint x: 318, startPoint y: 327, endPoint x: 725, endPoint y: 343, distance: 407.3
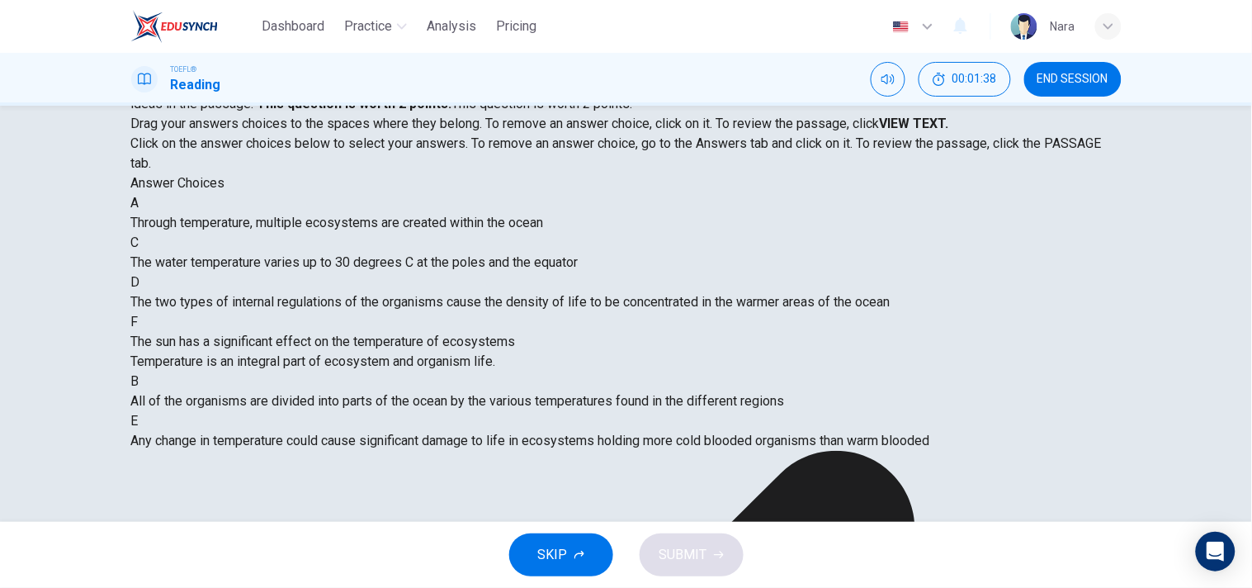
scroll to position [132, 0]
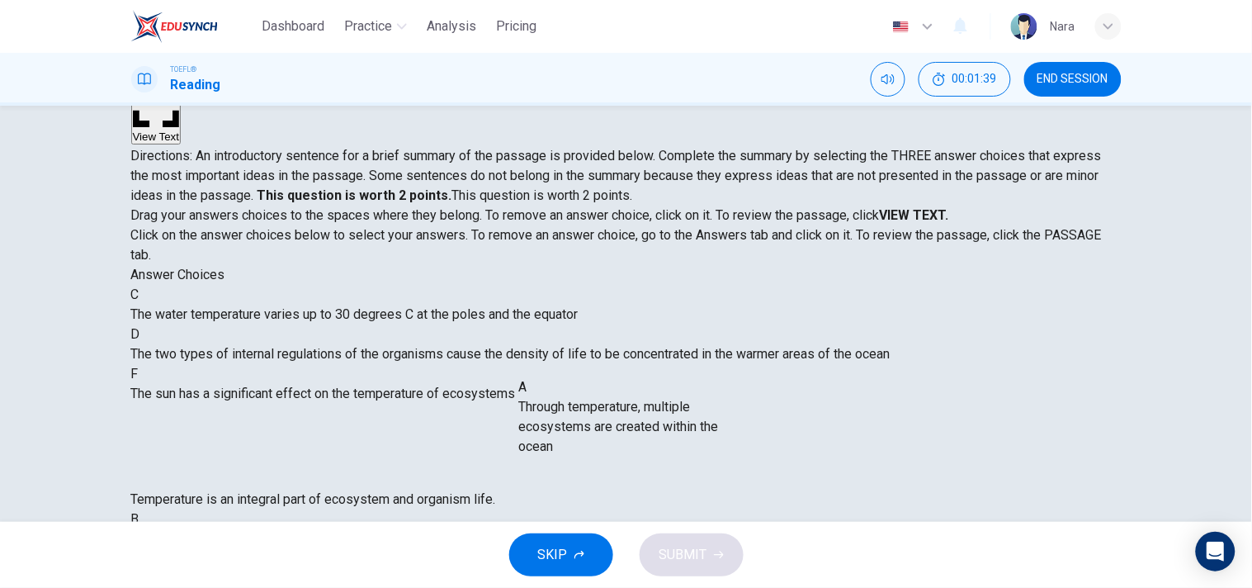
drag, startPoint x: 330, startPoint y: 360, endPoint x: 694, endPoint y: 448, distance: 374.6
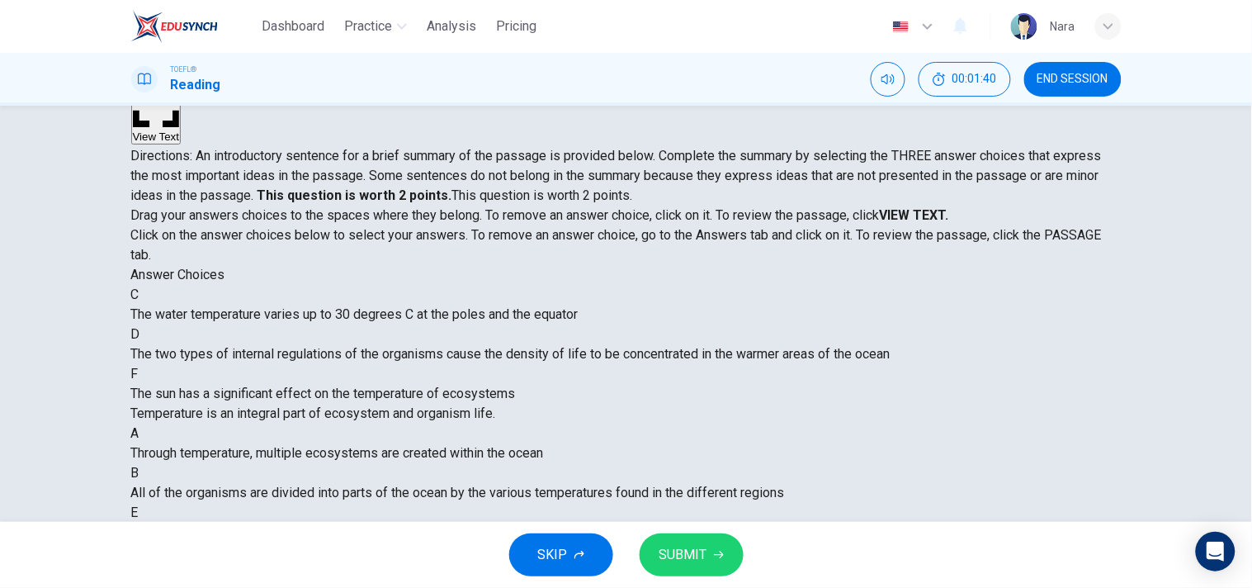
scroll to position [69, 0]
click at [679, 558] on span "SUBMIT" at bounding box center [684, 554] width 48 height 23
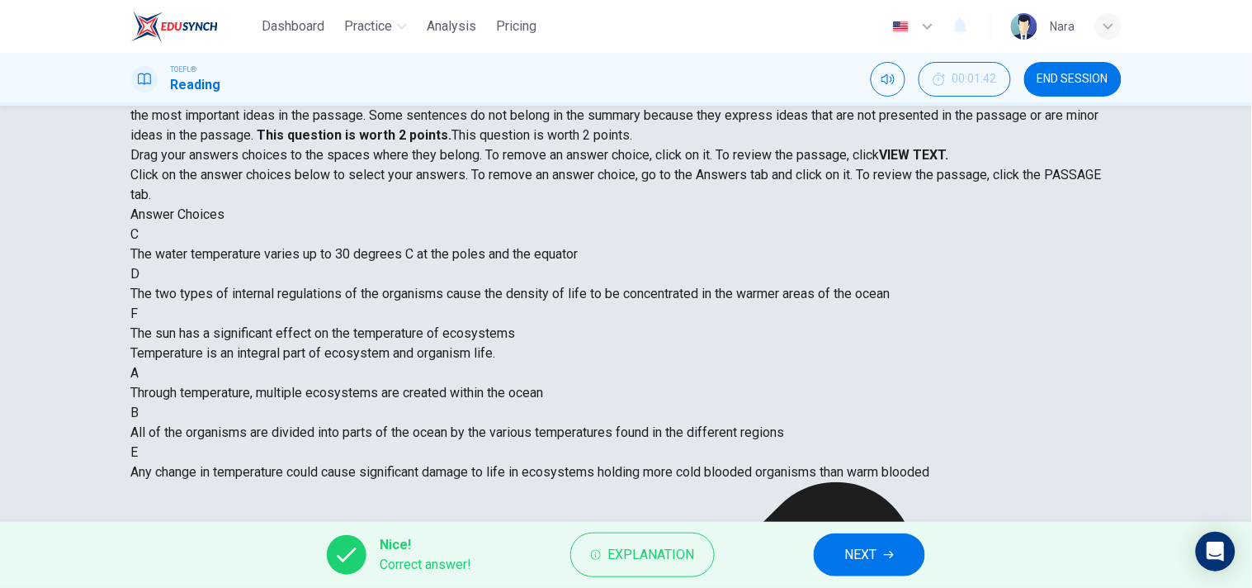
scroll to position [224, 0]
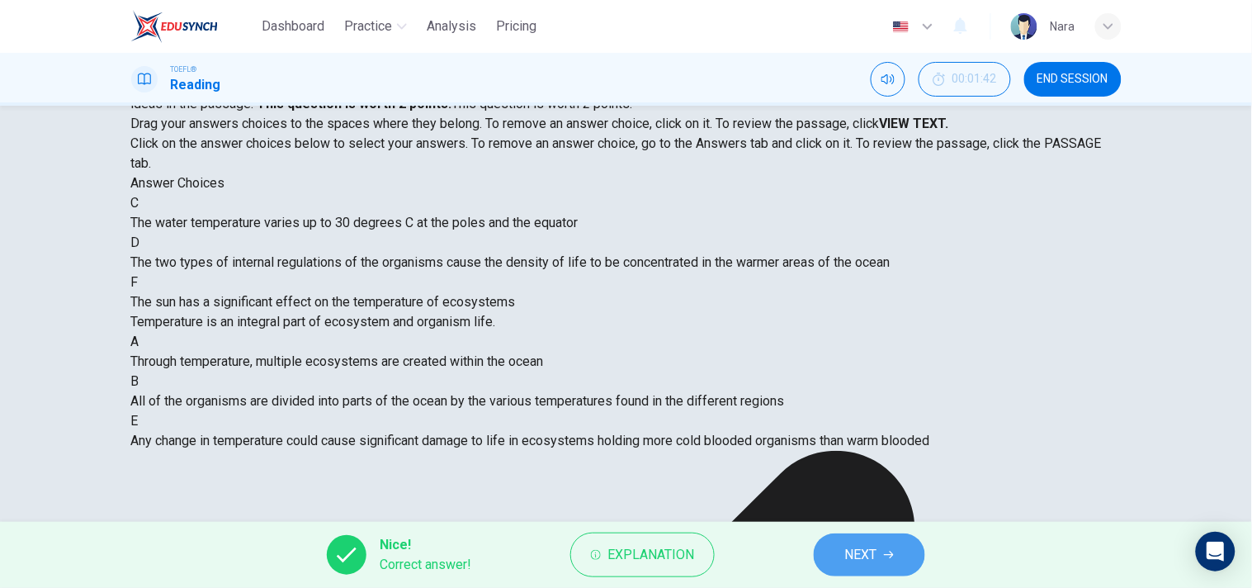
click at [852, 573] on button "NEXT" at bounding box center [869, 554] width 111 height 43
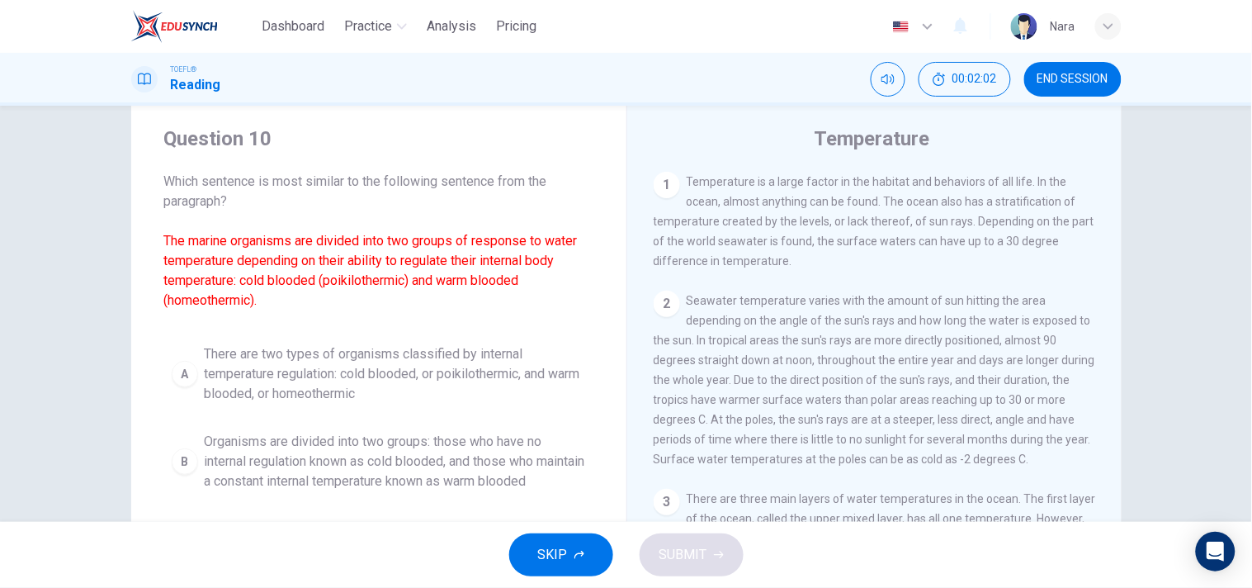
scroll to position [132, 0]
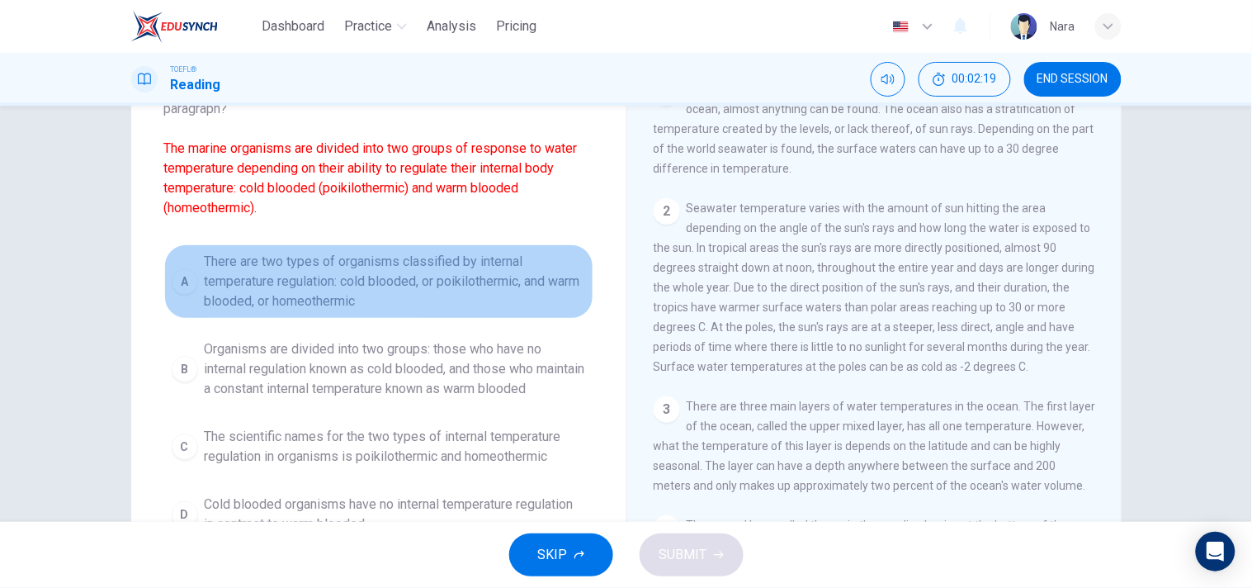
click at [314, 292] on span "There are two types of organisms classified by internal temperature regulation:…" at bounding box center [395, 281] width 381 height 59
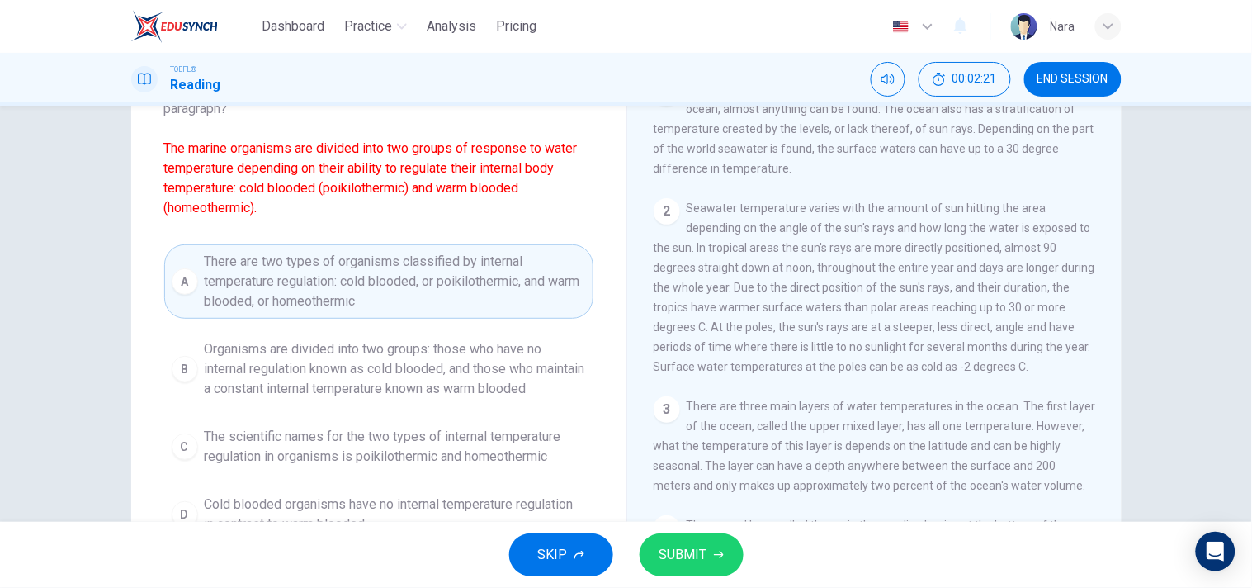
scroll to position [224, 0]
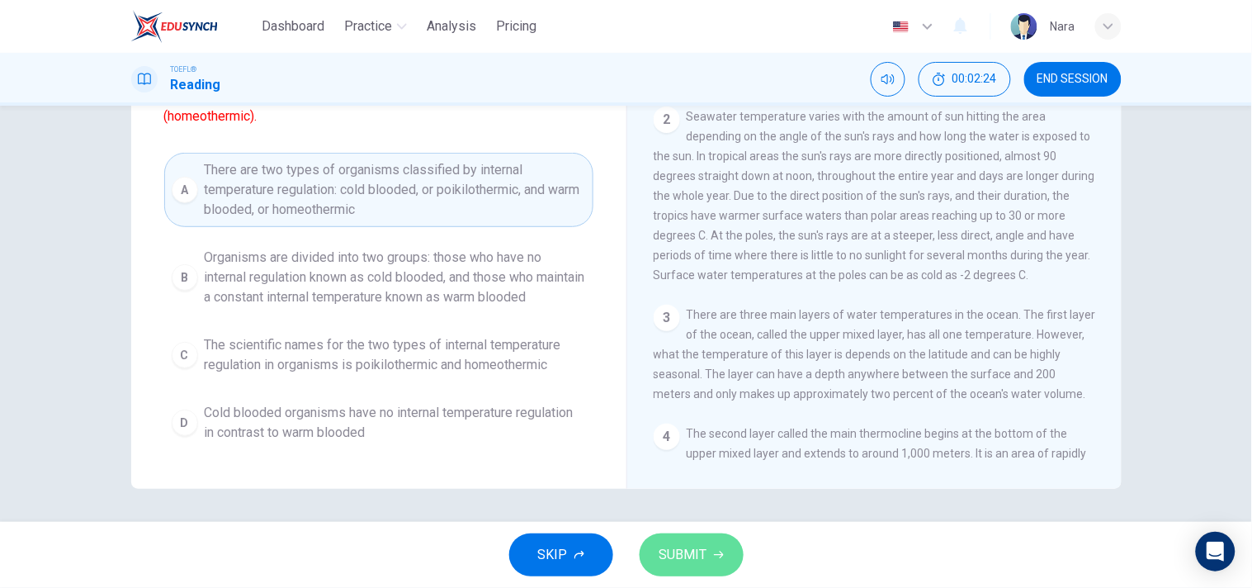
click at [675, 550] on span "SUBMIT" at bounding box center [684, 554] width 48 height 23
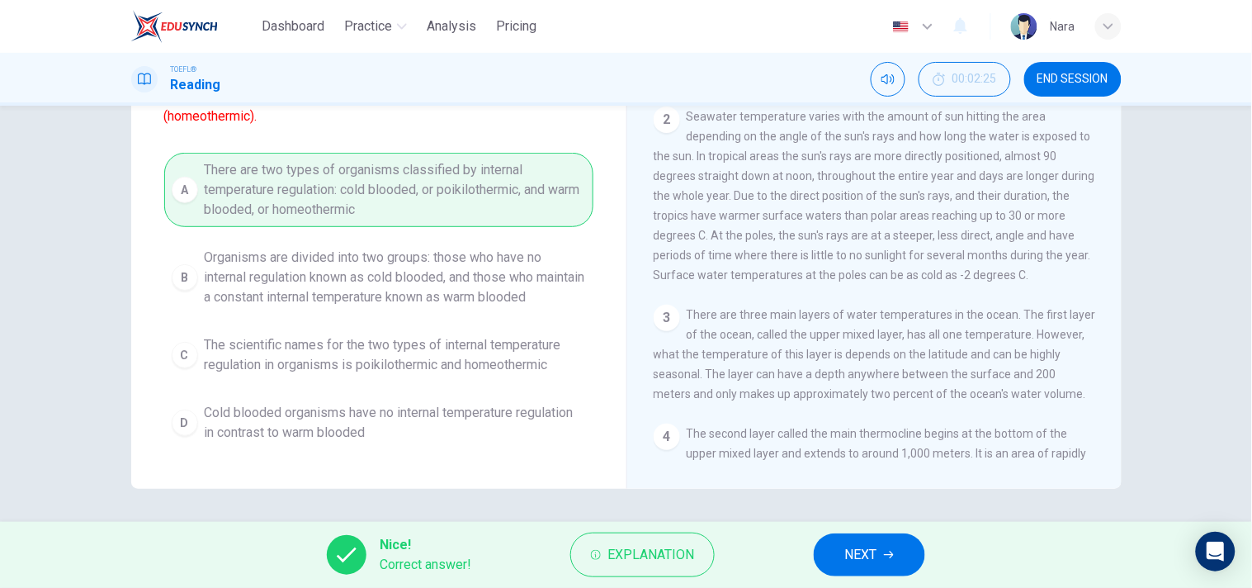
click at [903, 556] on button "NEXT" at bounding box center [869, 554] width 111 height 43
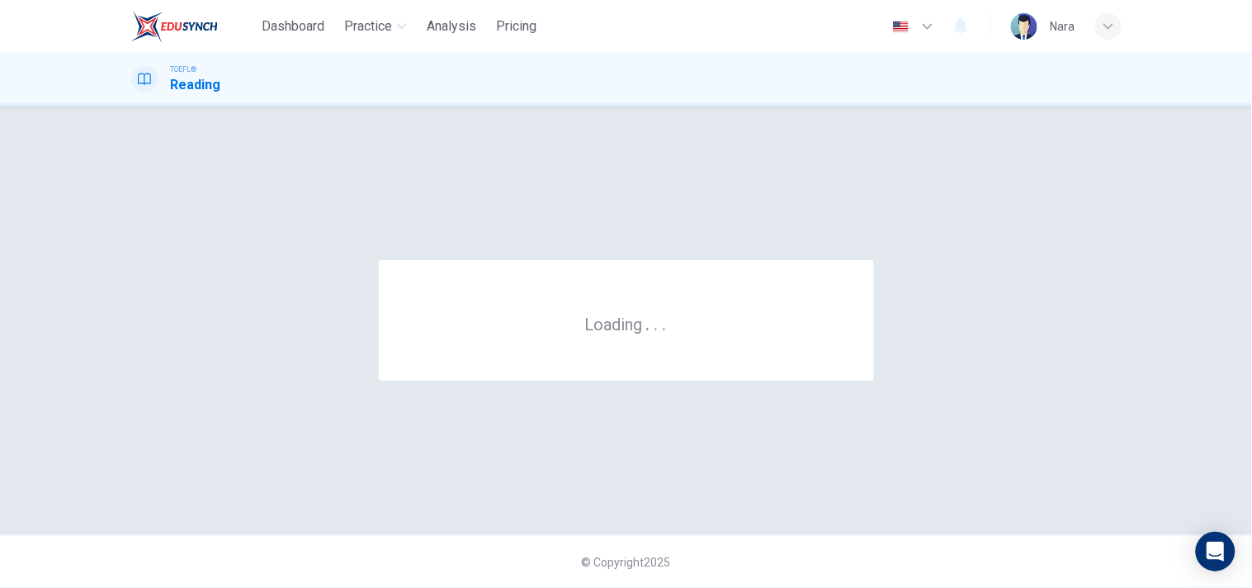
scroll to position [0, 0]
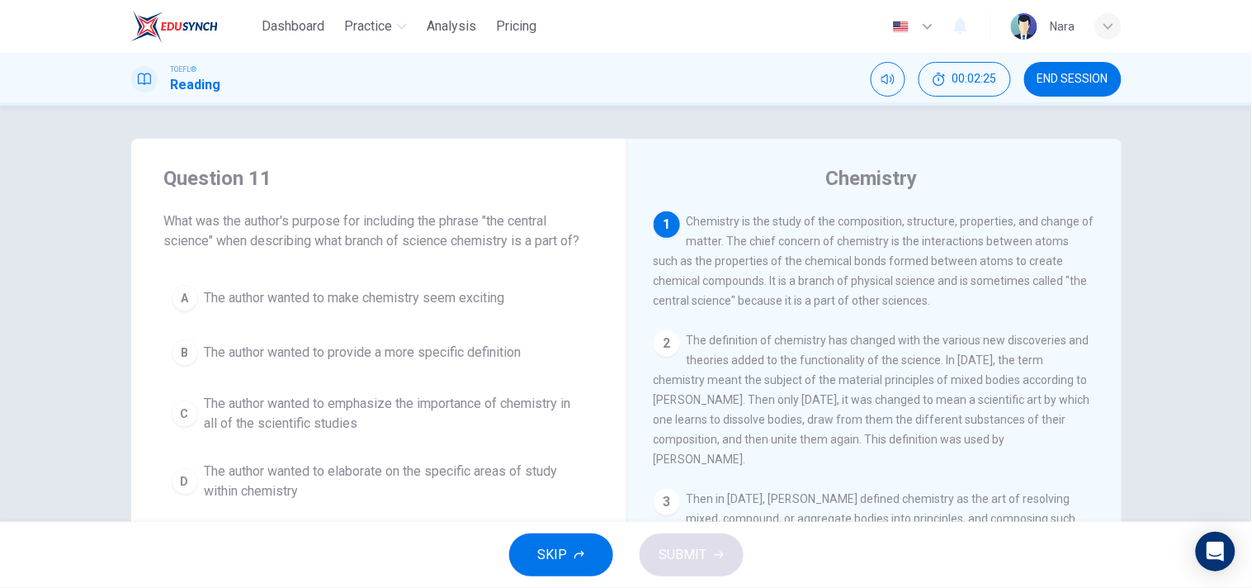
click at [1083, 85] on span "END SESSION" at bounding box center [1073, 79] width 71 height 13
